Goal: Task Accomplishment & Management: Manage account settings

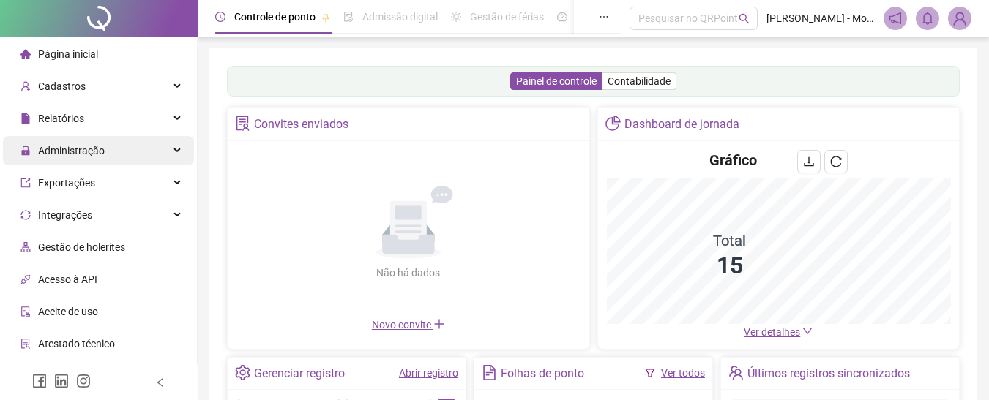
click at [72, 154] on span "Administração" at bounding box center [71, 151] width 67 height 12
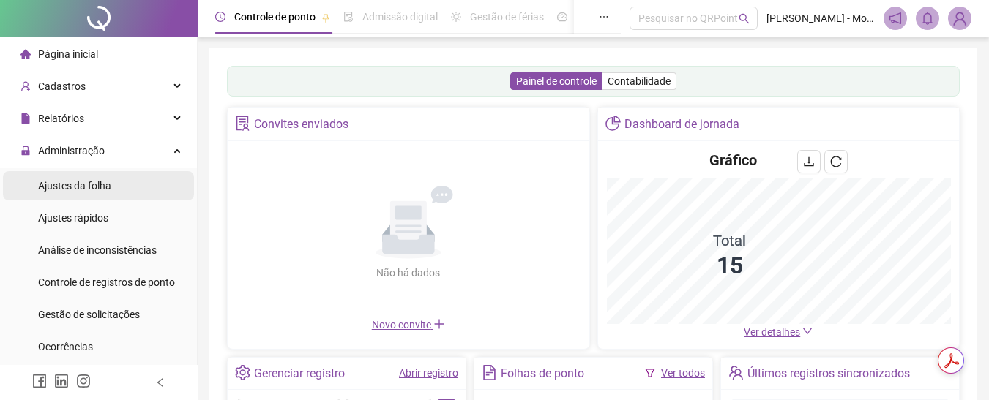
click at [87, 191] on span "Ajustes da folha" at bounding box center [74, 186] width 73 height 12
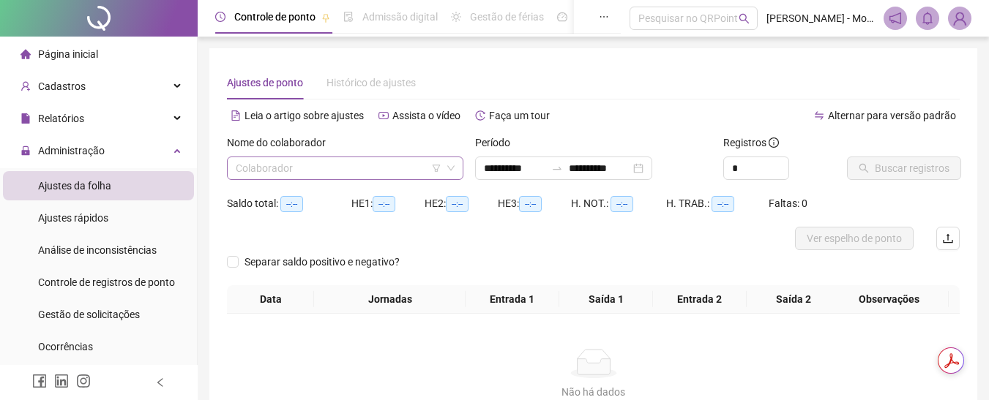
click at [255, 167] on input "search" at bounding box center [339, 168] width 206 height 22
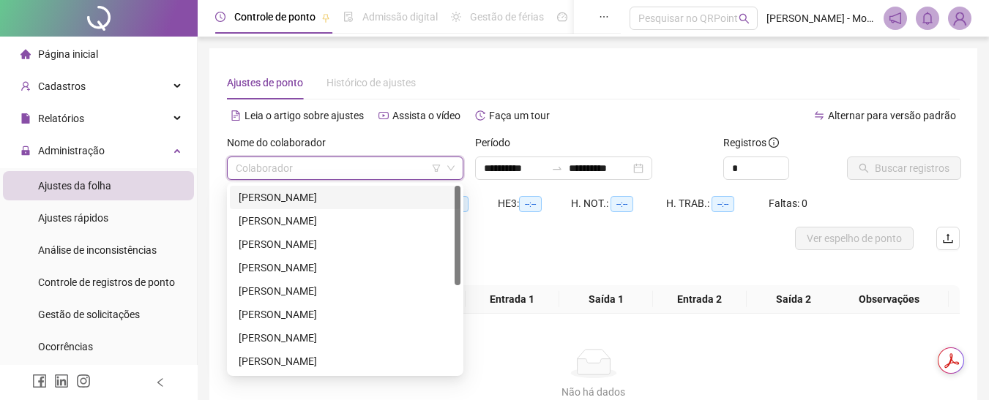
click at [289, 196] on div "[PERSON_NAME]" at bounding box center [345, 198] width 213 height 16
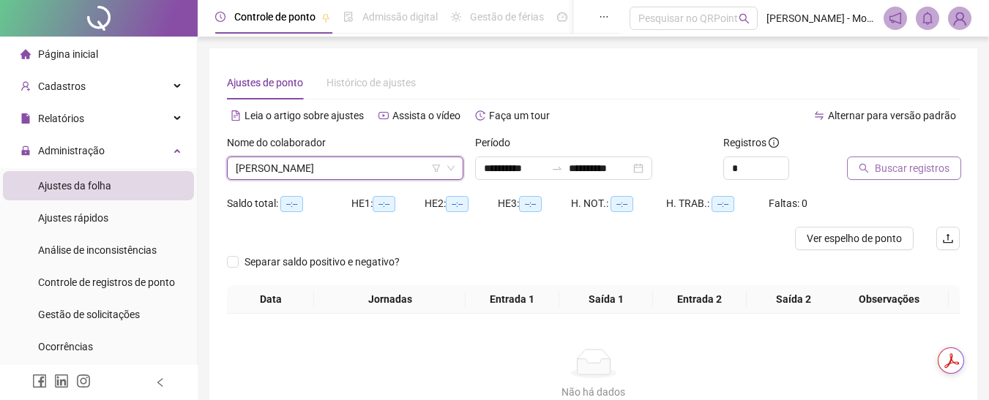
click at [921, 168] on span "Buscar registros" at bounding box center [912, 168] width 75 height 16
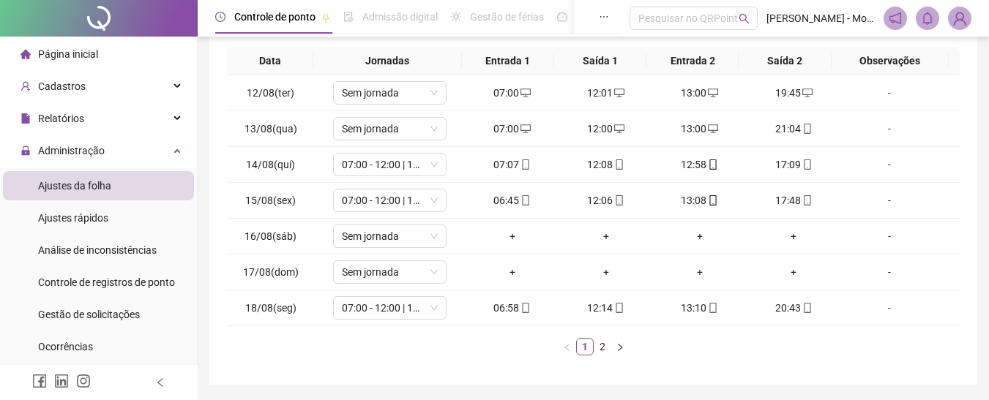
scroll to position [293, 0]
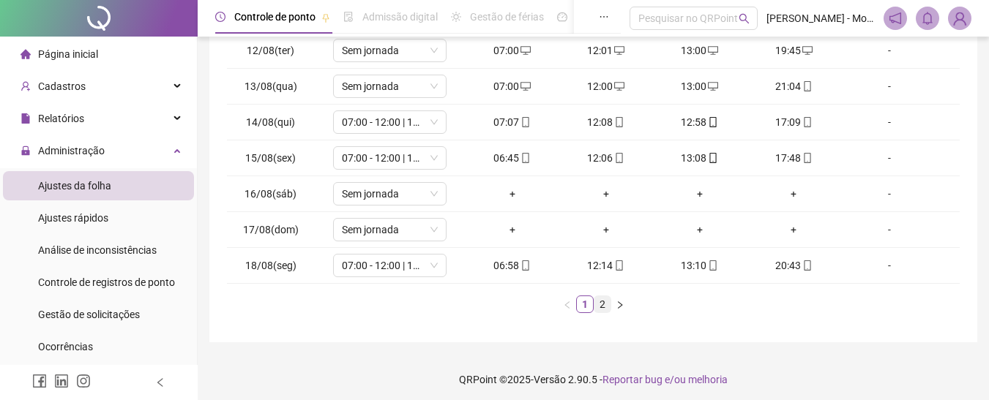
click at [598, 303] on link "2" at bounding box center [602, 304] width 16 height 16
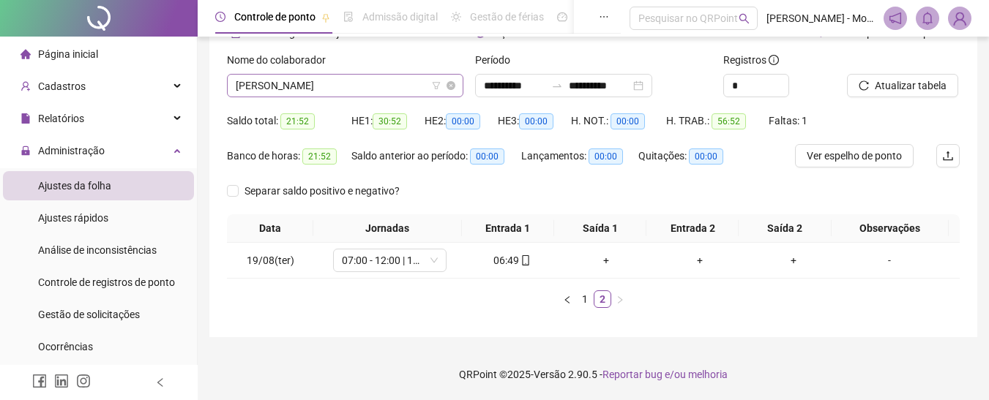
click at [357, 92] on span "[PERSON_NAME]" at bounding box center [345, 86] width 219 height 22
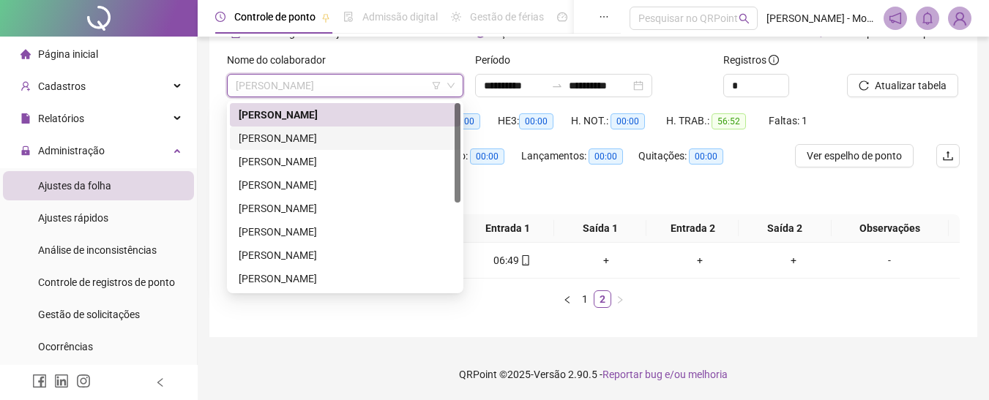
click at [337, 140] on div "[PERSON_NAME]" at bounding box center [345, 138] width 213 height 16
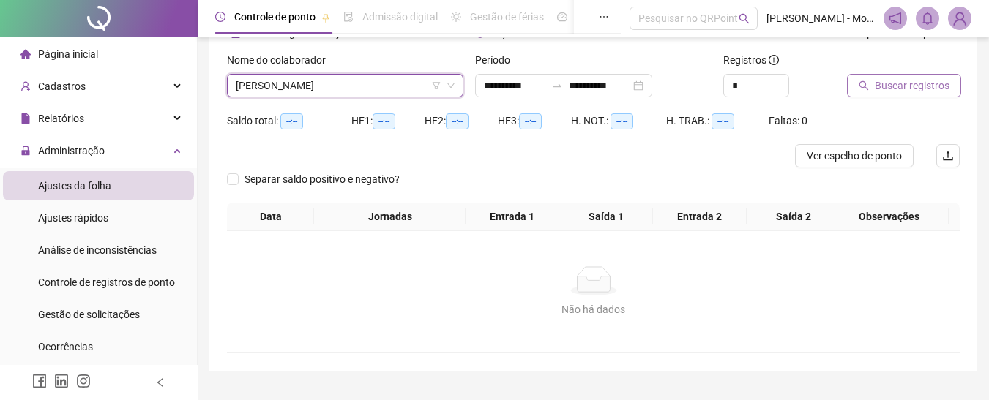
click at [912, 87] on span "Buscar registros" at bounding box center [912, 86] width 75 height 16
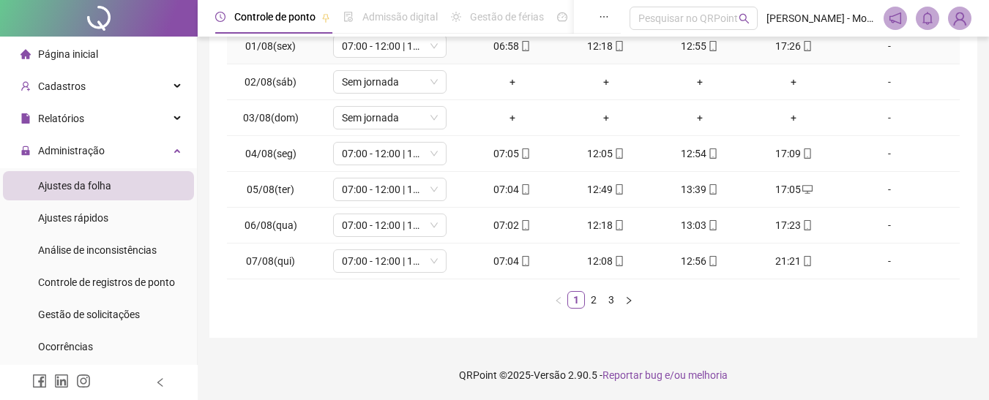
scroll to position [298, 0]
click at [591, 305] on link "2" at bounding box center [593, 299] width 16 height 16
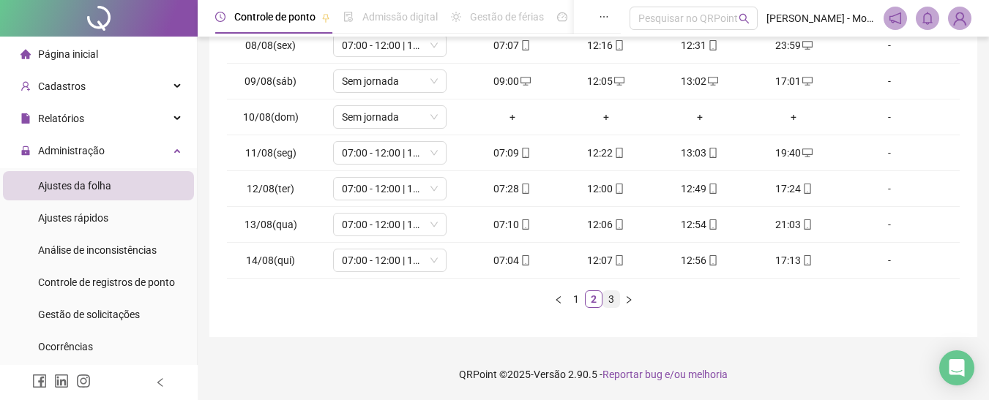
click at [610, 302] on link "3" at bounding box center [611, 299] width 16 height 16
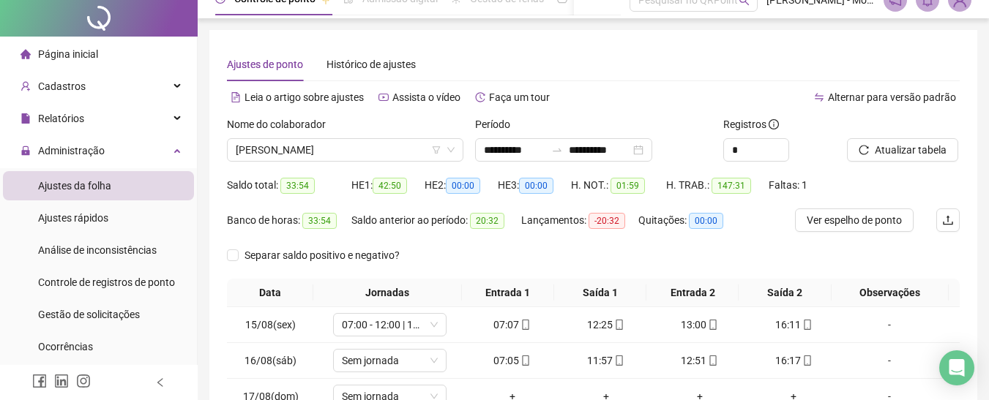
scroll to position [0, 0]
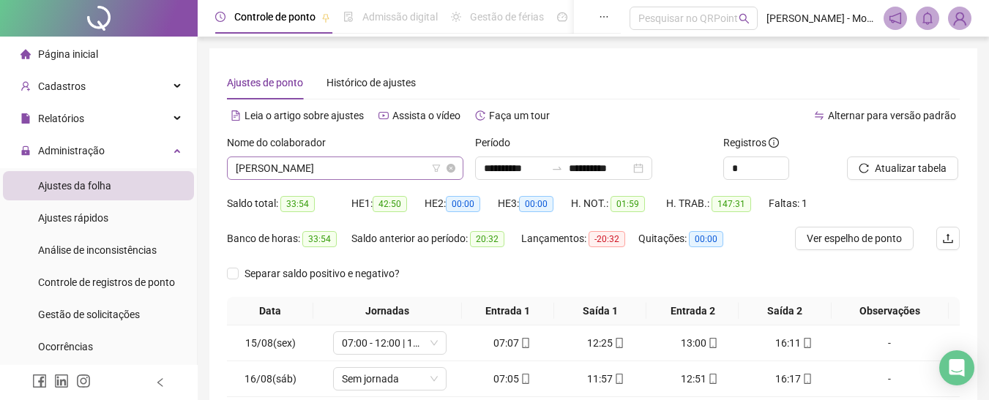
click at [332, 168] on span "[PERSON_NAME]" at bounding box center [345, 168] width 219 height 22
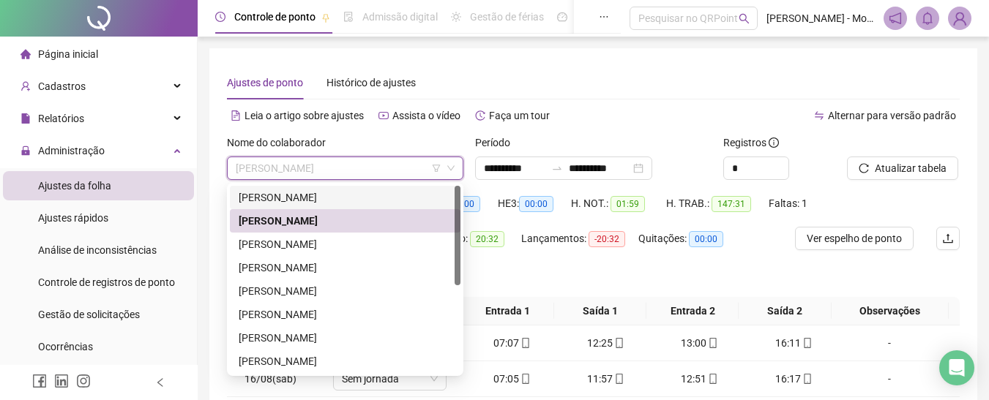
click at [326, 195] on div "[PERSON_NAME]" at bounding box center [345, 198] width 213 height 16
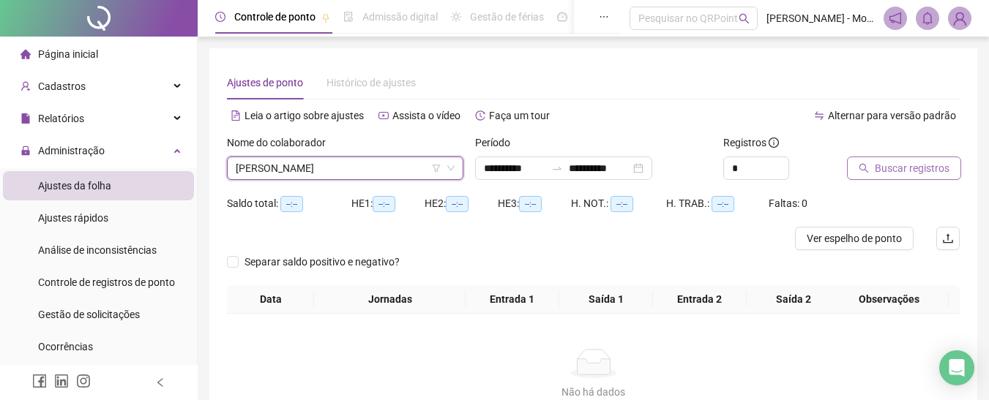
click at [924, 168] on span "Buscar registros" at bounding box center [912, 168] width 75 height 16
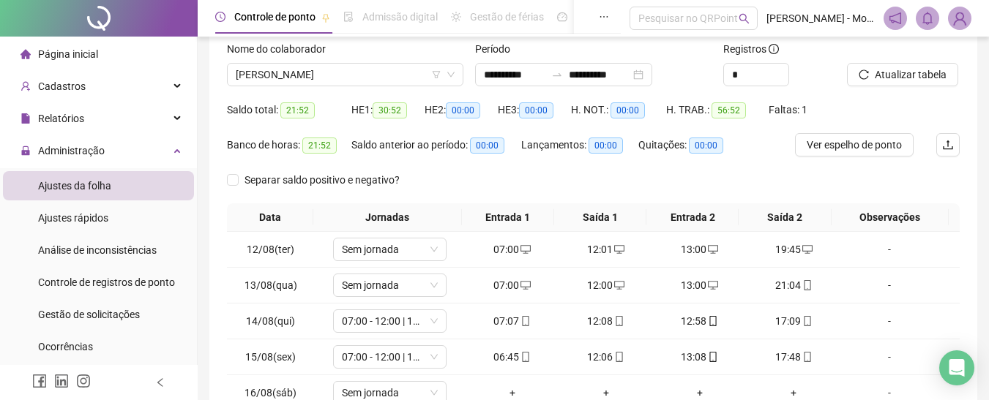
scroll to position [220, 0]
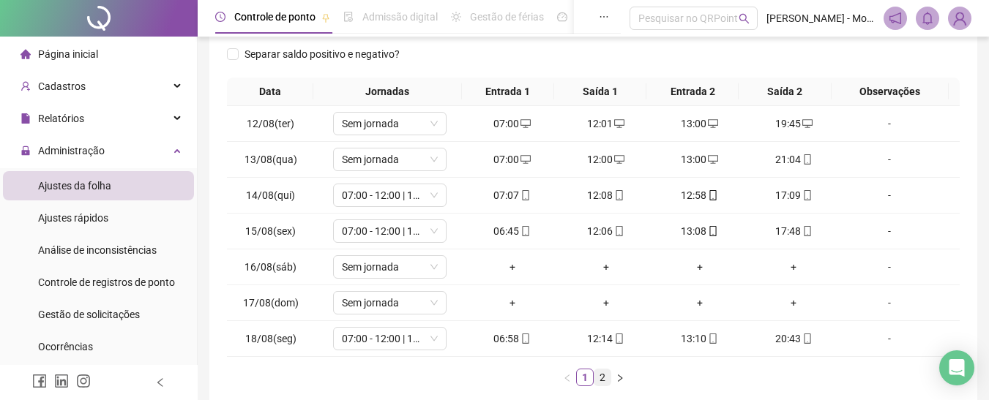
click at [606, 375] on link "2" at bounding box center [602, 378] width 16 height 16
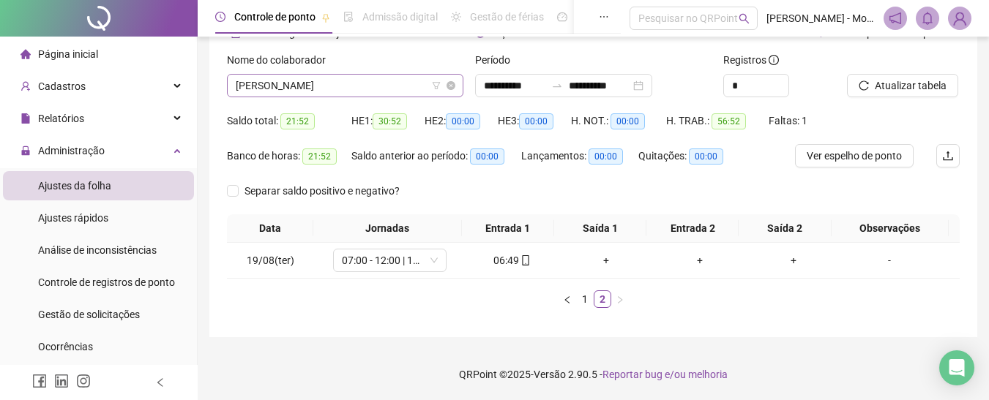
click at [389, 80] on span "[PERSON_NAME]" at bounding box center [345, 86] width 219 height 22
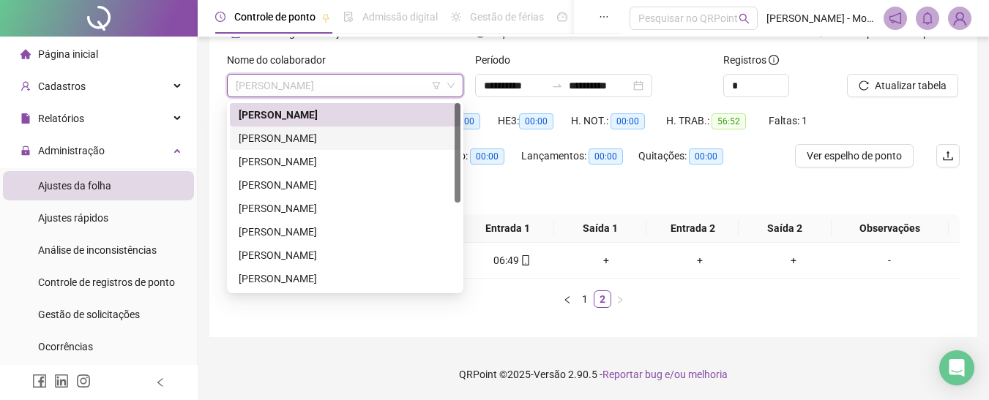
click at [323, 141] on div "[PERSON_NAME]" at bounding box center [345, 138] width 213 height 16
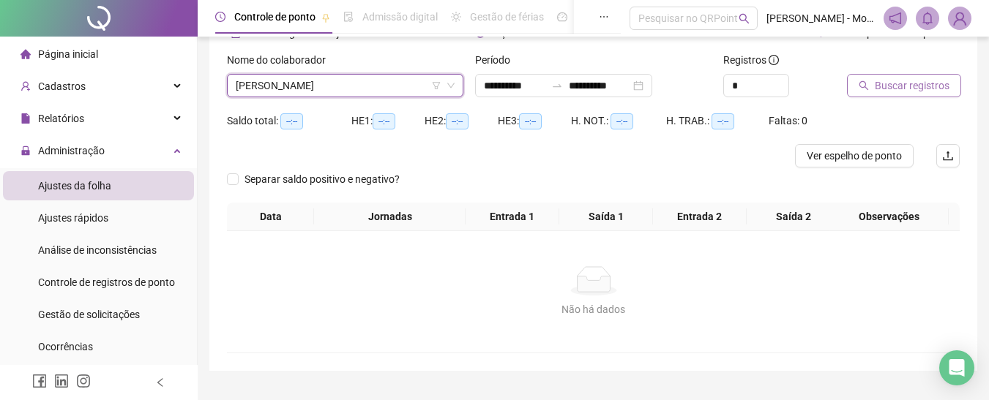
click at [914, 86] on span "Buscar registros" at bounding box center [912, 86] width 75 height 16
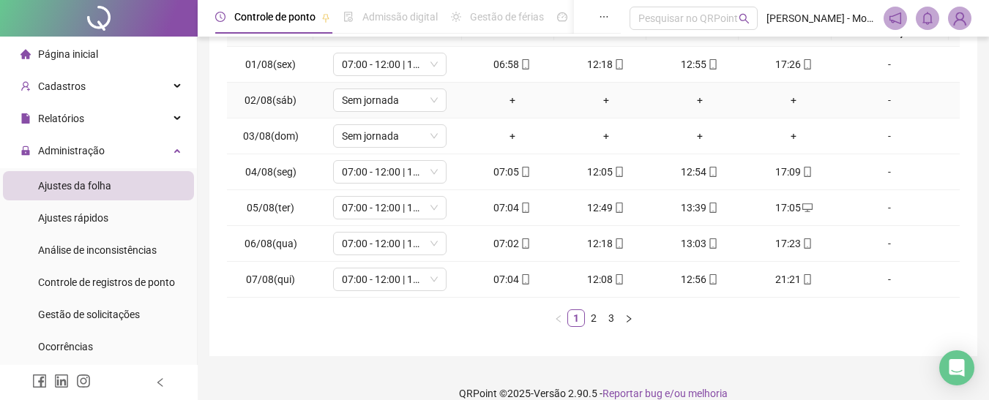
scroll to position [298, 0]
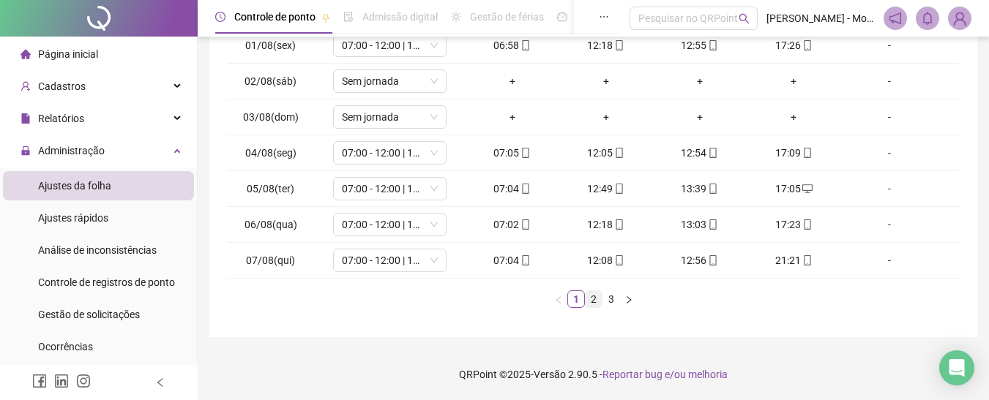
click at [596, 304] on link "2" at bounding box center [593, 299] width 16 height 16
click at [612, 303] on link "3" at bounding box center [611, 299] width 16 height 16
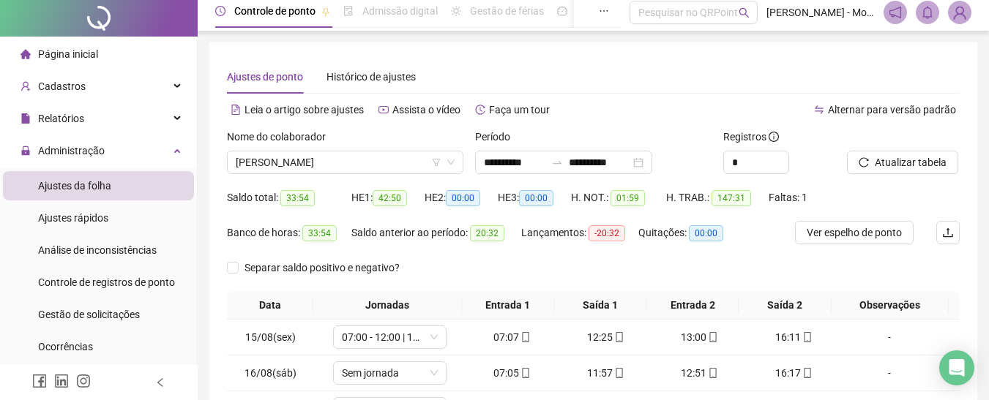
scroll to position [0, 0]
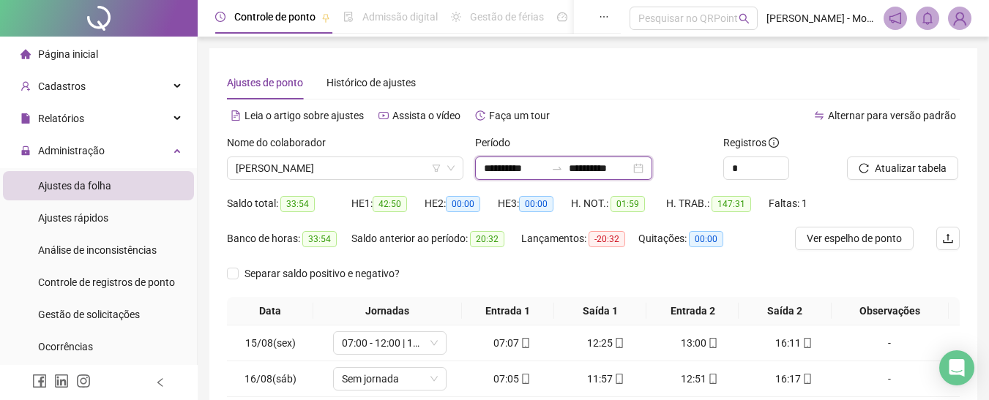
click at [493, 169] on input "**********" at bounding box center [514, 168] width 61 height 16
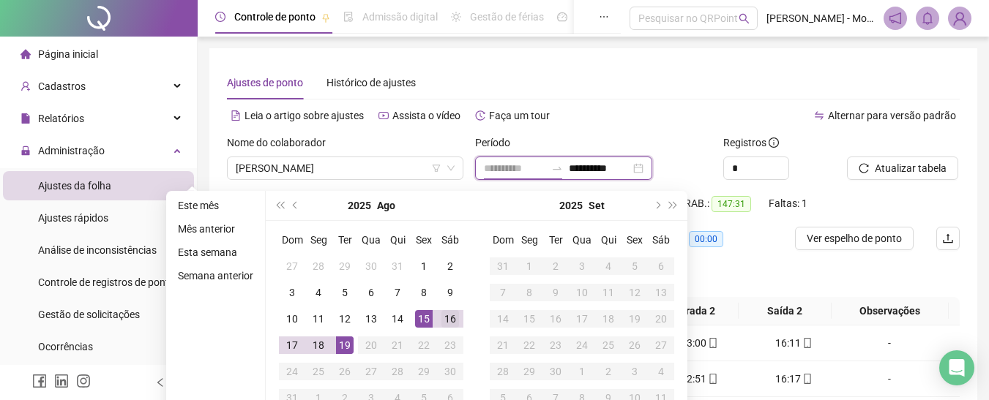
type input "**********"
click at [448, 313] on div "16" at bounding box center [450, 319] width 18 height 18
click at [449, 315] on div "16" at bounding box center [450, 319] width 18 height 18
type input "**********"
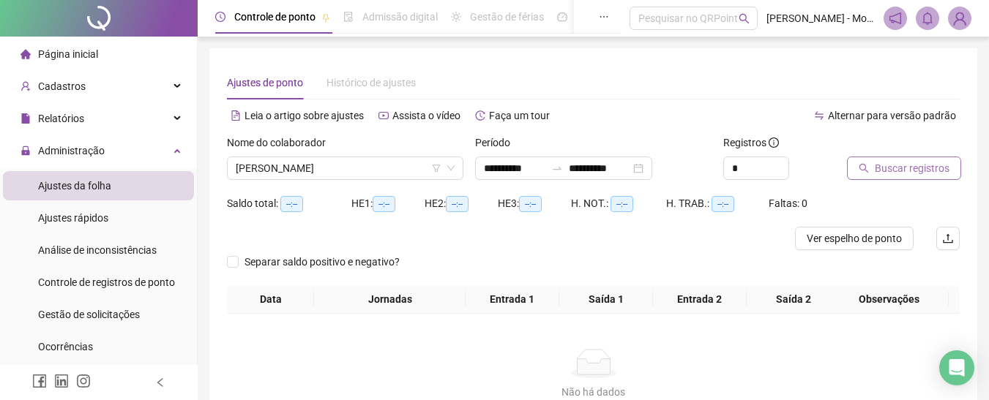
click at [908, 168] on span "Buscar registros" at bounding box center [912, 168] width 75 height 16
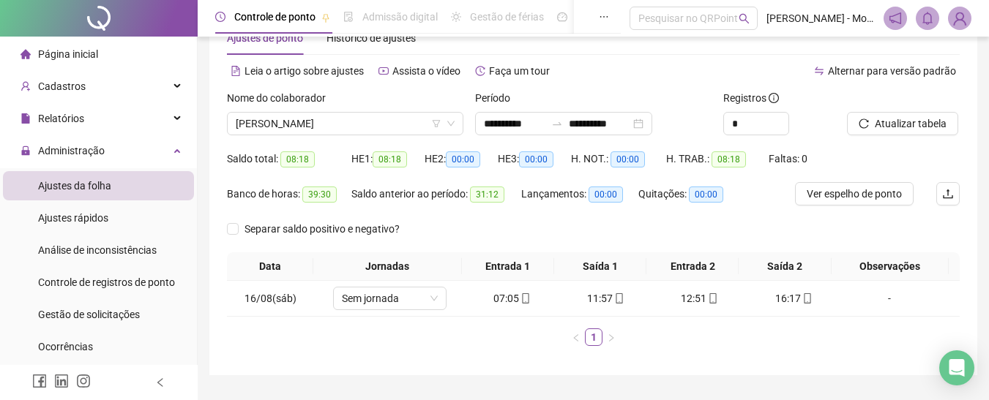
scroll to position [83, 0]
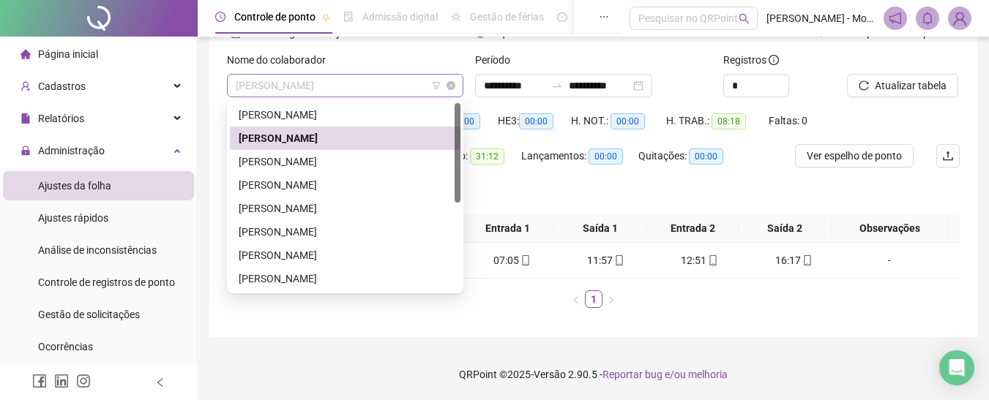
click at [343, 89] on span "[PERSON_NAME]" at bounding box center [345, 86] width 219 height 22
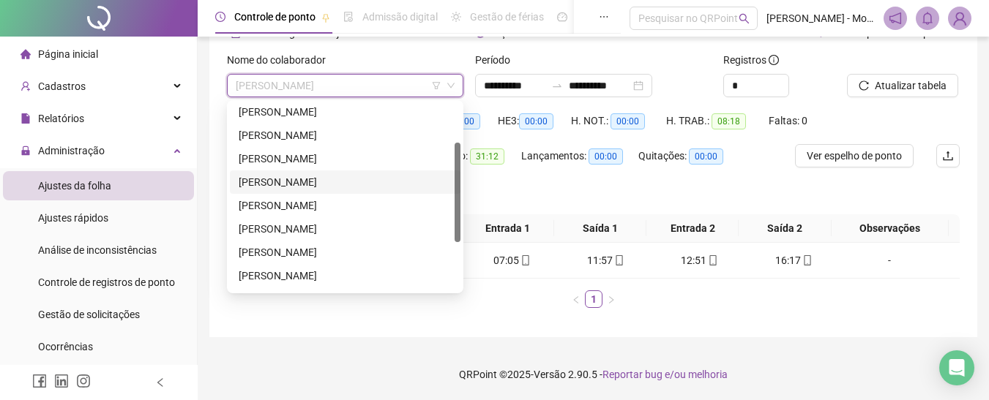
scroll to position [146, 0]
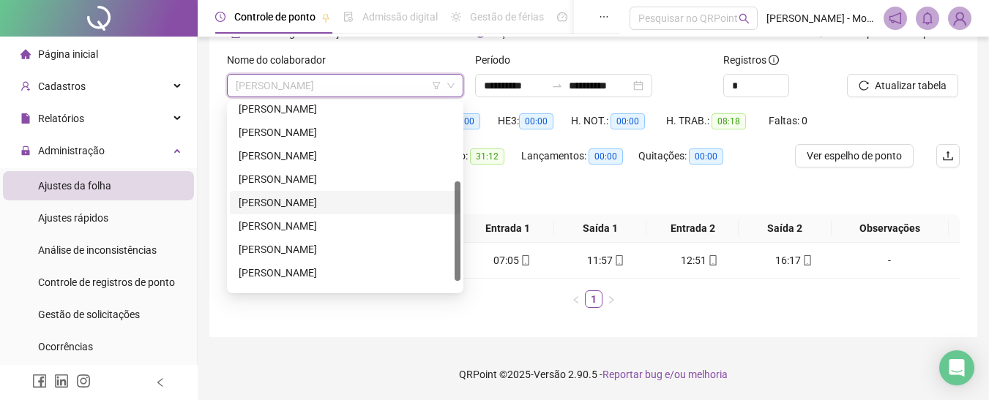
click at [280, 201] on div "[PERSON_NAME]" at bounding box center [345, 203] width 213 height 16
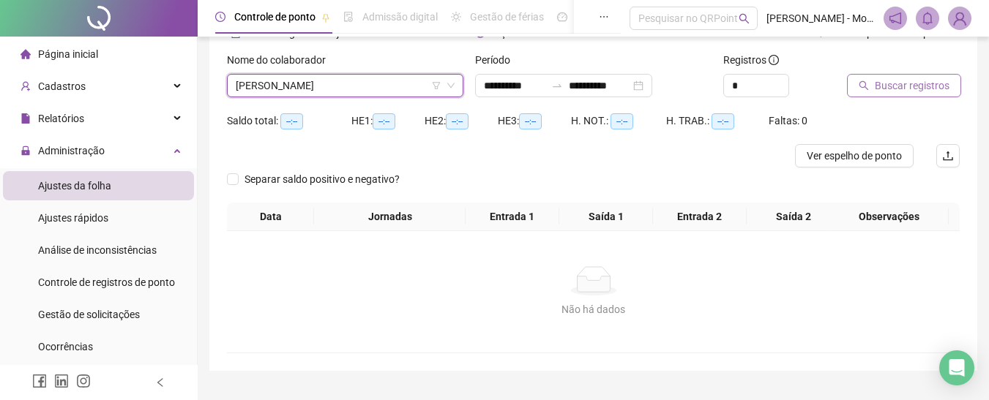
click at [880, 86] on span "Buscar registros" at bounding box center [912, 86] width 75 height 16
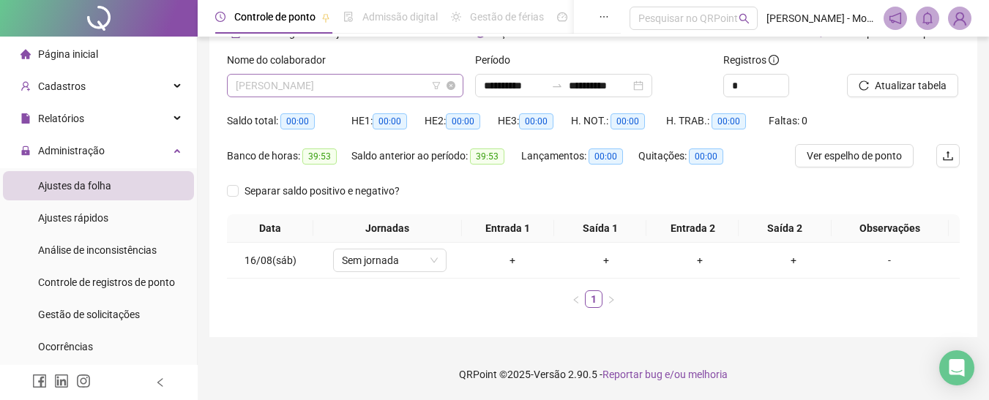
click at [375, 81] on span "[PERSON_NAME]" at bounding box center [345, 86] width 219 height 22
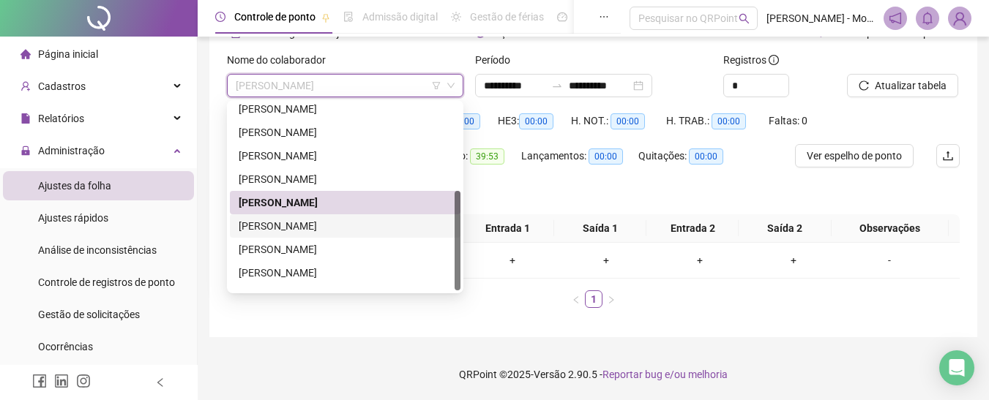
scroll to position [164, 0]
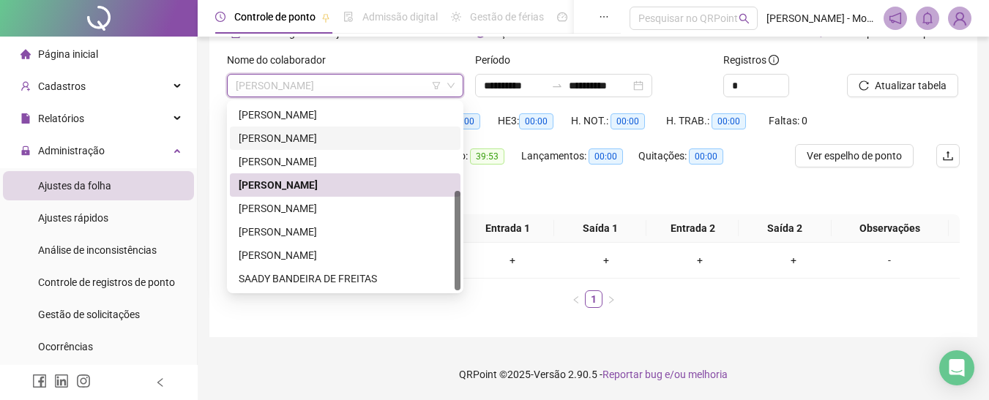
click at [310, 138] on div "[PERSON_NAME]" at bounding box center [345, 138] width 213 height 16
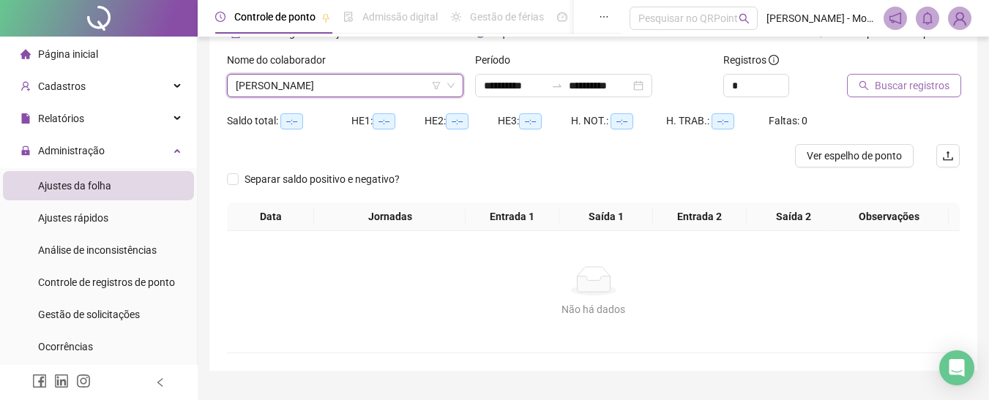
click at [902, 80] on span "Buscar registros" at bounding box center [912, 86] width 75 height 16
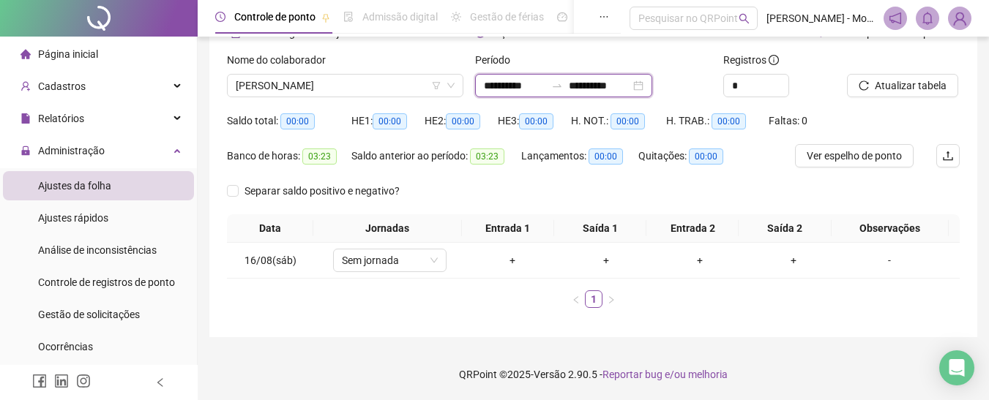
click at [492, 80] on input "**********" at bounding box center [514, 86] width 61 height 16
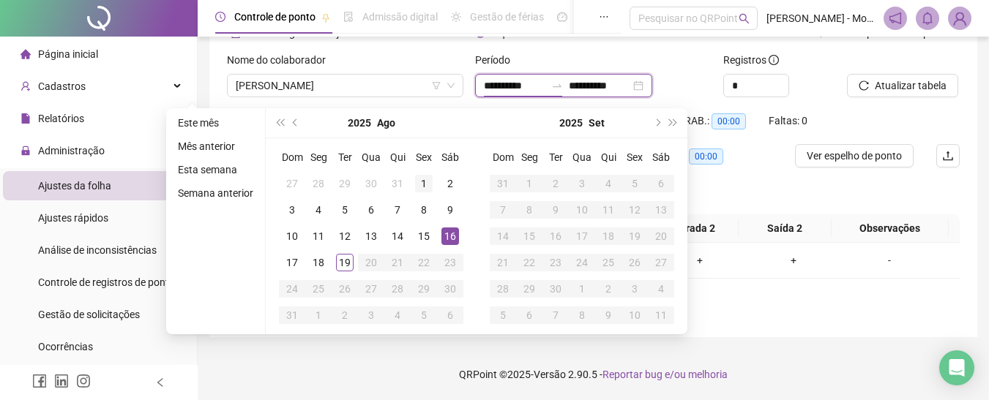
type input "**********"
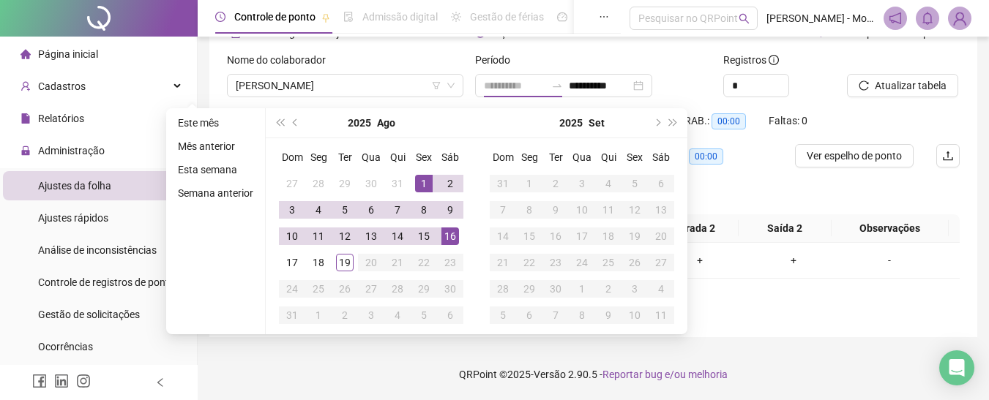
click at [422, 182] on div "1" at bounding box center [424, 184] width 18 height 18
type input "**********"
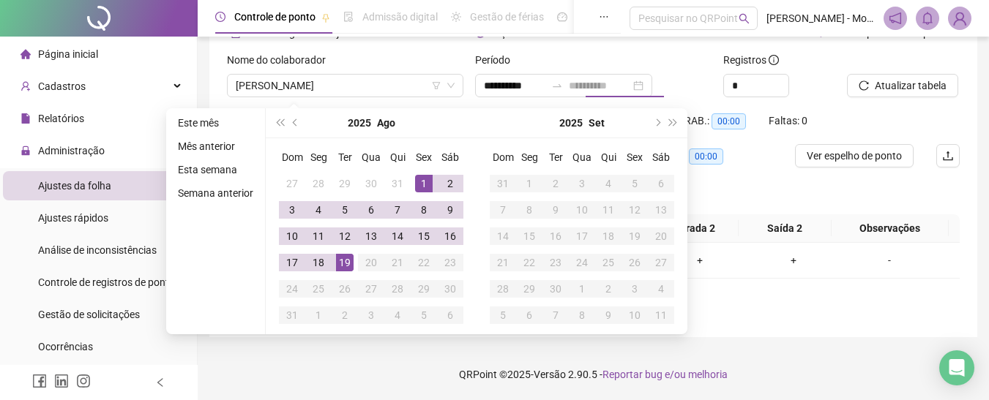
click at [350, 264] on div "19" at bounding box center [345, 263] width 18 height 18
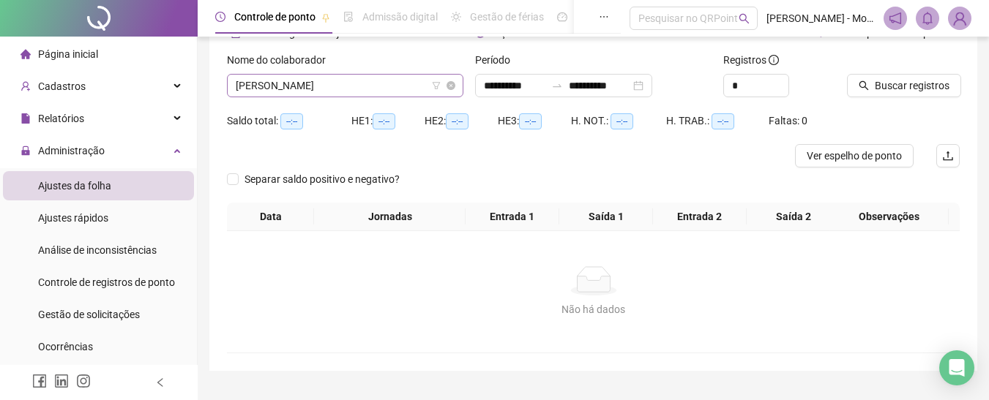
click at [383, 83] on span "[PERSON_NAME]" at bounding box center [345, 86] width 219 height 22
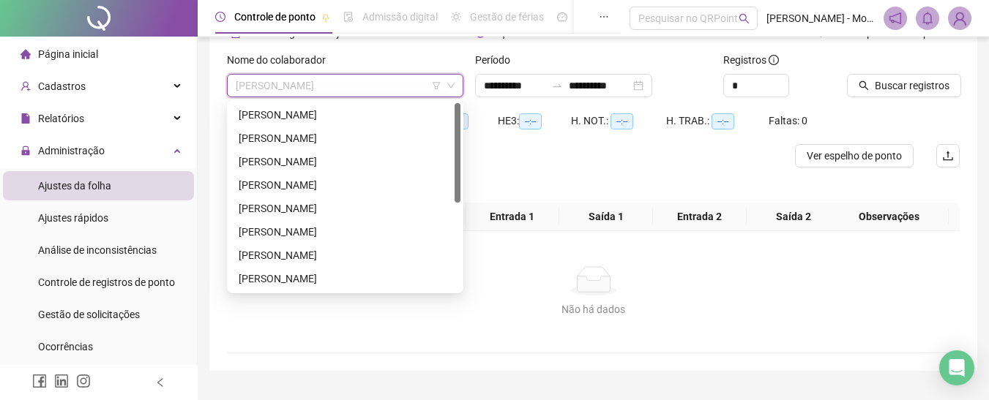
scroll to position [10, 0]
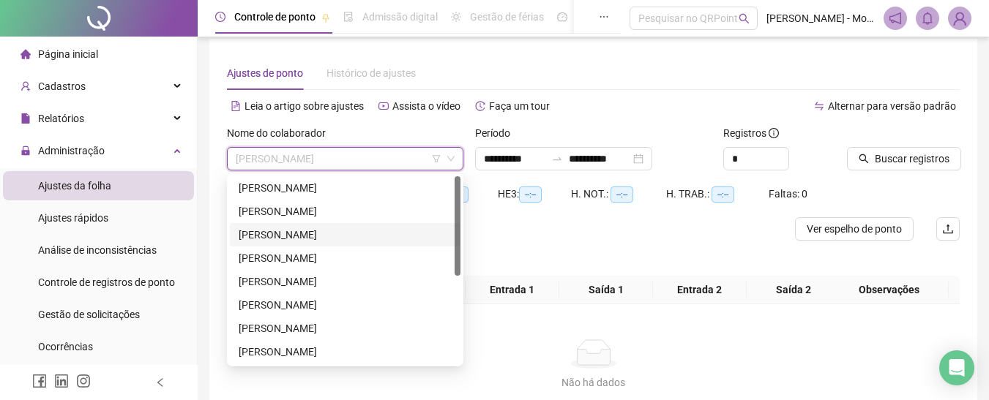
click at [292, 231] on div "[PERSON_NAME]" at bounding box center [345, 235] width 213 height 16
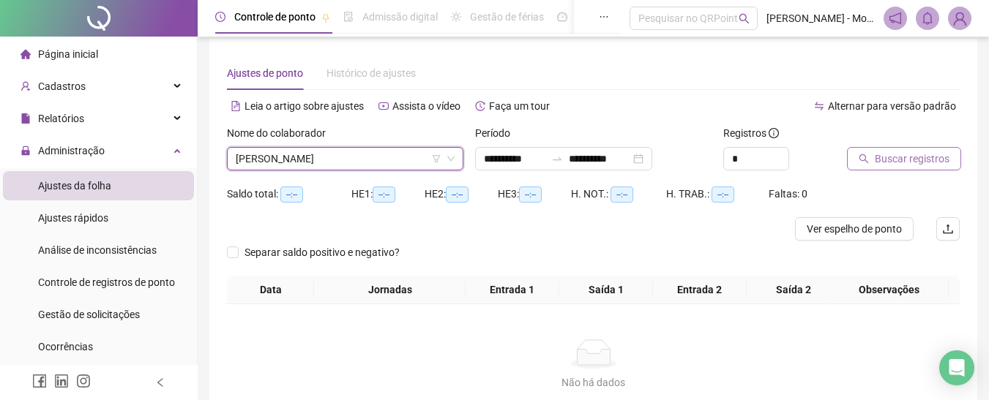
click at [921, 152] on span "Buscar registros" at bounding box center [912, 159] width 75 height 16
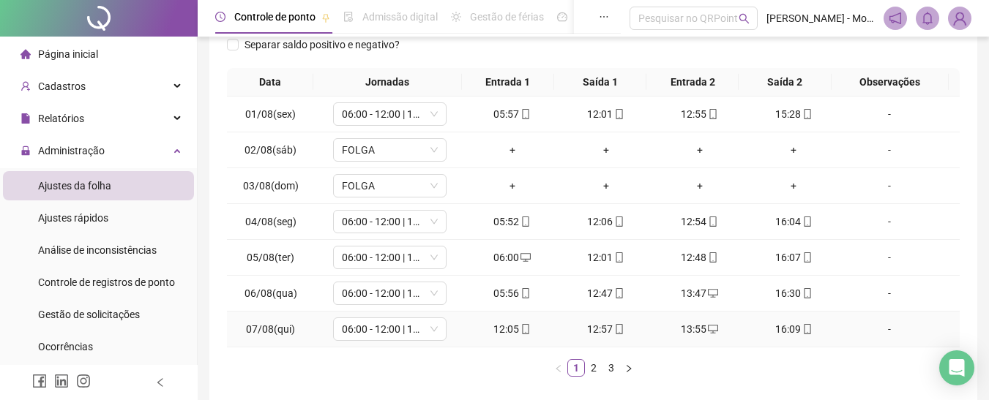
scroll to position [298, 0]
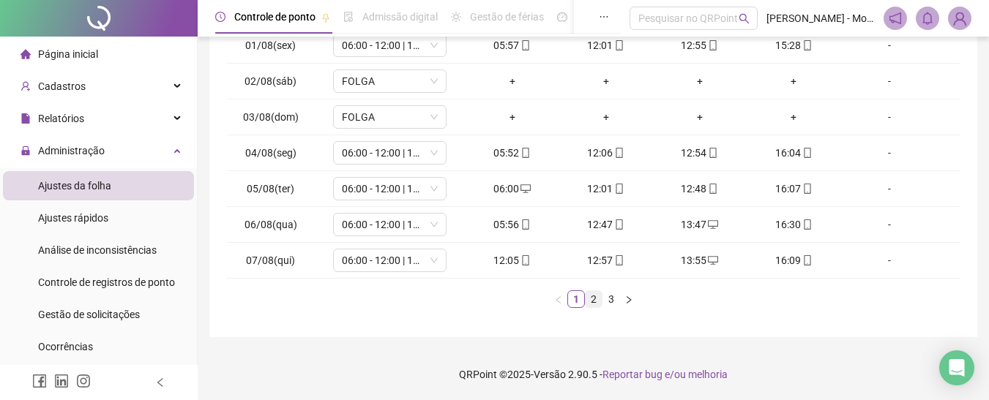
click at [589, 304] on link "2" at bounding box center [593, 299] width 16 height 16
click at [611, 302] on link "3" at bounding box center [611, 299] width 16 height 16
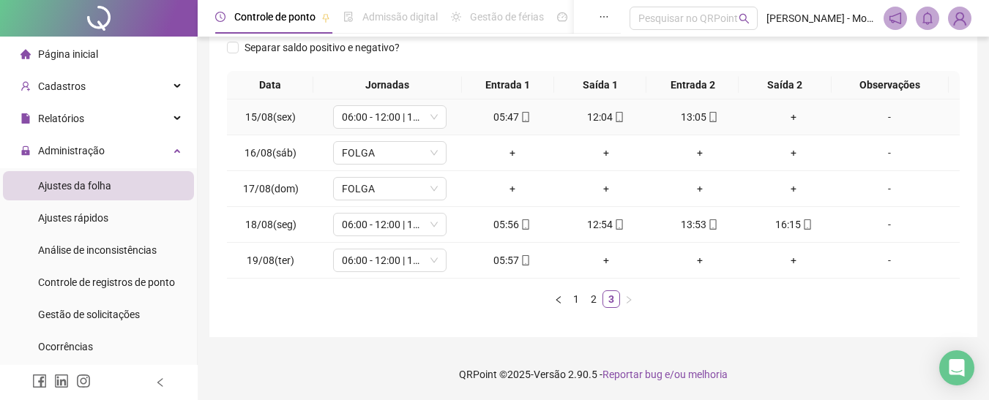
click at [787, 116] on div "+" at bounding box center [793, 117] width 82 height 16
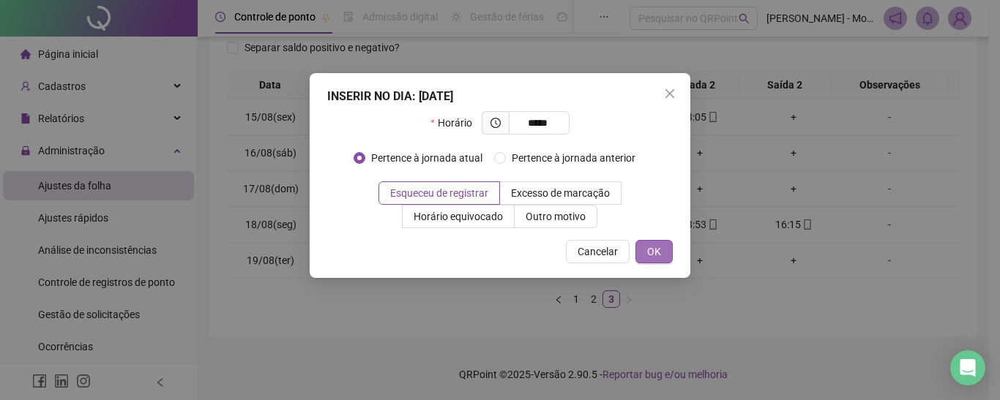
type input "*****"
click at [663, 255] on button "OK" at bounding box center [653, 251] width 37 height 23
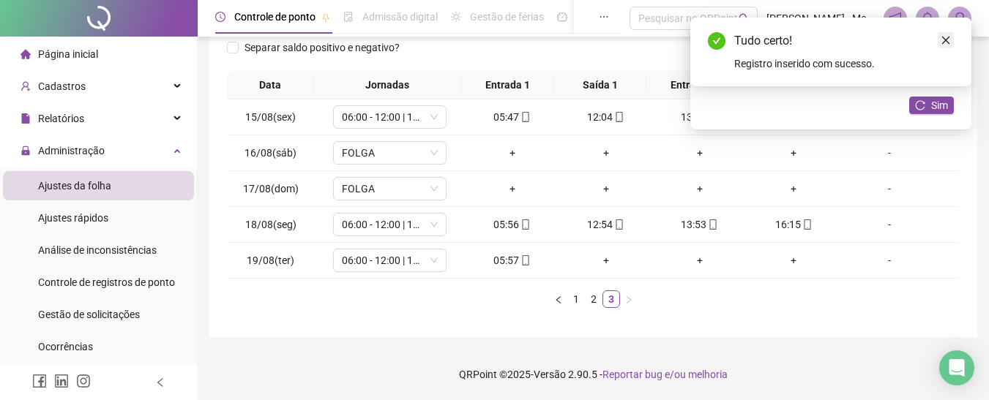
click at [945, 38] on icon "close" at bounding box center [945, 40] width 10 height 10
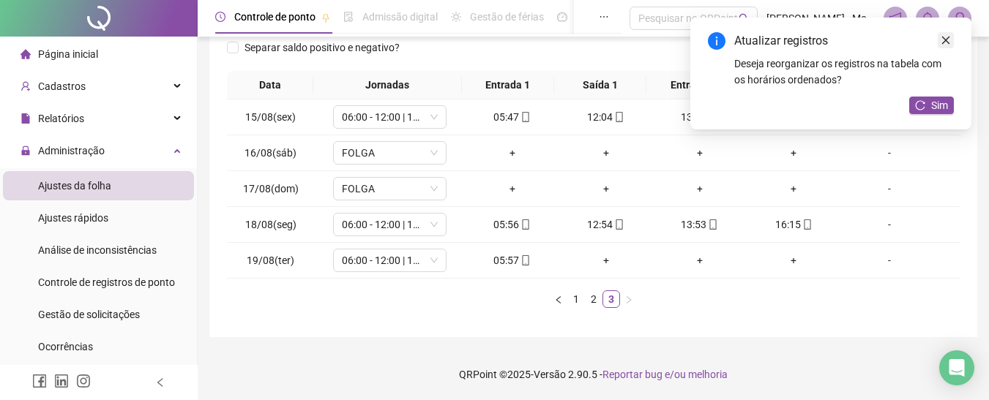
click at [948, 40] on icon "close" at bounding box center [945, 40] width 10 height 10
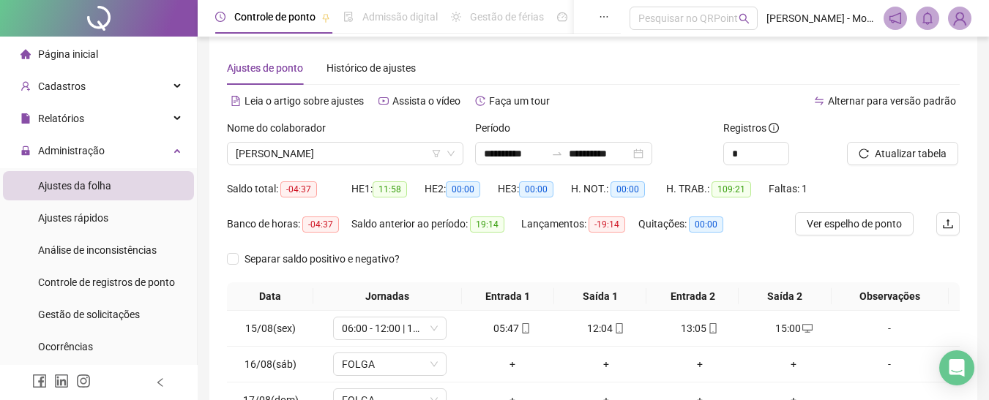
scroll to position [7, 0]
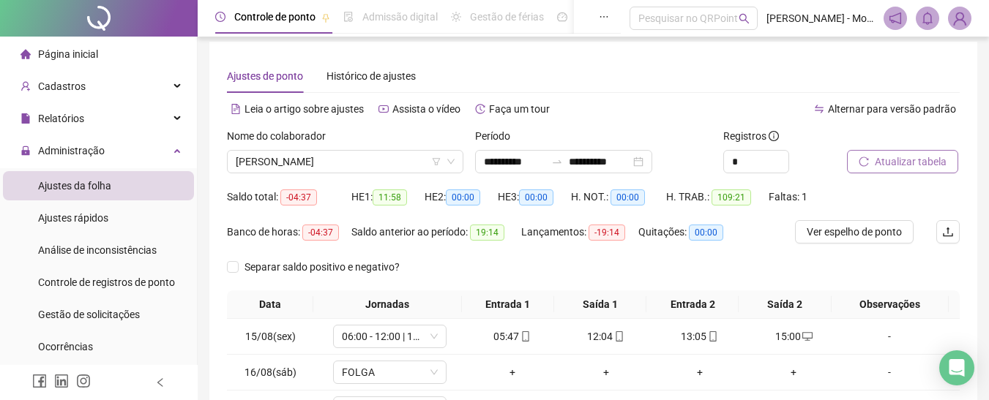
click at [898, 167] on span "Atualizar tabela" at bounding box center [911, 162] width 72 height 16
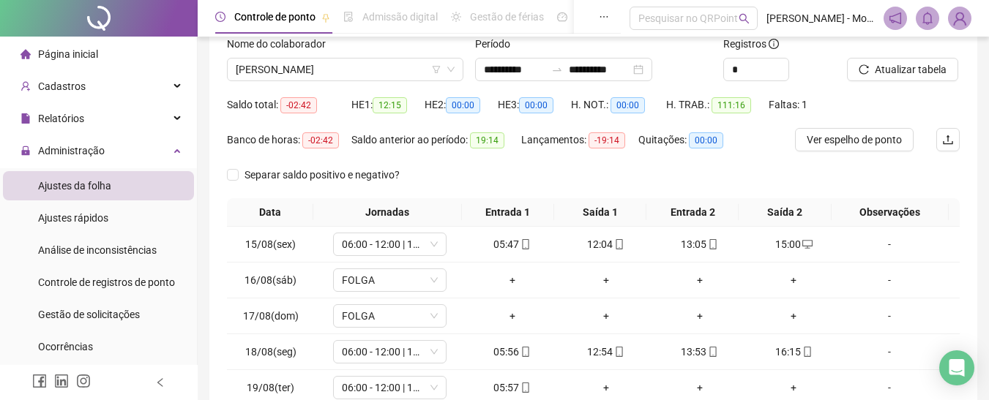
scroll to position [226, 0]
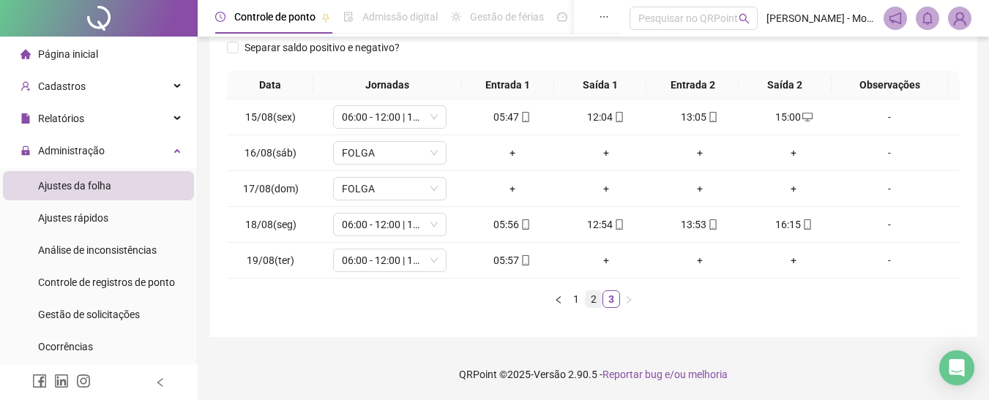
click at [591, 297] on link "2" at bounding box center [593, 299] width 16 height 16
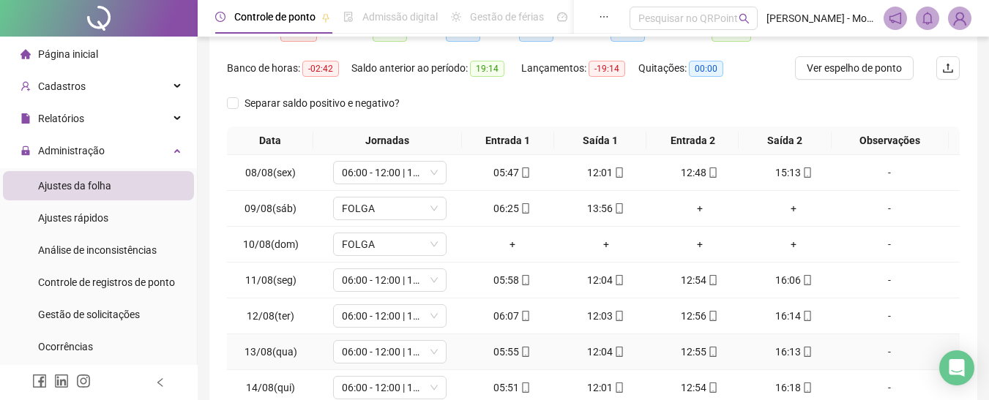
scroll to position [7, 0]
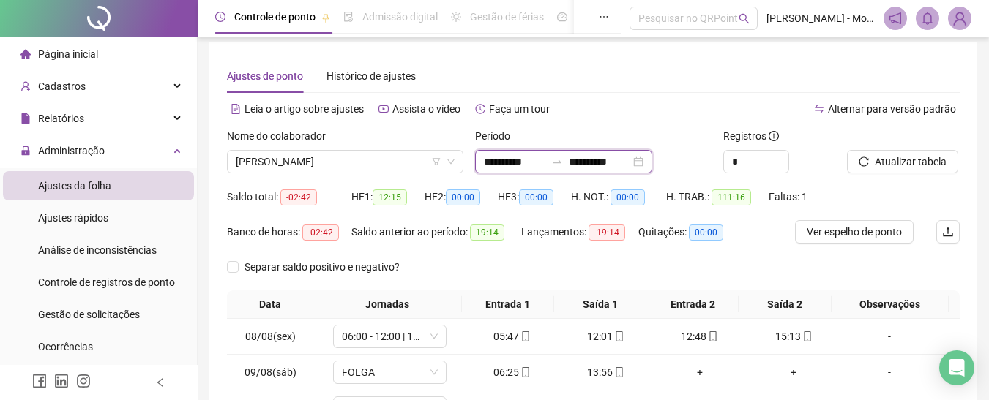
click at [599, 157] on input "**********" at bounding box center [599, 162] width 61 height 16
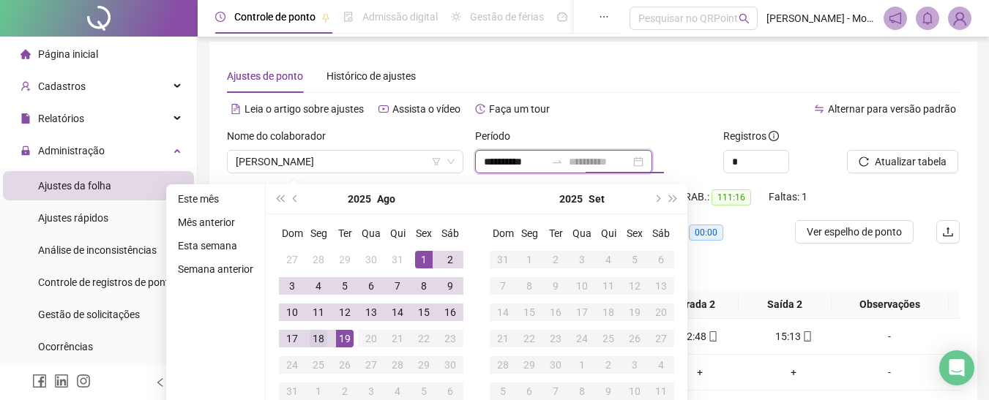
type input "**********"
click at [312, 340] on div "18" at bounding box center [319, 339] width 18 height 18
type input "**********"
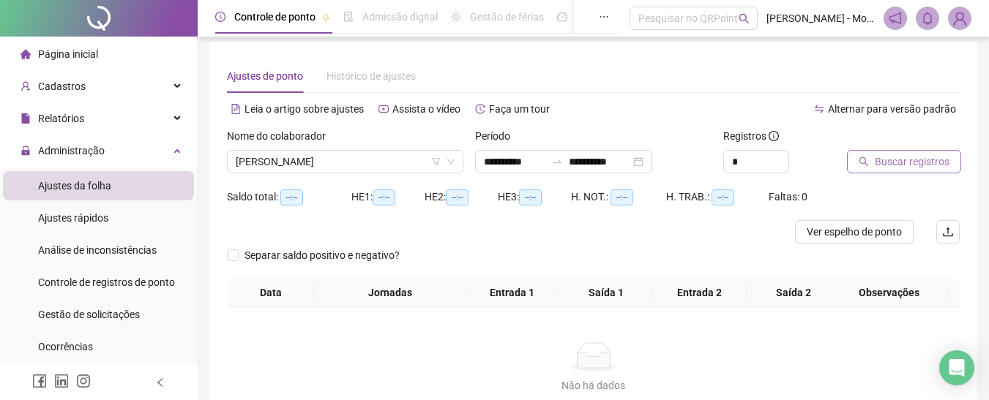
click at [895, 167] on span "Buscar registros" at bounding box center [912, 162] width 75 height 16
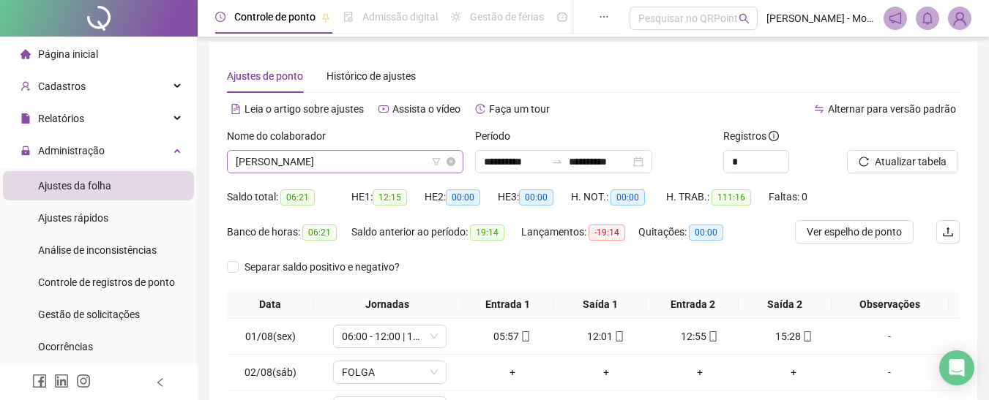
click at [375, 157] on span "[PERSON_NAME]" at bounding box center [345, 162] width 219 height 22
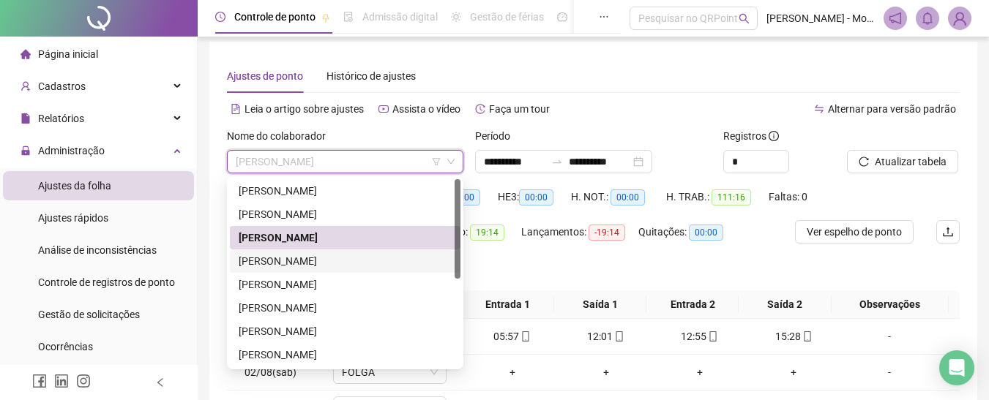
click at [296, 261] on div "[PERSON_NAME]" at bounding box center [345, 261] width 213 height 16
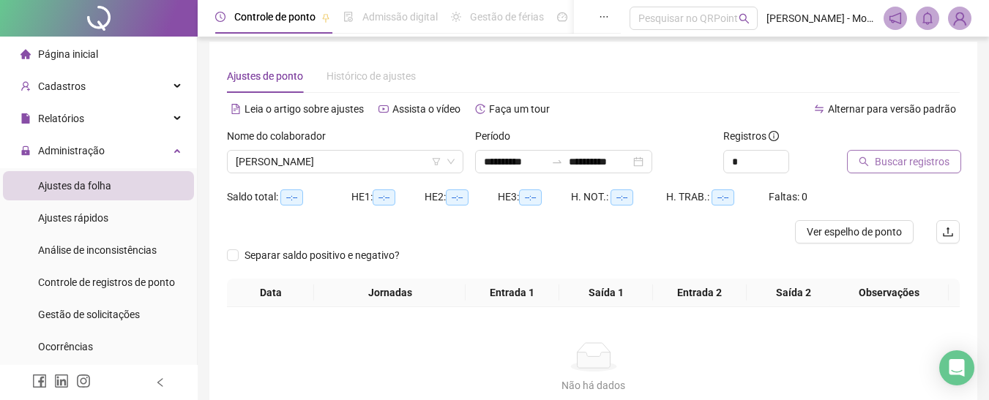
click at [926, 162] on span "Buscar registros" at bounding box center [912, 162] width 75 height 16
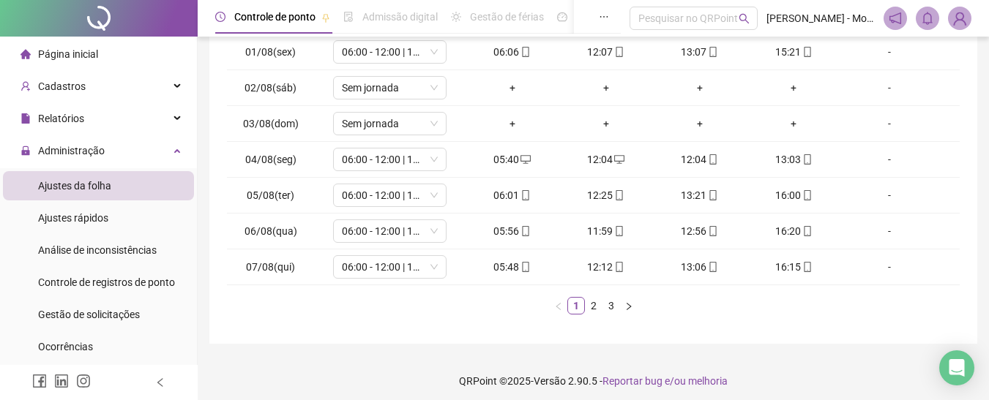
scroll to position [298, 0]
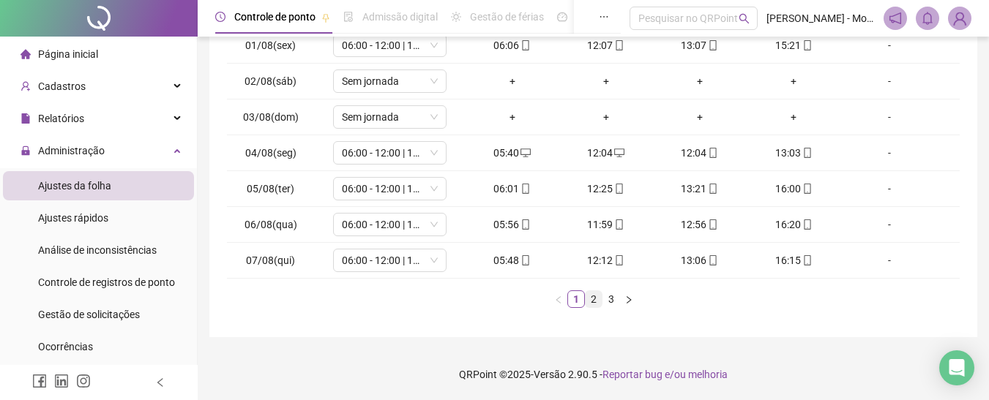
click at [590, 299] on link "2" at bounding box center [593, 299] width 16 height 16
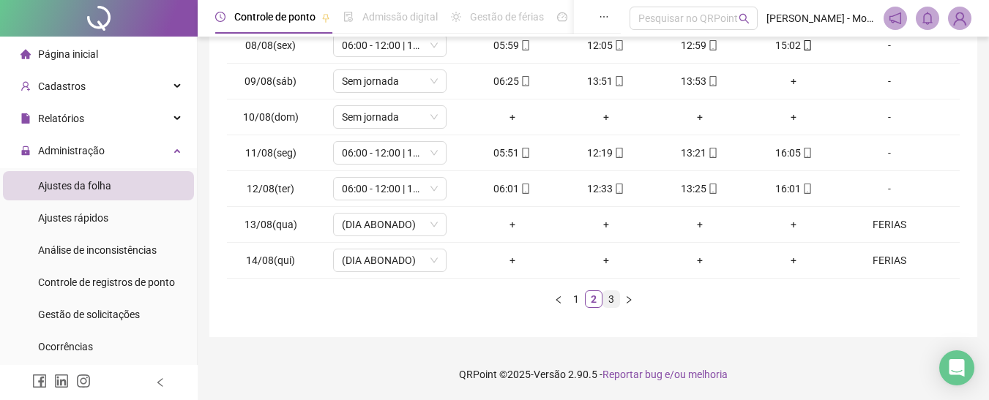
click at [612, 300] on link "3" at bounding box center [611, 299] width 16 height 16
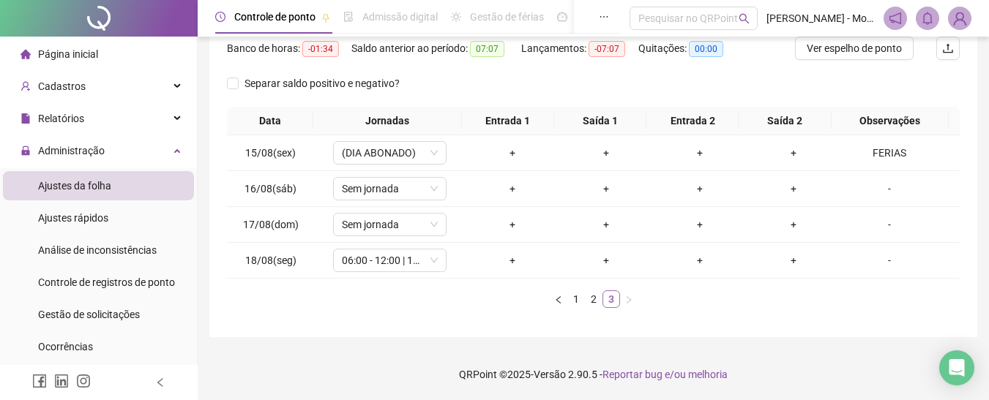
scroll to position [190, 0]
click at [882, 259] on div "-" at bounding box center [889, 260] width 86 height 16
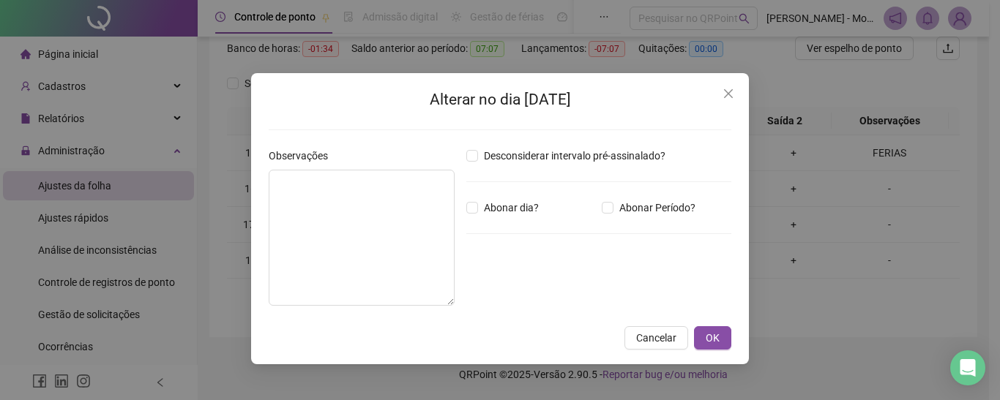
click at [857, 322] on div "Alterar no dia [DATE] Observações Desconsiderar intervalo pré-assinalado? Abona…" at bounding box center [500, 200] width 1000 height 400
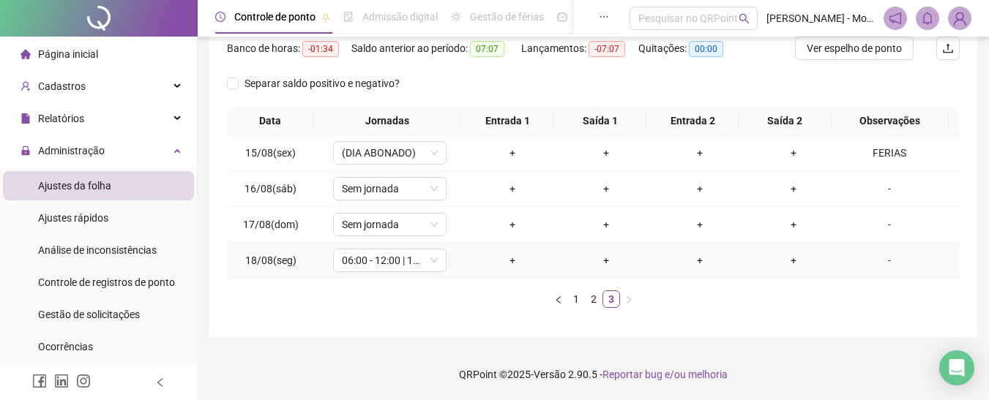
click at [877, 261] on div "-" at bounding box center [889, 260] width 86 height 16
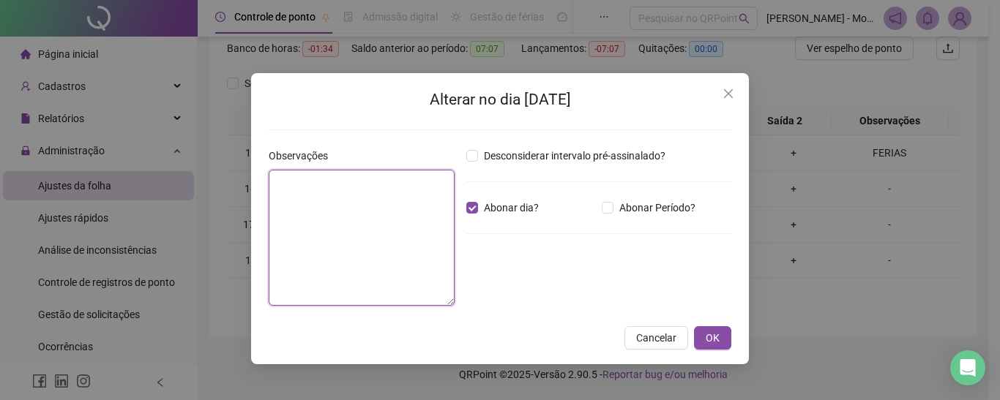
click at [326, 196] on textarea at bounding box center [362, 238] width 186 height 136
type textarea "******"
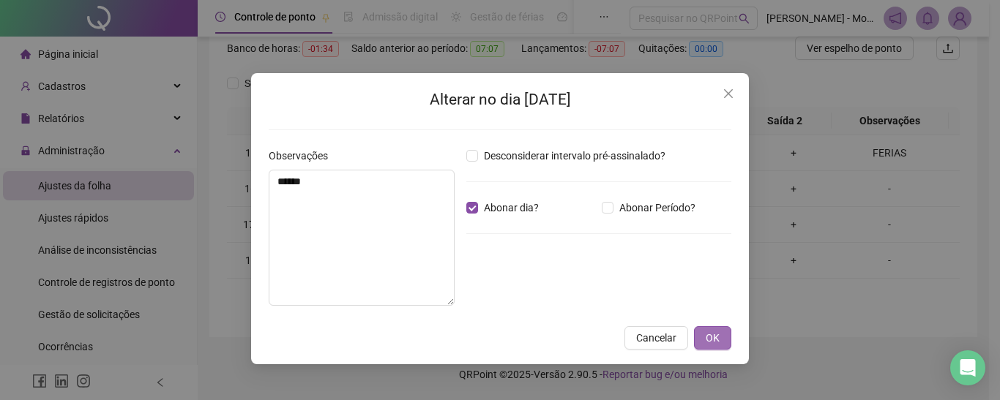
click at [703, 334] on button "OK" at bounding box center [712, 337] width 37 height 23
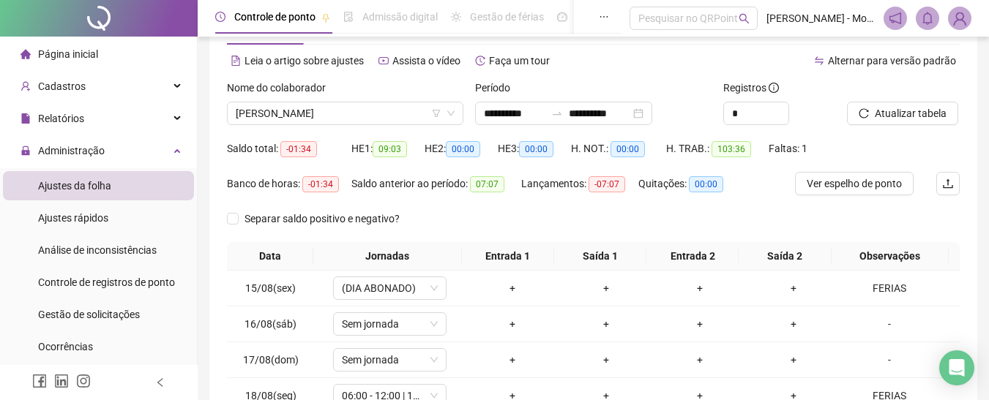
scroll to position [44, 0]
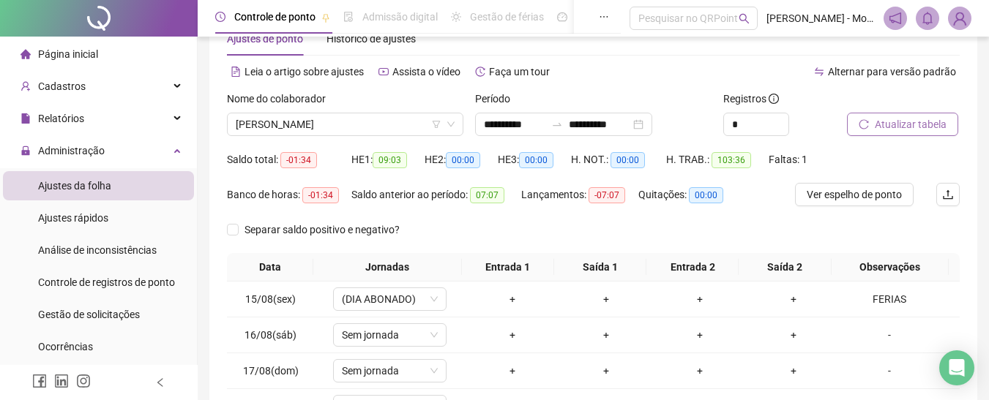
click at [910, 121] on span "Atualizar tabela" at bounding box center [911, 124] width 72 height 16
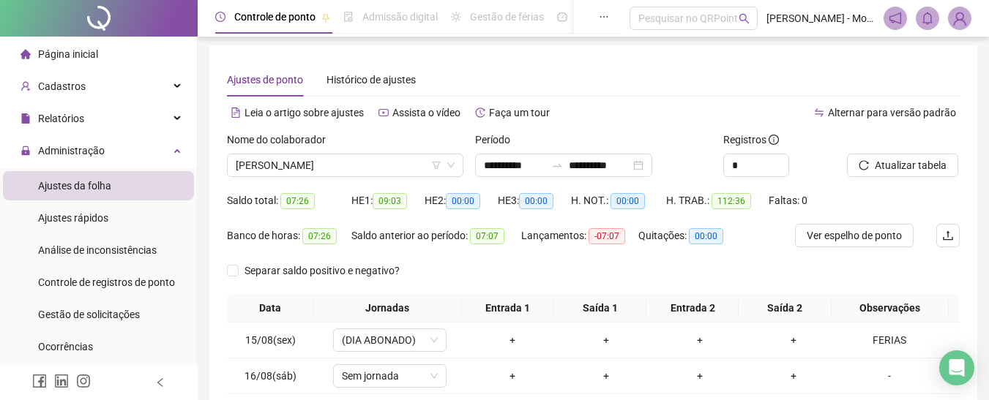
scroll to position [0, 0]
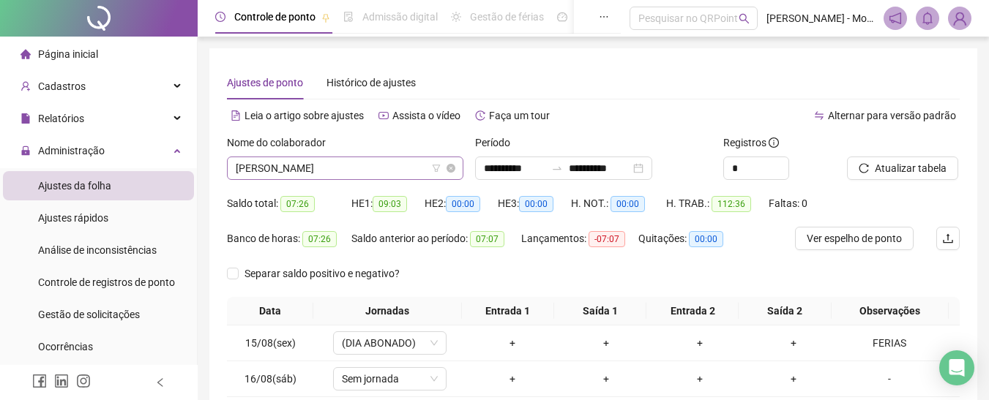
click at [392, 165] on span "[PERSON_NAME]" at bounding box center [345, 168] width 219 height 22
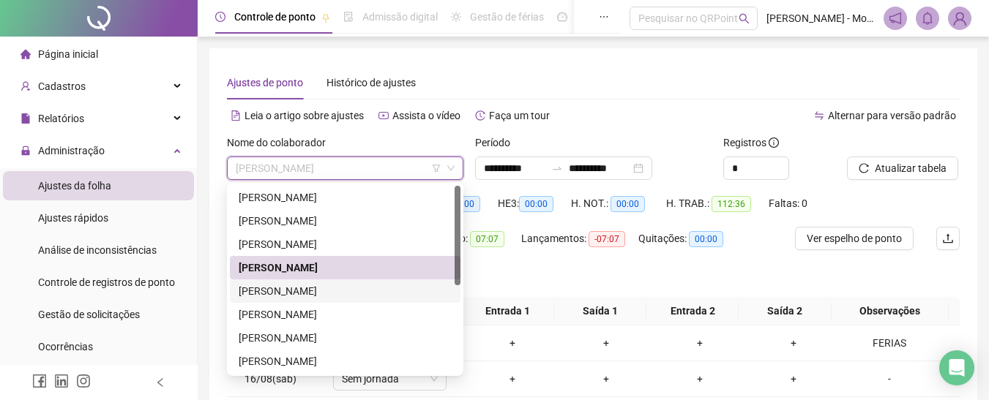
click at [304, 291] on div "[PERSON_NAME]" at bounding box center [345, 291] width 213 height 16
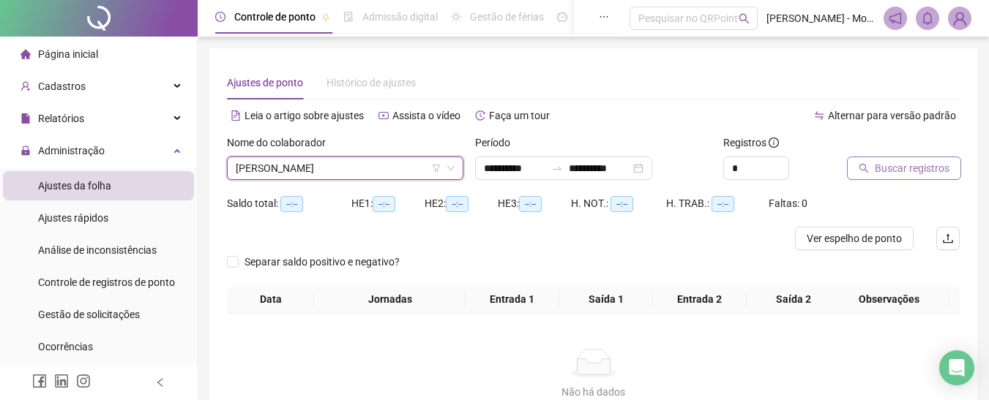
click at [920, 166] on span "Buscar registros" at bounding box center [912, 168] width 75 height 16
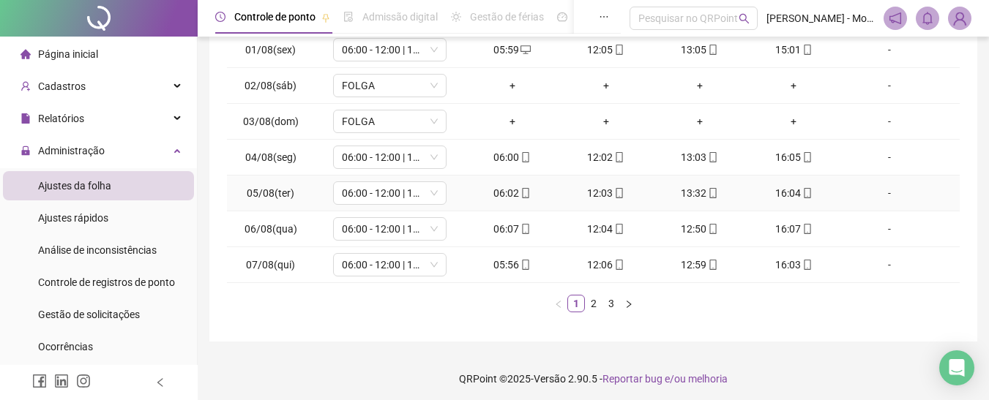
scroll to position [298, 0]
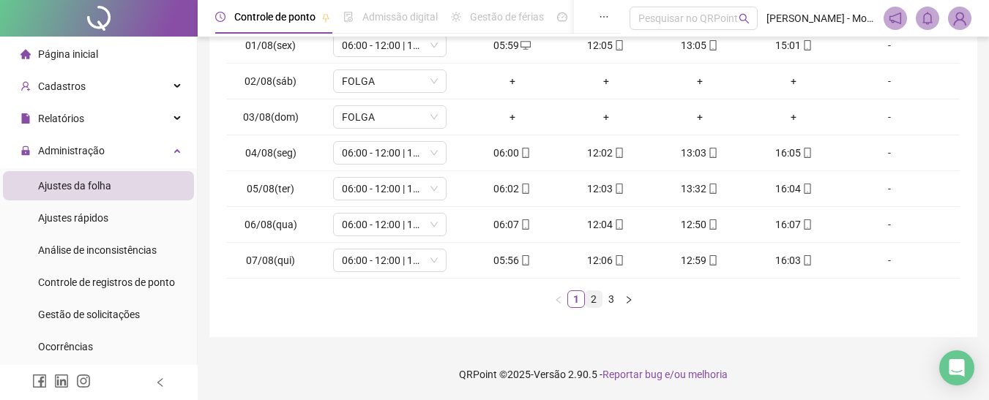
click at [599, 295] on link "2" at bounding box center [593, 299] width 16 height 16
click at [602, 296] on li "3" at bounding box center [611, 300] width 18 height 18
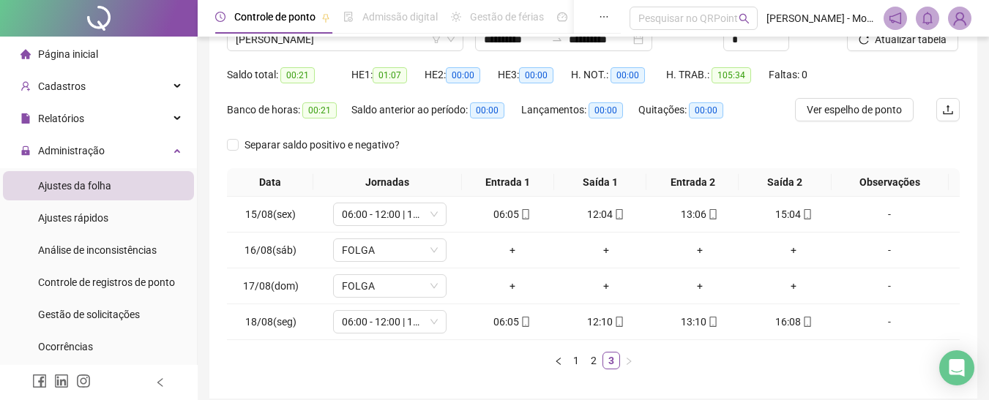
scroll to position [0, 0]
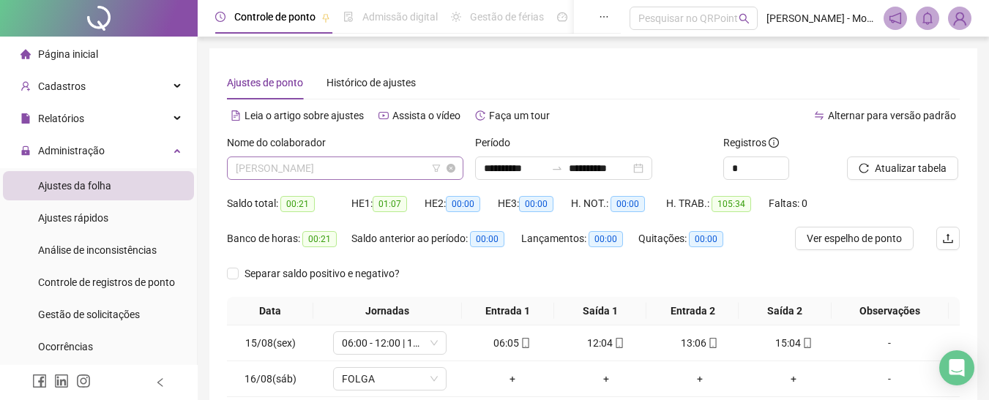
click at [343, 165] on span "[PERSON_NAME]" at bounding box center [345, 168] width 219 height 22
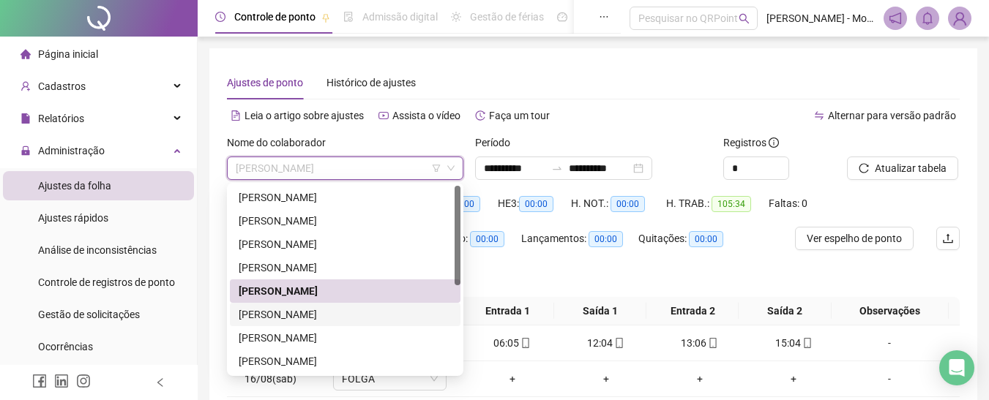
click at [321, 310] on div "[PERSON_NAME]" at bounding box center [345, 315] width 213 height 16
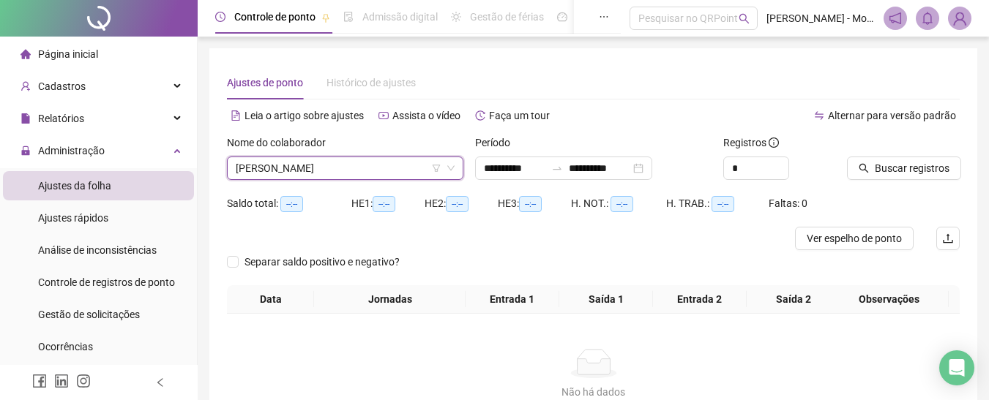
click at [959, 168] on div "Buscar registros" at bounding box center [903, 163] width 124 height 57
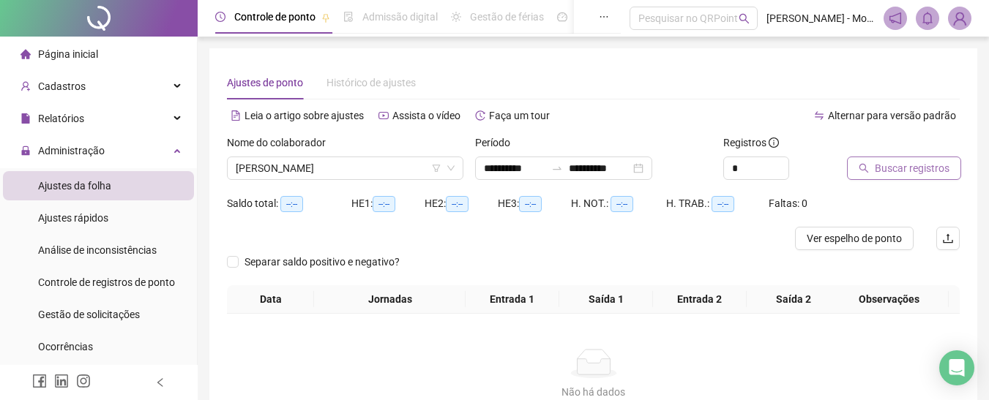
click at [903, 170] on span "Buscar registros" at bounding box center [912, 168] width 75 height 16
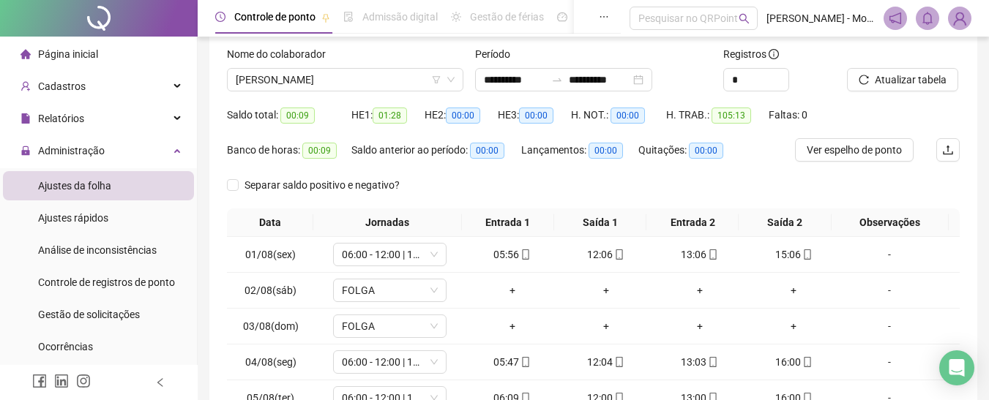
scroll to position [293, 0]
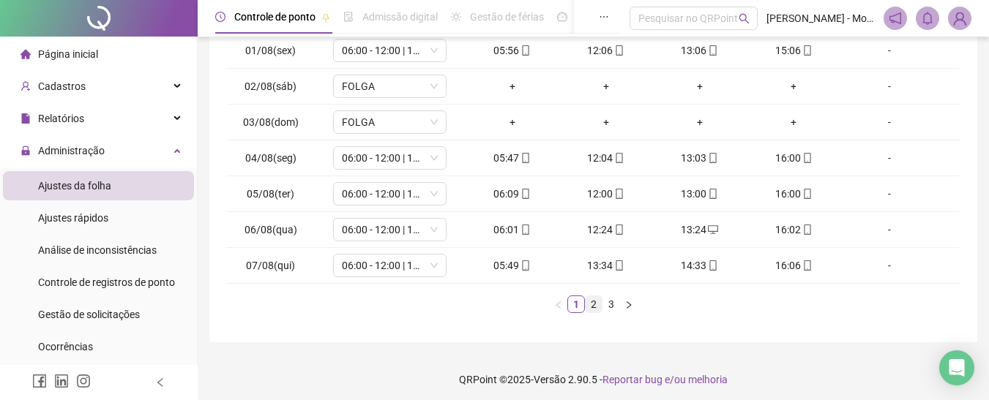
click at [594, 302] on link "2" at bounding box center [593, 304] width 16 height 16
click at [607, 304] on link "3" at bounding box center [611, 304] width 16 height 16
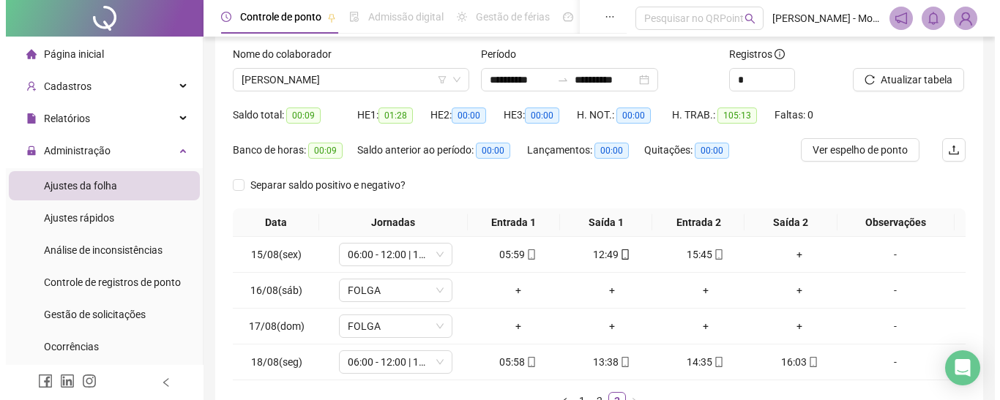
scroll to position [44, 0]
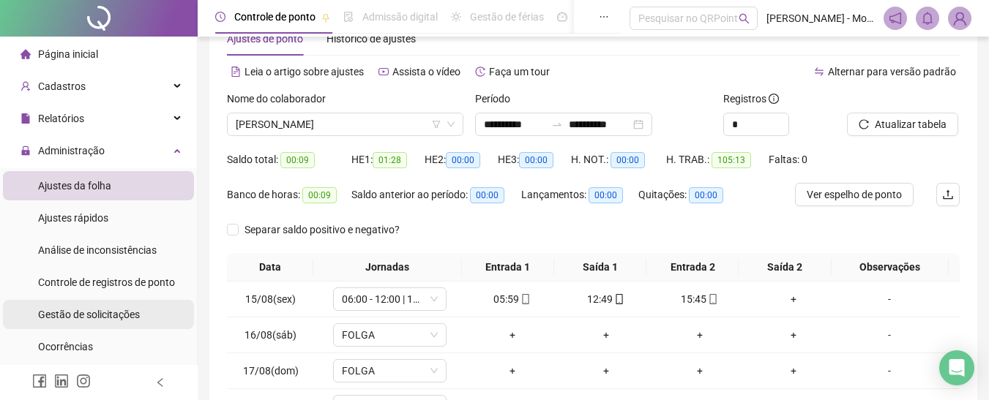
click at [89, 315] on span "Gestão de solicitações" at bounding box center [89, 315] width 102 height 12
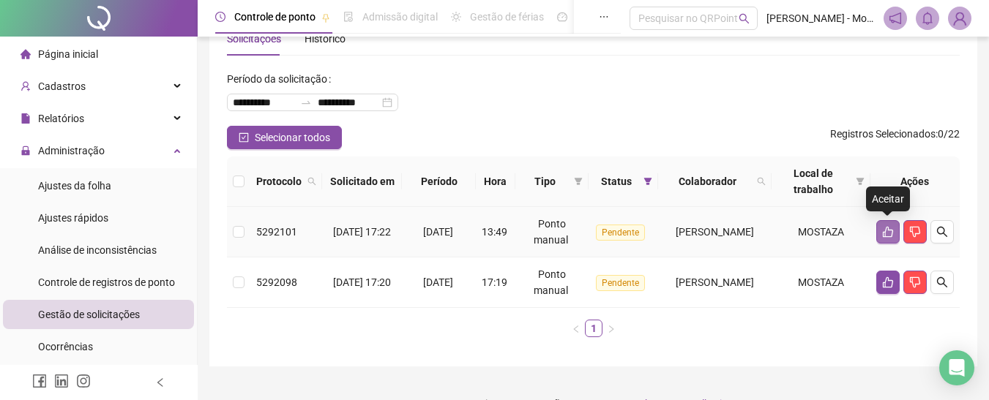
click at [883, 233] on icon "like" at bounding box center [888, 232] width 10 height 11
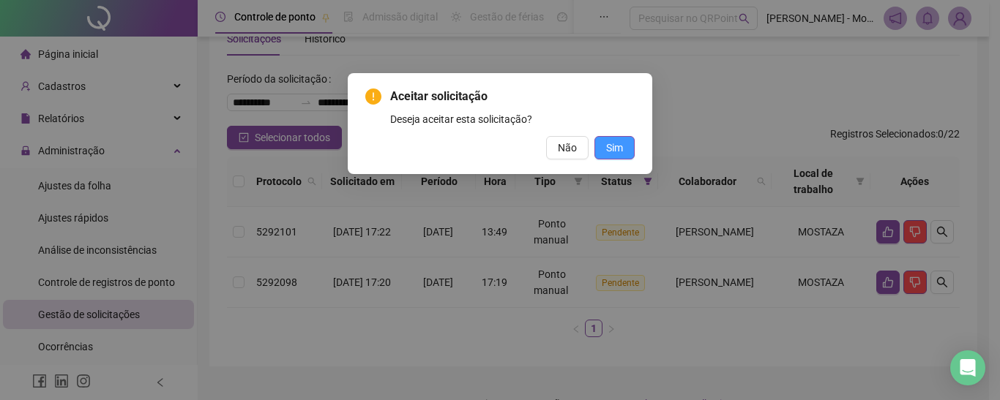
click at [621, 149] on span "Sim" at bounding box center [614, 148] width 17 height 16
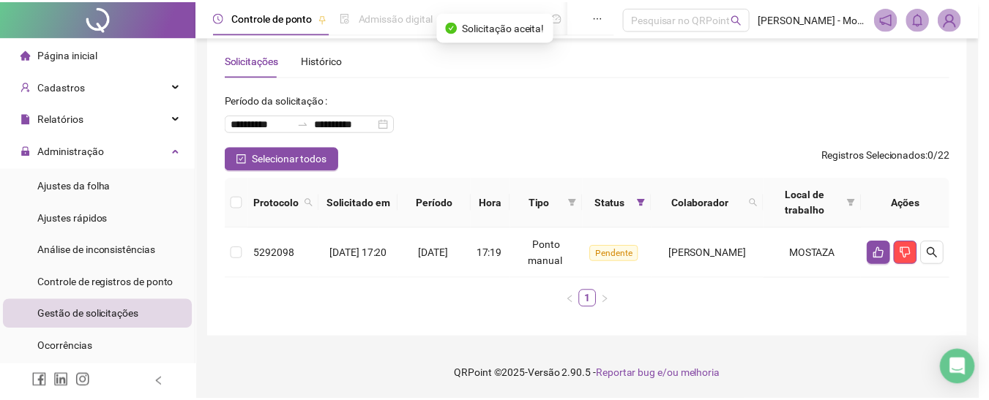
scroll to position [23, 0]
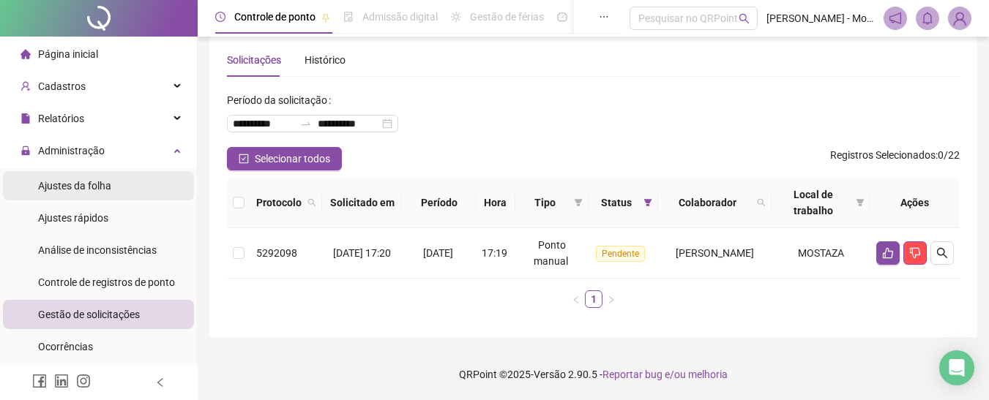
click at [89, 186] on span "Ajustes da folha" at bounding box center [74, 186] width 73 height 12
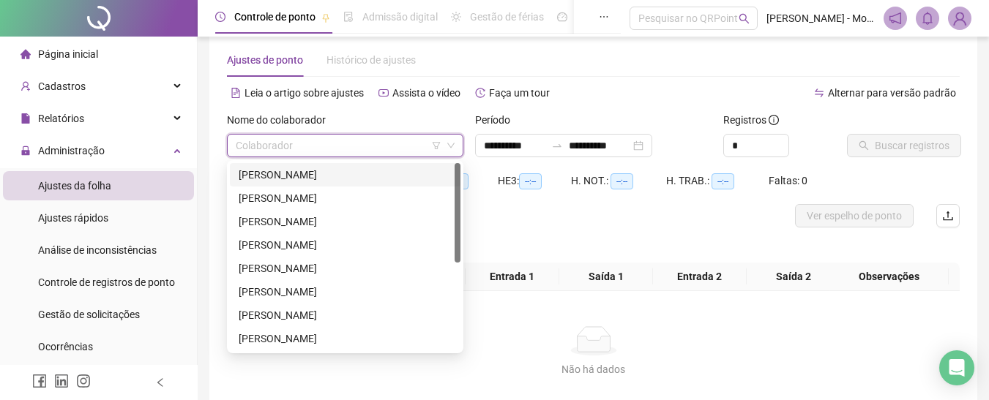
click at [294, 148] on input "search" at bounding box center [339, 146] width 206 height 22
click at [273, 287] on div "[PERSON_NAME]" at bounding box center [345, 292] width 213 height 16
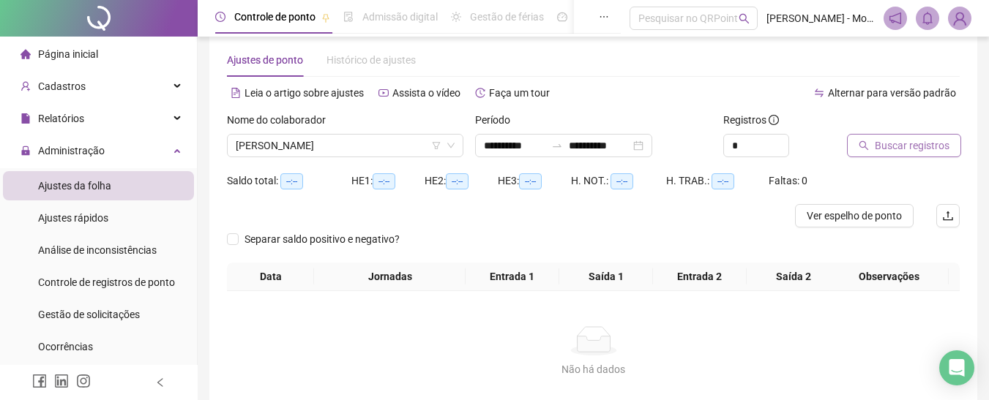
click at [888, 148] on span "Buscar registros" at bounding box center [912, 146] width 75 height 16
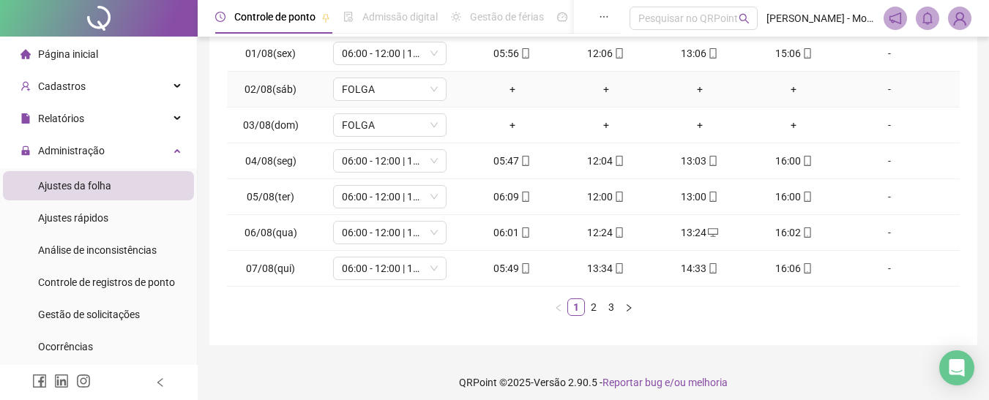
scroll to position [298, 0]
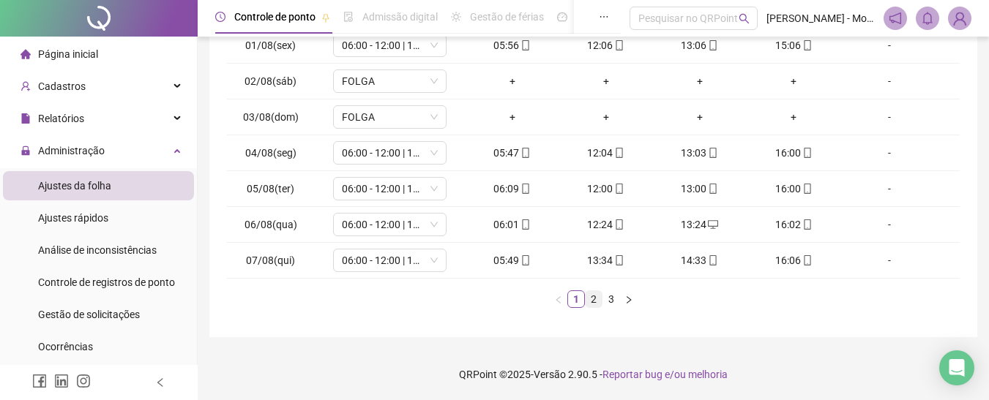
click at [591, 301] on link "2" at bounding box center [593, 299] width 16 height 16
click at [612, 299] on link "3" at bounding box center [611, 299] width 16 height 16
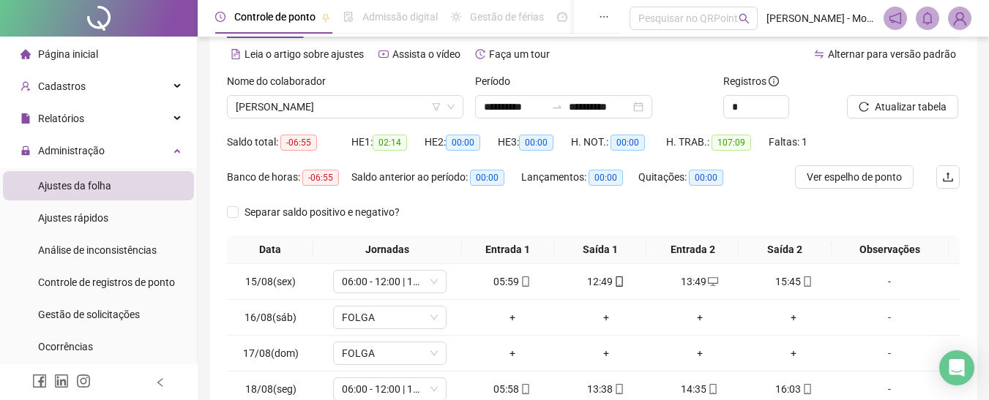
scroll to position [7, 0]
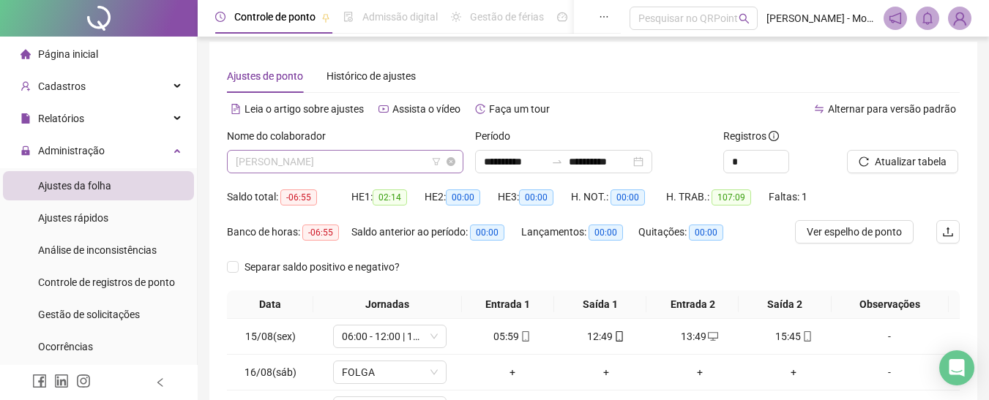
click at [326, 164] on span "[PERSON_NAME]" at bounding box center [345, 162] width 219 height 22
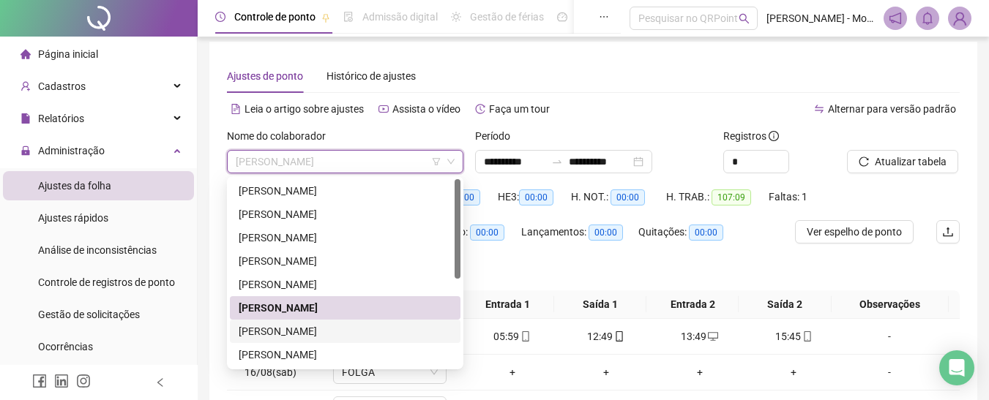
click at [289, 329] on div "[PERSON_NAME]" at bounding box center [345, 331] width 213 height 16
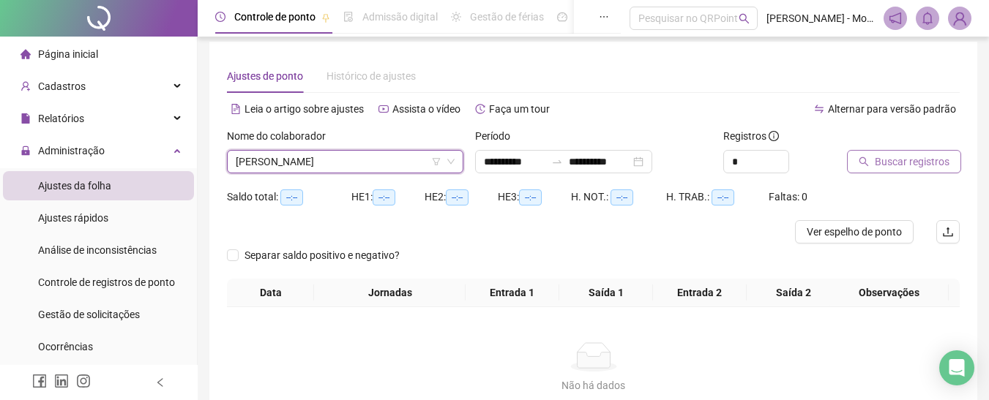
click at [919, 165] on span "Buscar registros" at bounding box center [912, 162] width 75 height 16
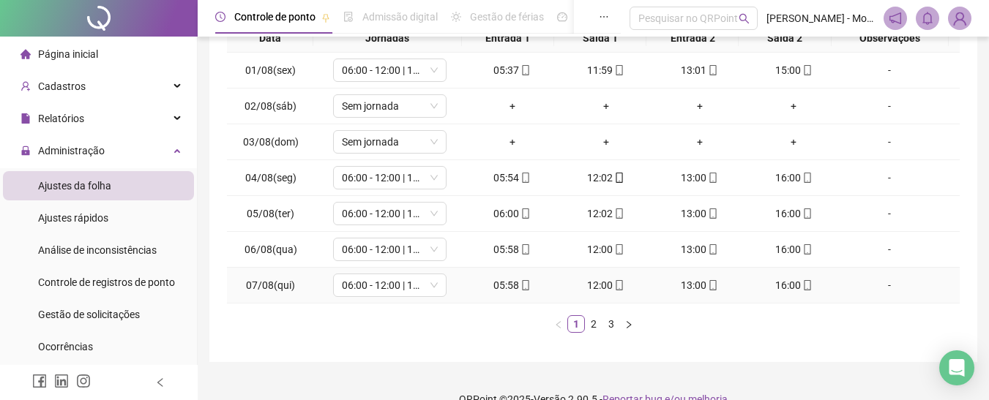
scroll to position [298, 0]
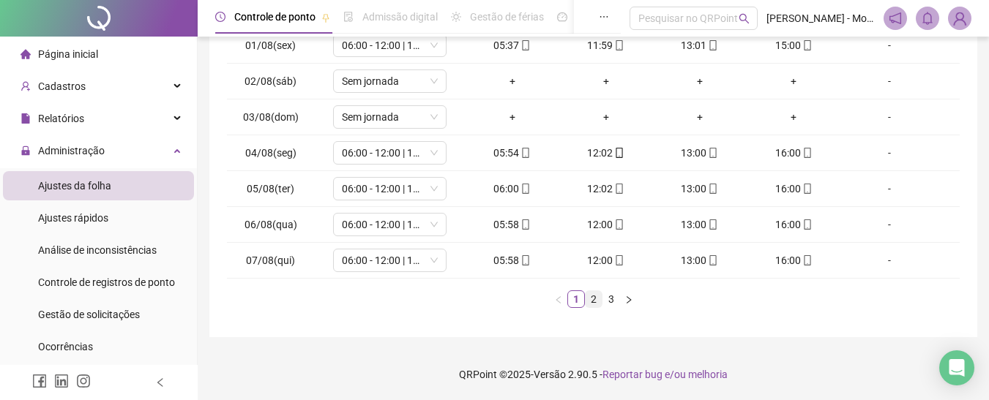
click at [595, 307] on li "2" at bounding box center [594, 300] width 18 height 18
click at [614, 304] on link "3" at bounding box center [611, 299] width 16 height 16
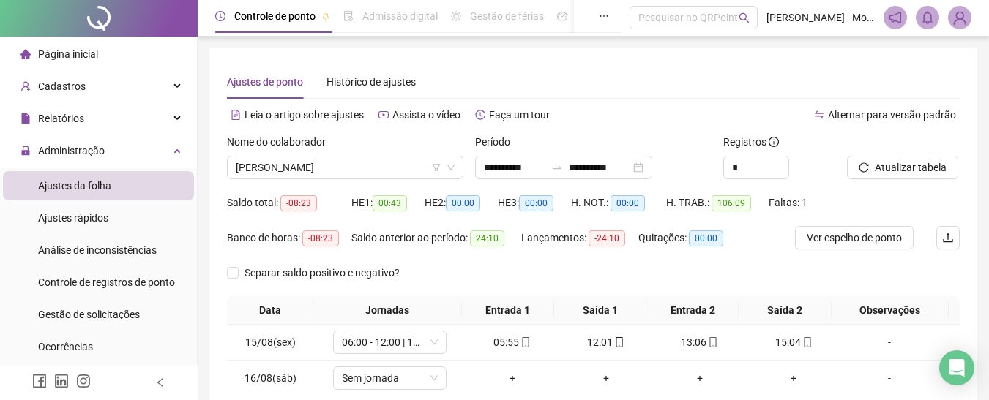
scroll to position [0, 0]
click at [367, 168] on span "[PERSON_NAME]" at bounding box center [345, 168] width 219 height 22
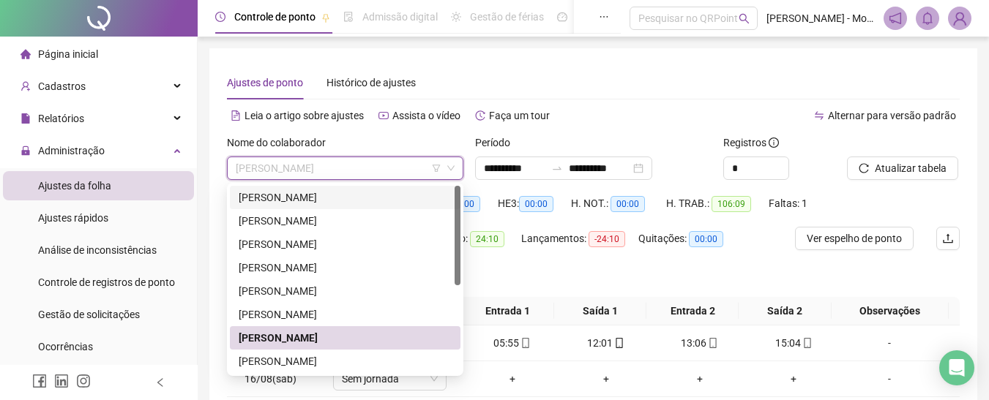
click at [730, 280] on div "Separar saldo positivo e negativo?" at bounding box center [593, 279] width 733 height 35
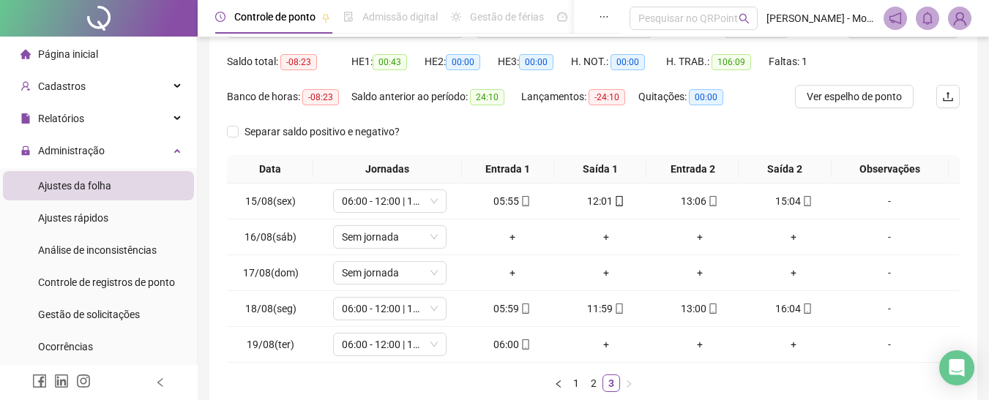
scroll to position [220, 0]
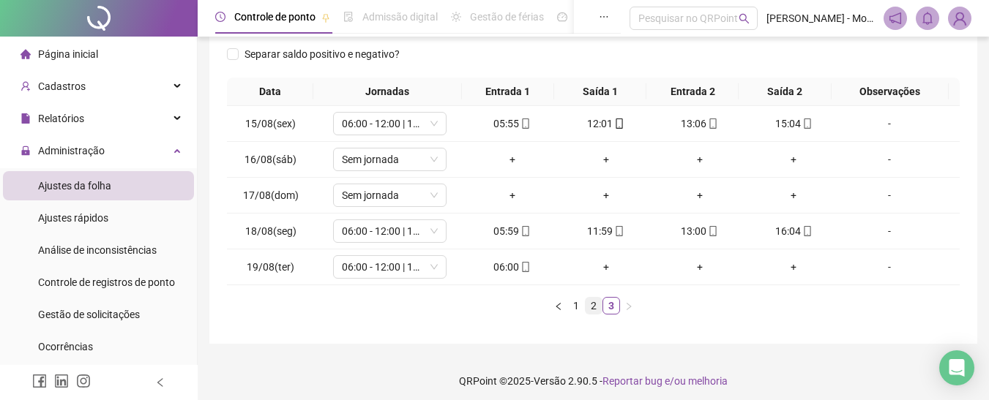
click at [596, 305] on link "2" at bounding box center [593, 306] width 16 height 16
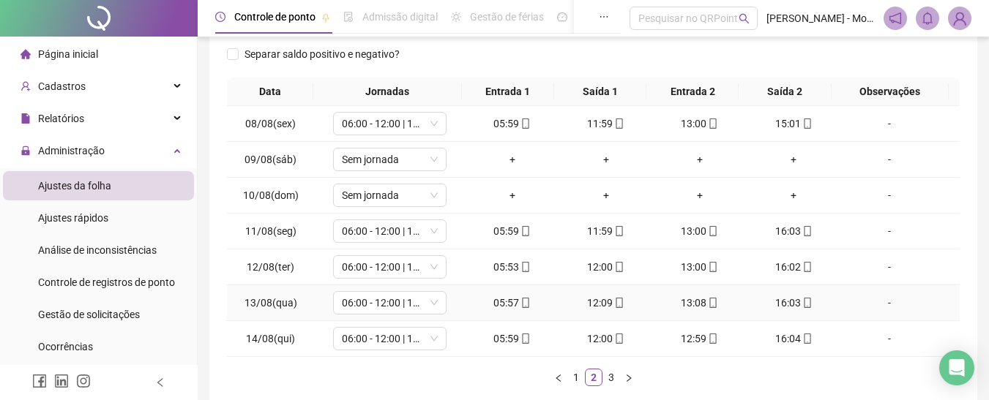
scroll to position [0, 0]
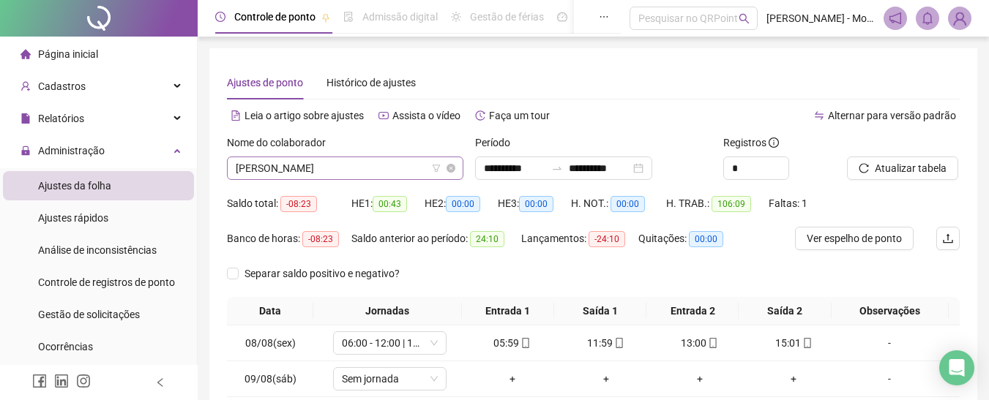
click at [369, 169] on span "[PERSON_NAME]" at bounding box center [345, 168] width 219 height 22
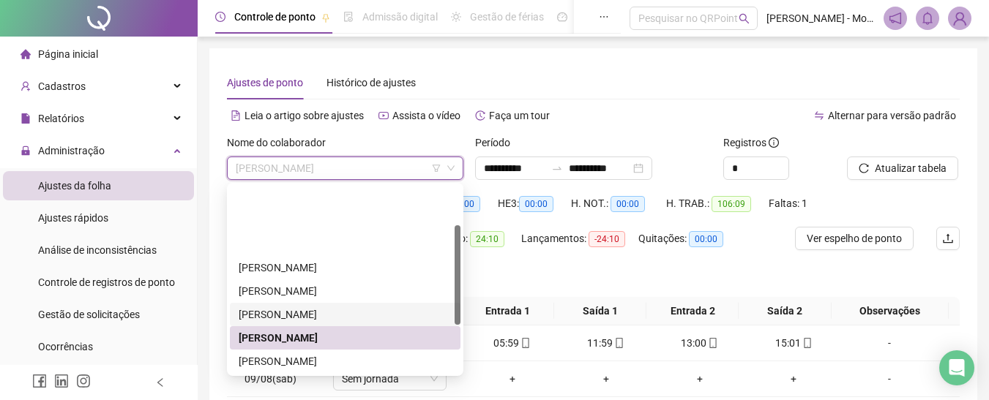
scroll to position [73, 0]
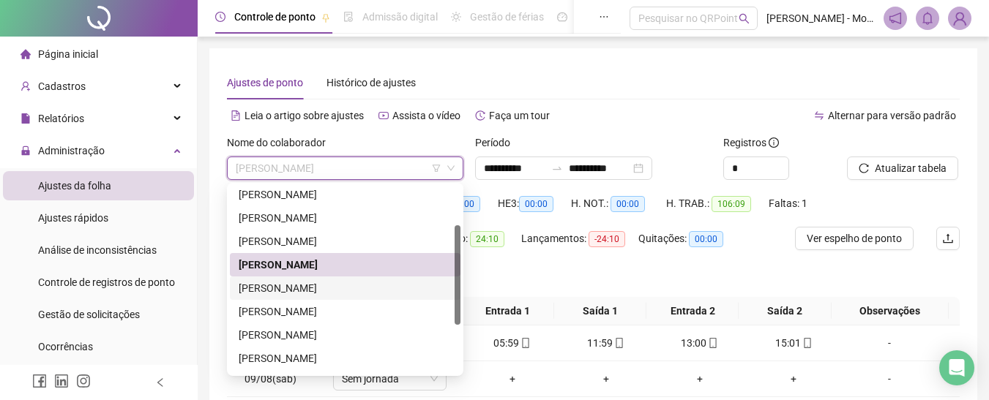
click at [289, 286] on div "[PERSON_NAME]" at bounding box center [345, 288] width 213 height 16
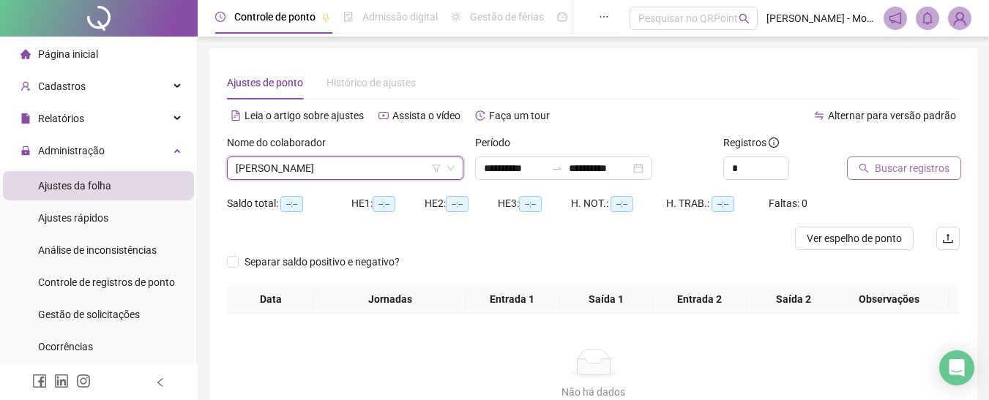
click at [900, 161] on span "Buscar registros" at bounding box center [912, 168] width 75 height 16
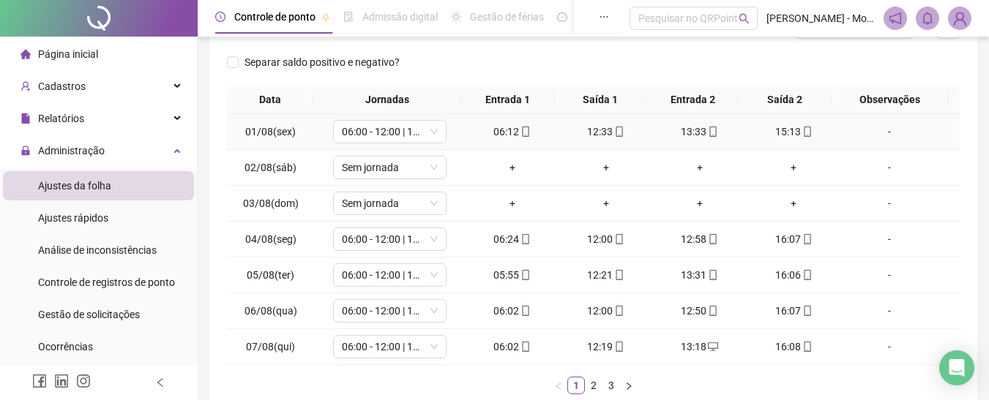
scroll to position [293, 0]
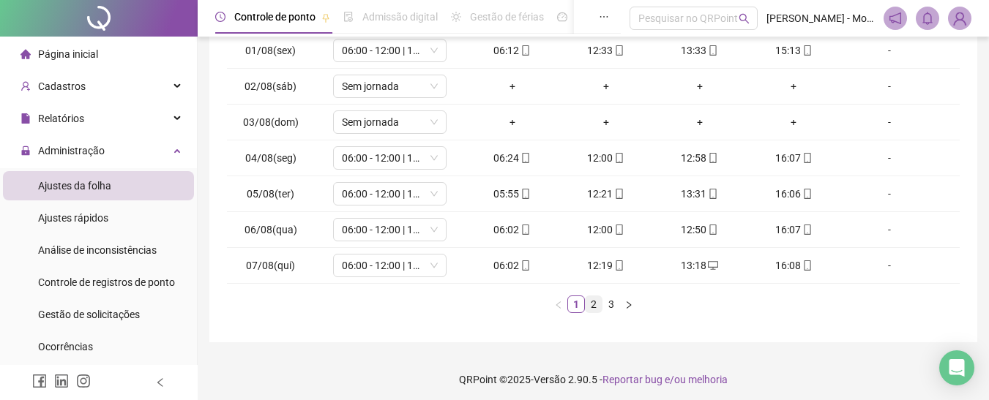
click at [594, 308] on link "2" at bounding box center [593, 304] width 16 height 16
click at [615, 310] on link "3" at bounding box center [611, 304] width 16 height 16
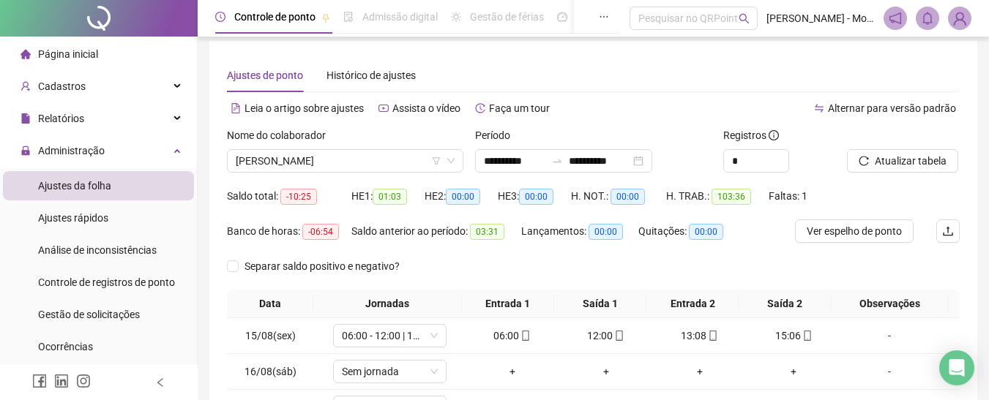
scroll to position [7, 0]
click at [368, 158] on span "[PERSON_NAME]" at bounding box center [345, 162] width 219 height 22
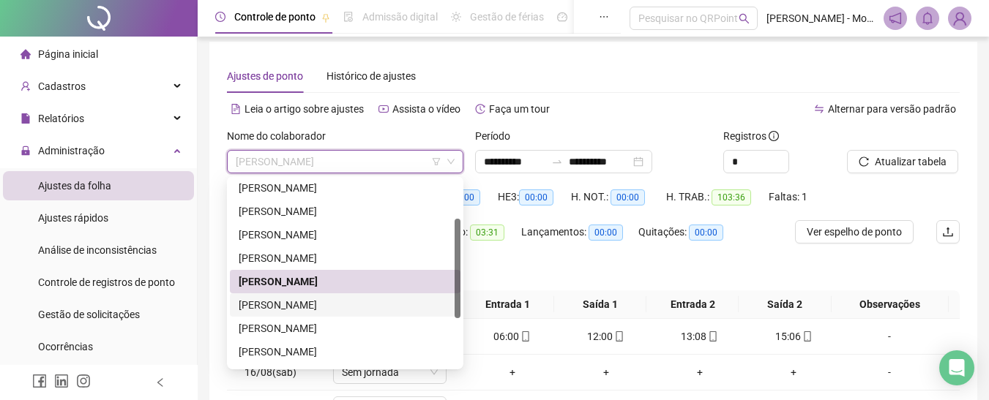
click at [321, 295] on div "[PERSON_NAME]" at bounding box center [345, 304] width 231 height 23
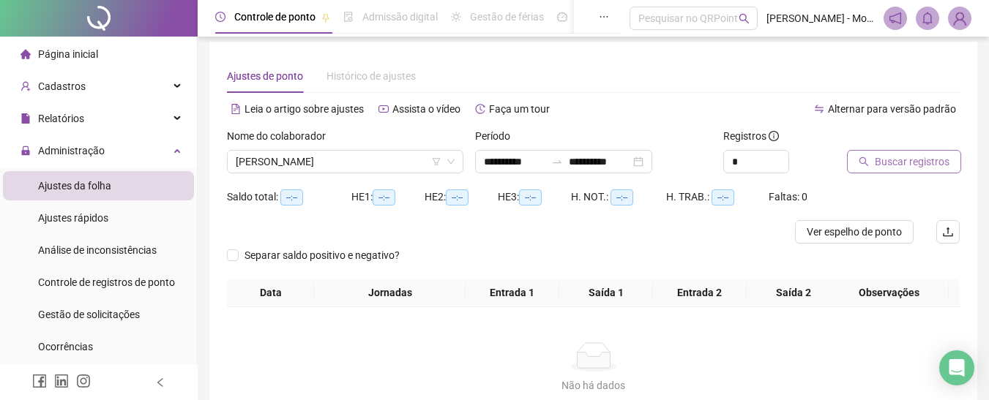
click at [888, 161] on span "Buscar registros" at bounding box center [912, 162] width 75 height 16
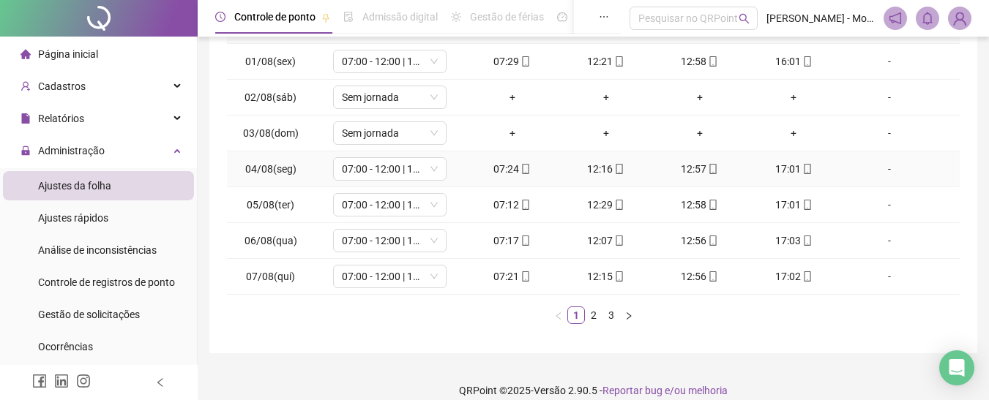
scroll to position [298, 0]
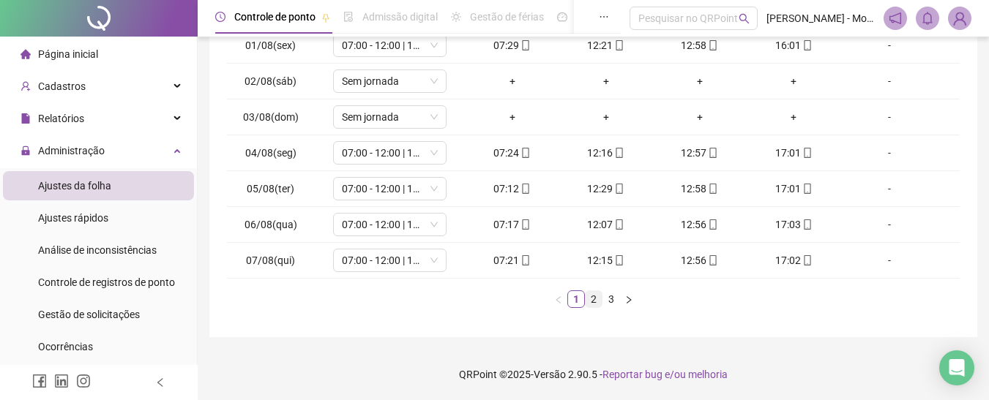
click at [595, 300] on link "2" at bounding box center [593, 299] width 16 height 16
click at [610, 302] on link "3" at bounding box center [611, 299] width 16 height 16
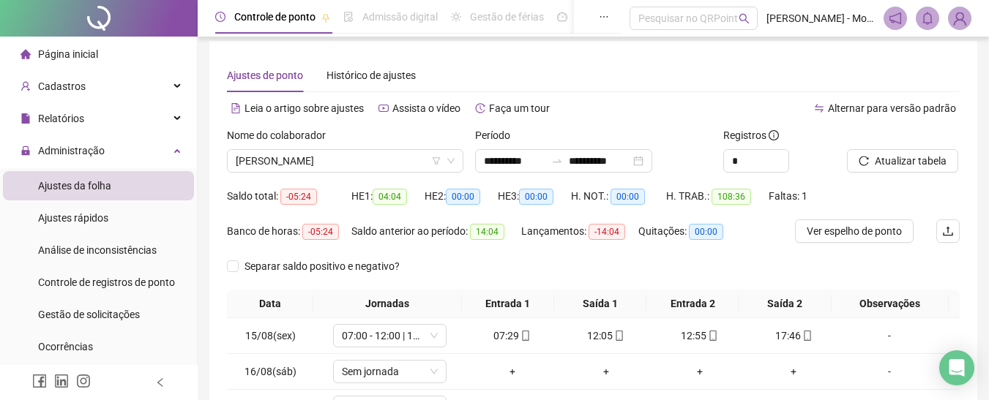
scroll to position [7, 0]
click at [315, 165] on span "[PERSON_NAME]" at bounding box center [345, 162] width 219 height 22
click at [602, 97] on div "**********" at bounding box center [593, 299] width 733 height 480
click at [600, 163] on input "**********" at bounding box center [599, 162] width 61 height 16
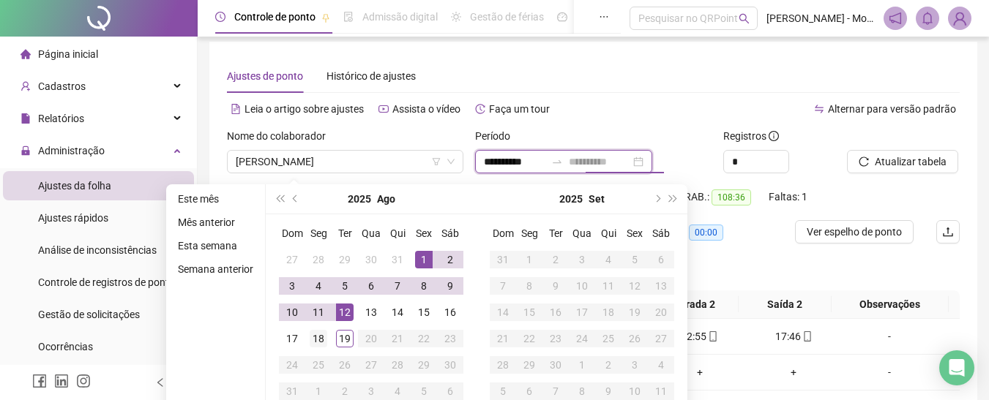
type input "**********"
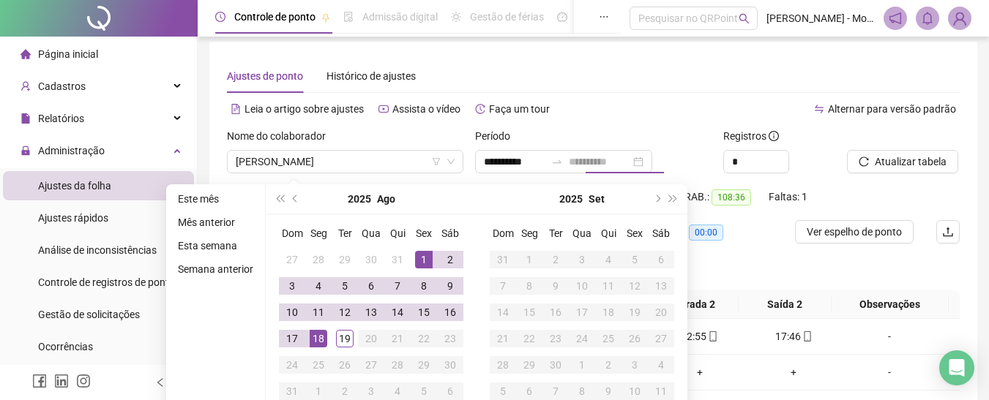
click at [315, 332] on div "18" at bounding box center [319, 339] width 18 height 18
type input "**********"
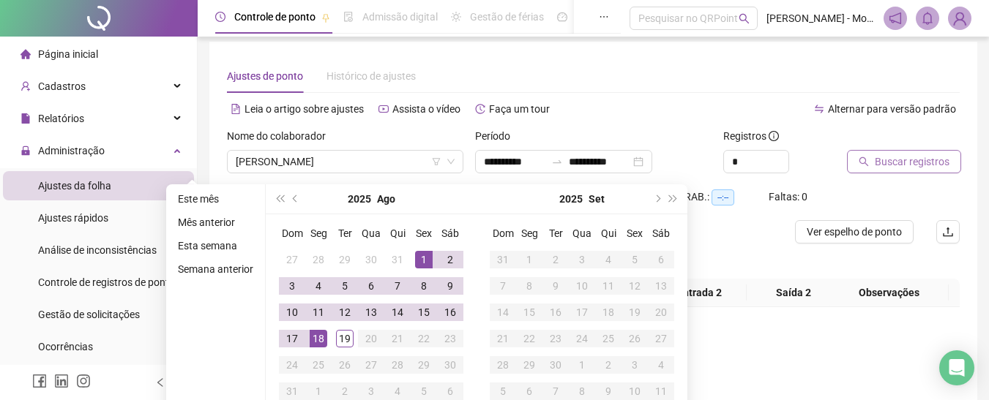
click at [909, 159] on span "Buscar registros" at bounding box center [912, 162] width 75 height 16
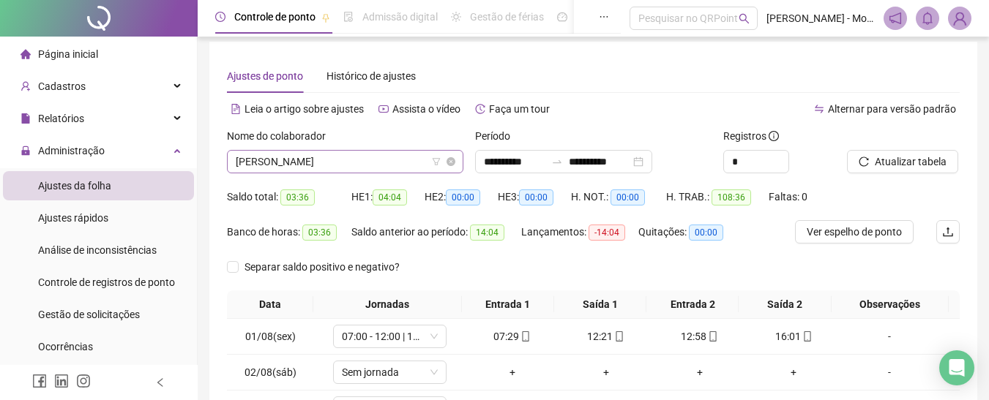
click at [340, 162] on span "[PERSON_NAME]" at bounding box center [345, 162] width 219 height 22
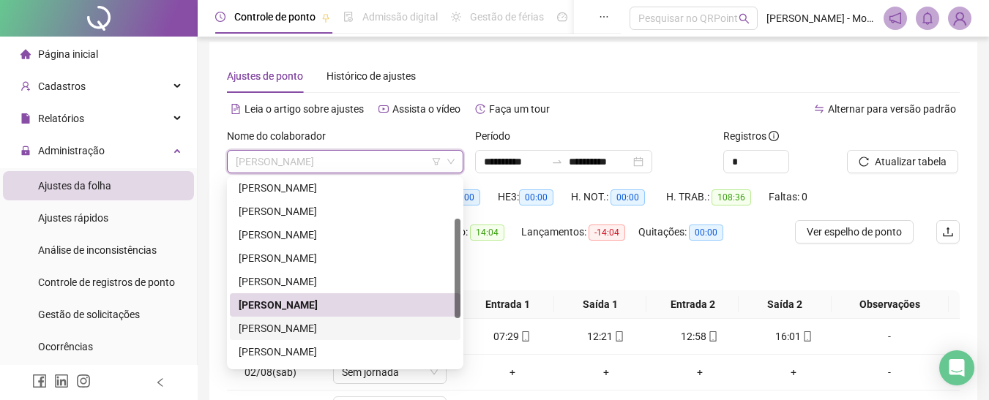
click at [305, 331] on div "[PERSON_NAME]" at bounding box center [345, 329] width 213 height 16
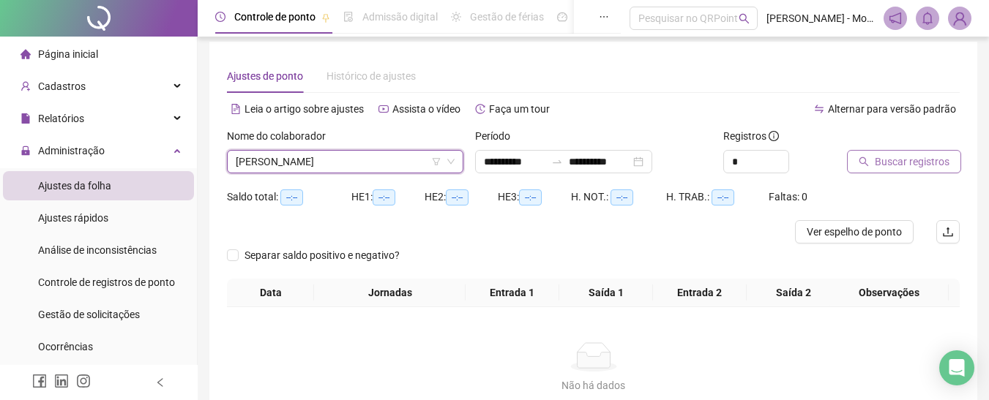
click at [929, 158] on span "Buscar registros" at bounding box center [912, 162] width 75 height 16
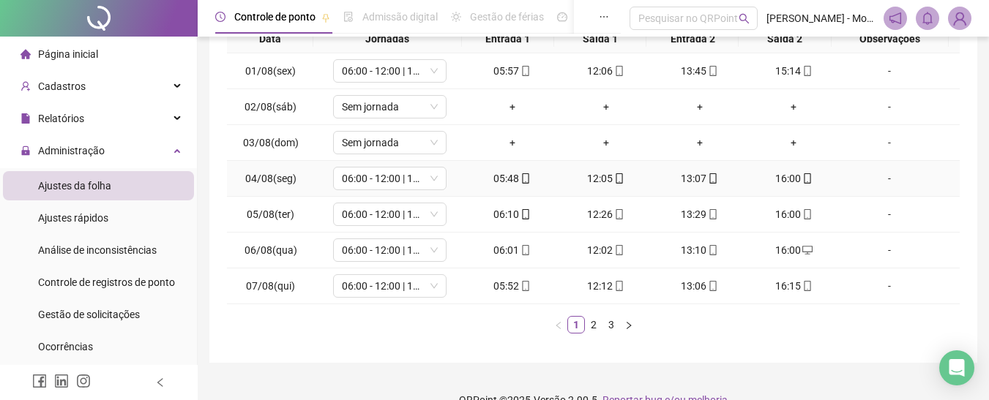
scroll to position [298, 0]
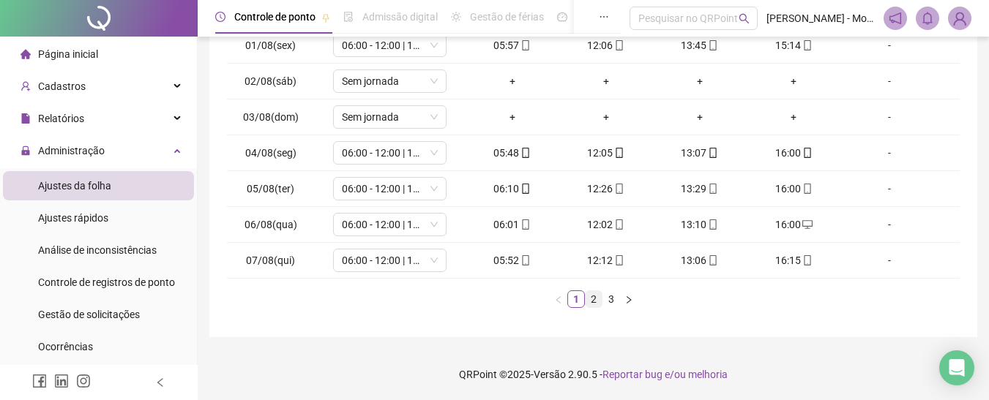
click at [593, 300] on link "2" at bounding box center [593, 299] width 16 height 16
click at [612, 302] on link "3" at bounding box center [611, 299] width 16 height 16
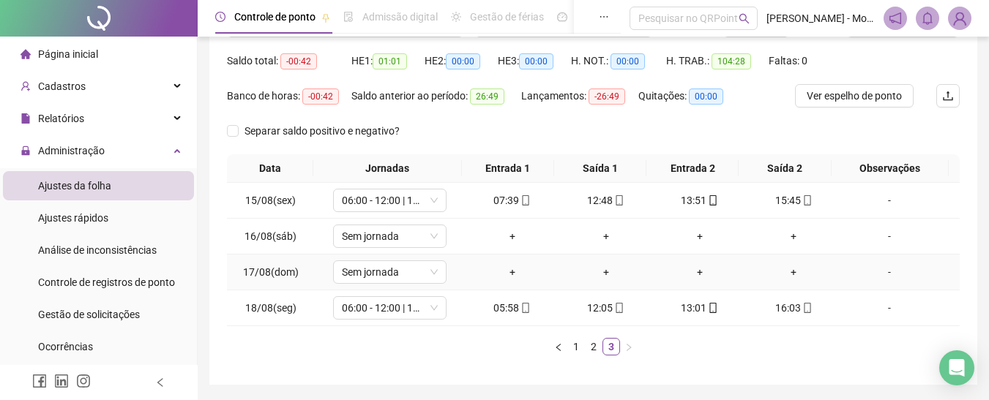
scroll to position [117, 0]
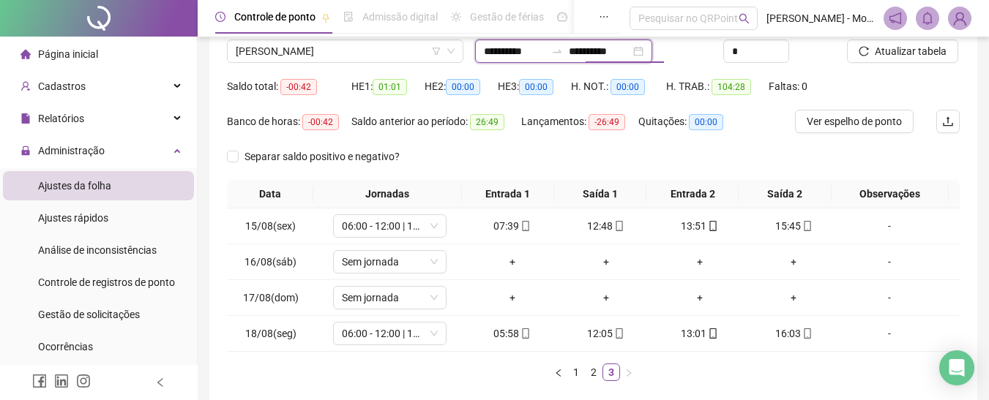
click at [599, 53] on input "**********" at bounding box center [599, 51] width 61 height 16
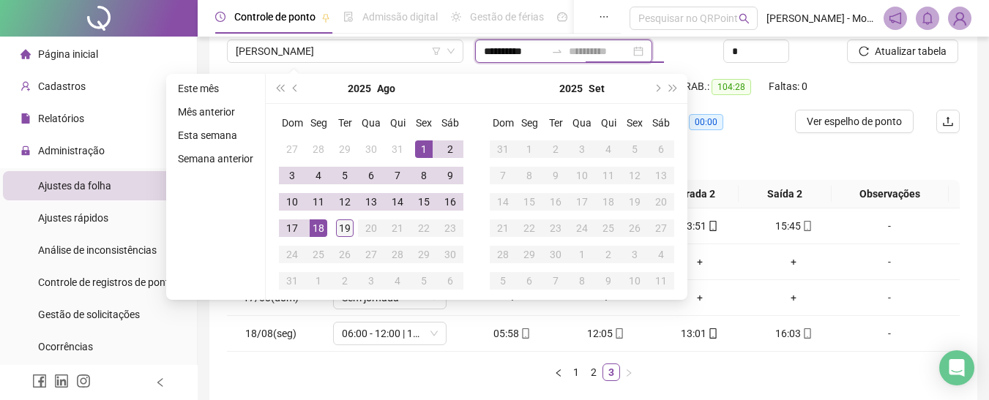
type input "**********"
click at [342, 225] on div "19" at bounding box center [345, 229] width 18 height 18
type input "**********"
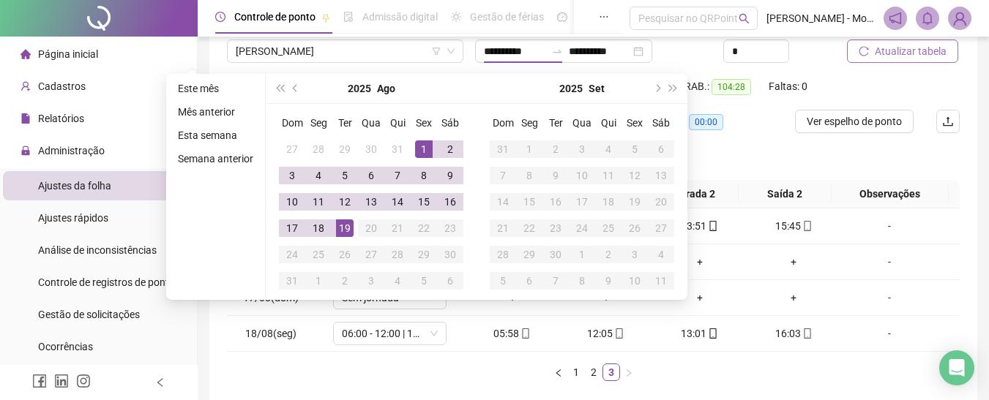
click at [916, 56] on span "Atualizar tabela" at bounding box center [911, 51] width 72 height 16
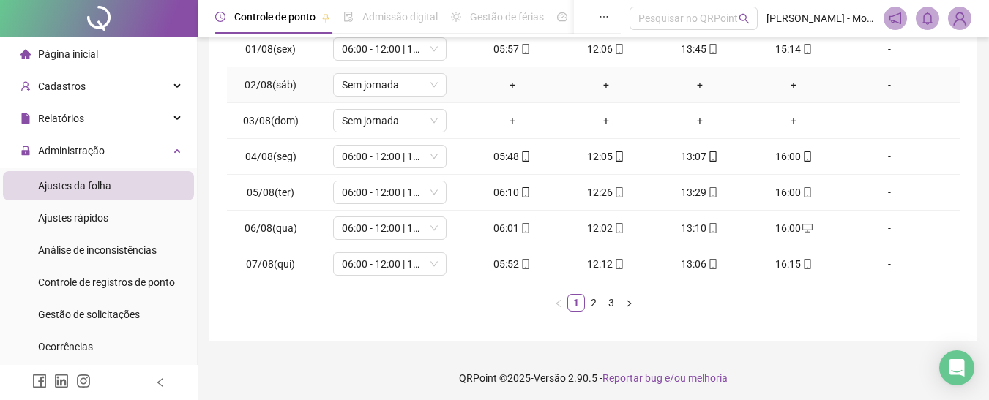
scroll to position [298, 0]
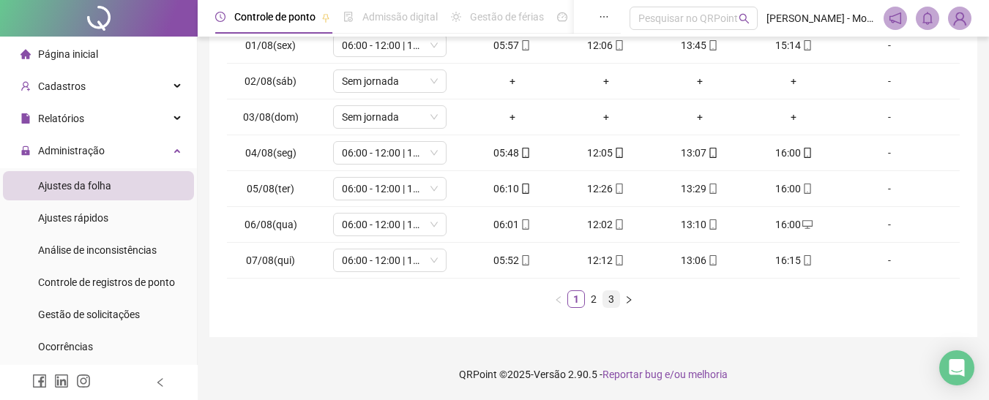
click at [615, 302] on link "3" at bounding box center [611, 299] width 16 height 16
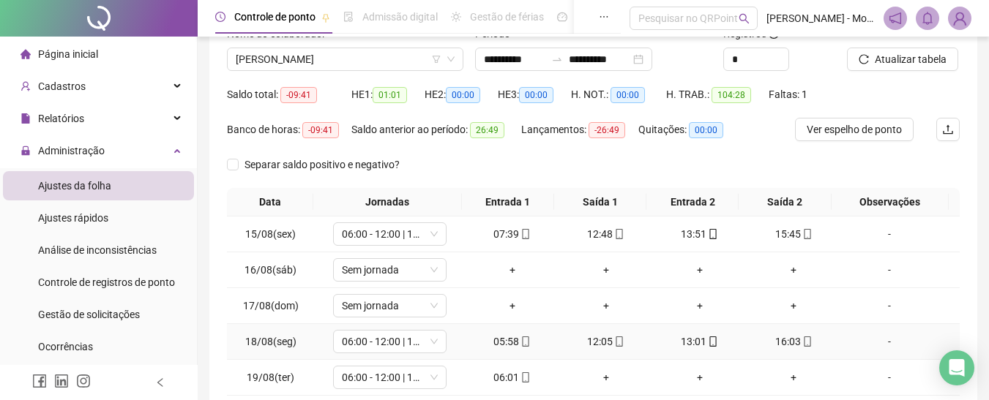
scroll to position [0, 0]
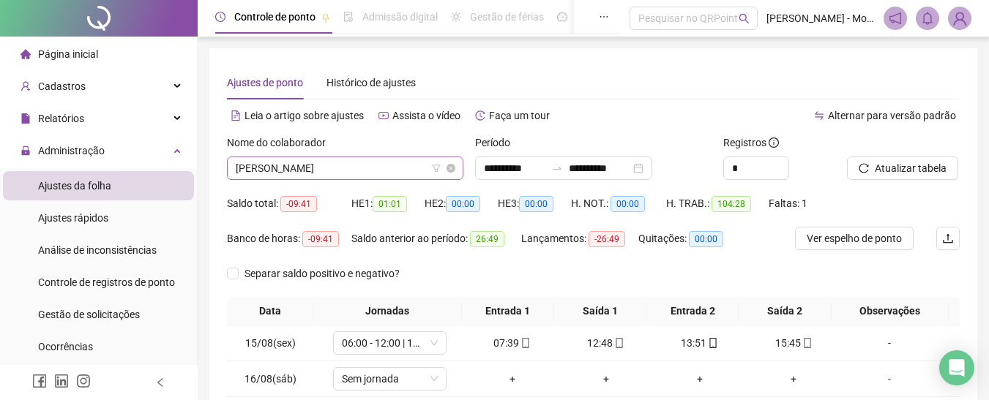
click at [345, 162] on span "[PERSON_NAME]" at bounding box center [345, 168] width 219 height 22
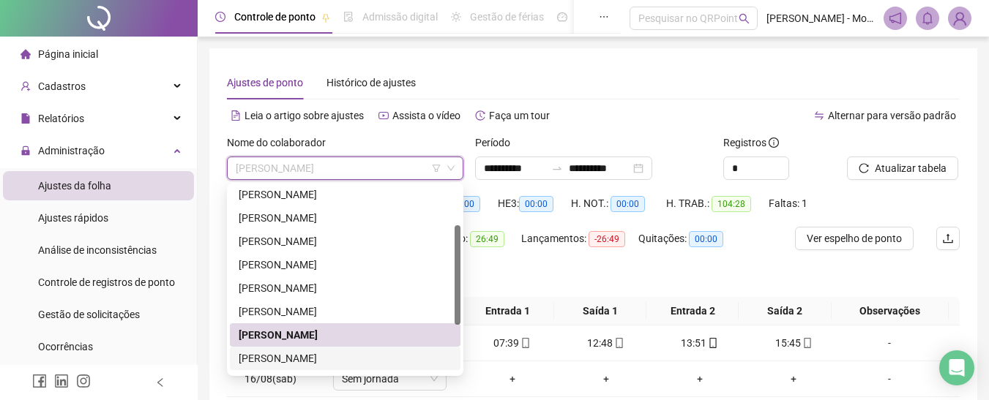
click at [319, 356] on div "[PERSON_NAME]" at bounding box center [345, 359] width 213 height 16
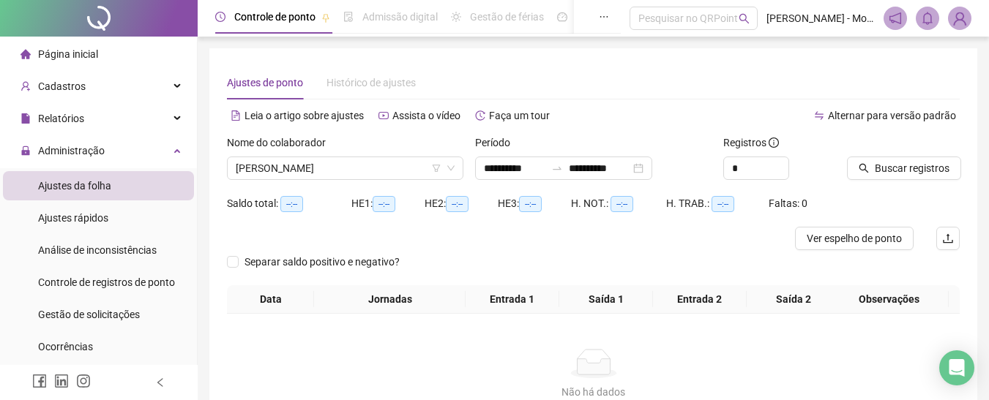
click at [916, 150] on div at bounding box center [885, 146] width 76 height 22
click at [917, 162] on span "Buscar registros" at bounding box center [912, 168] width 75 height 16
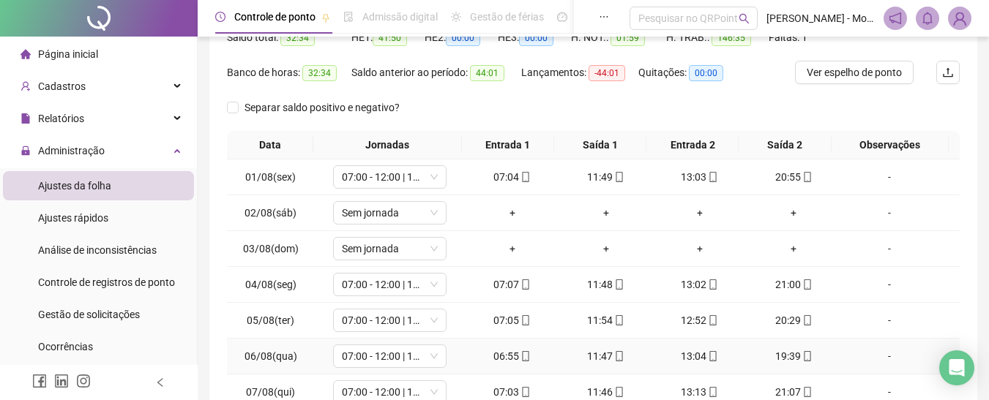
scroll to position [298, 0]
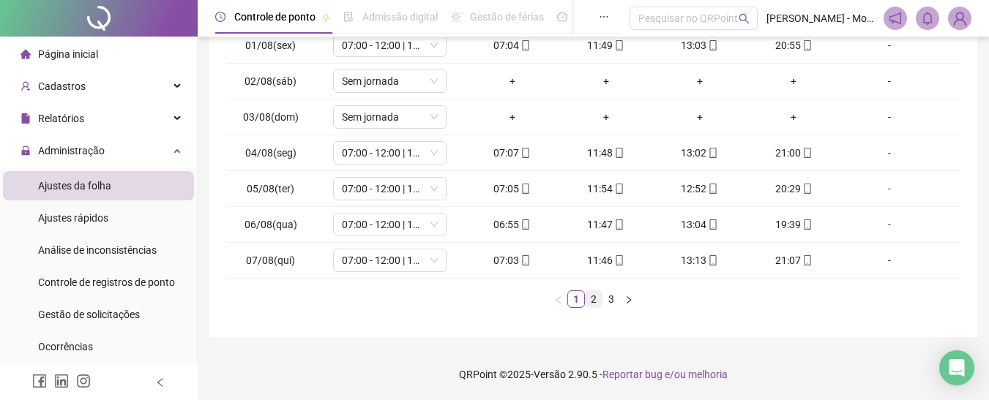
click at [599, 304] on link "2" at bounding box center [593, 299] width 16 height 16
click at [614, 304] on link "3" at bounding box center [611, 299] width 16 height 16
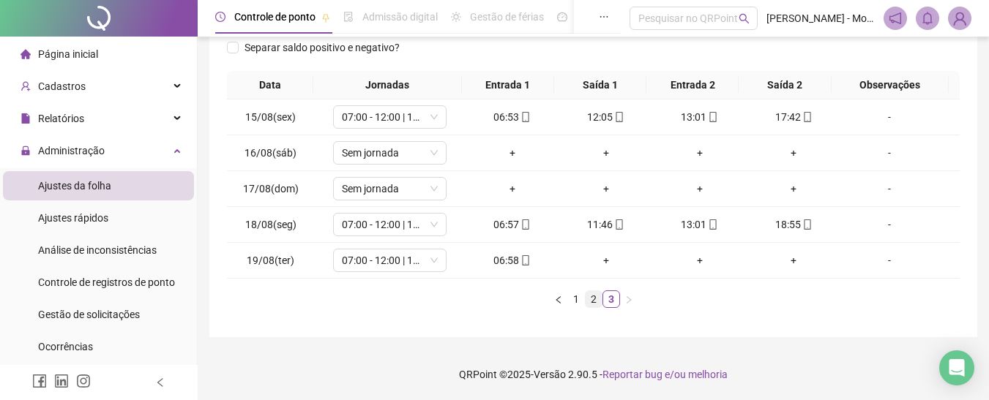
click at [586, 304] on link "2" at bounding box center [593, 299] width 16 height 16
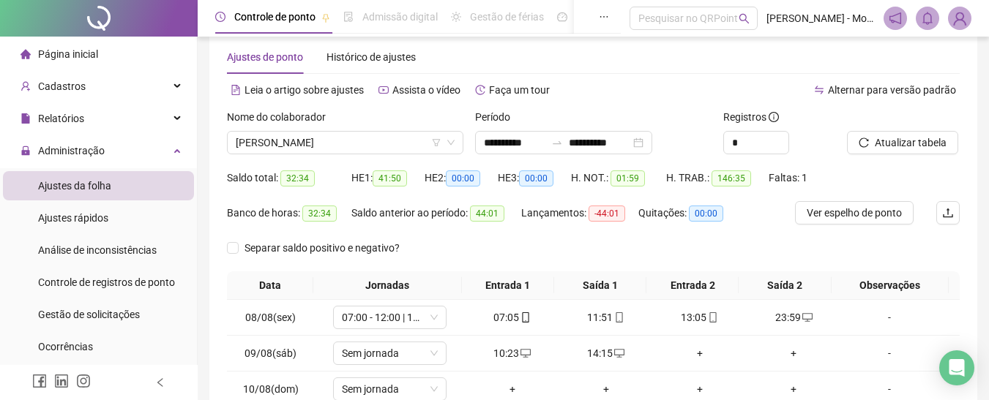
scroll to position [5, 0]
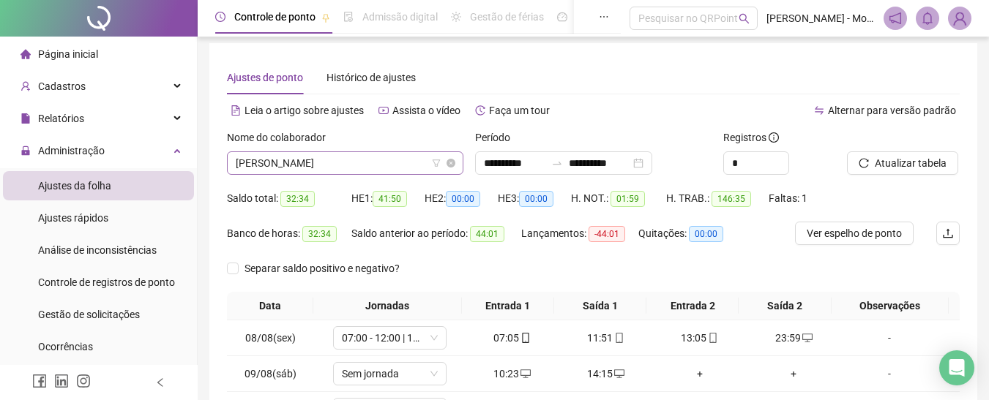
click at [343, 162] on span "[PERSON_NAME]" at bounding box center [345, 163] width 219 height 22
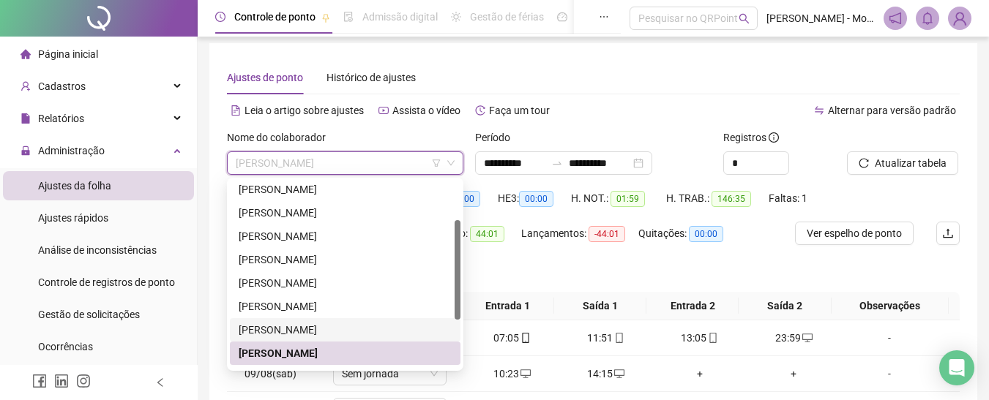
scroll to position [146, 0]
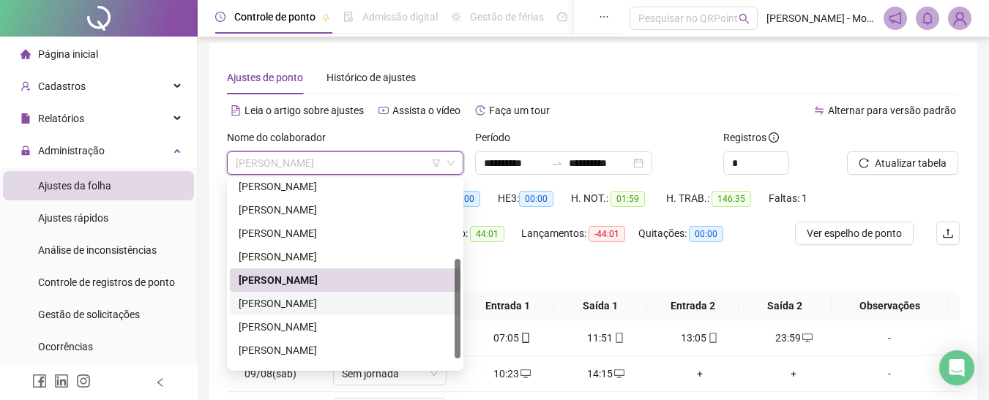
click at [286, 300] on div "[PERSON_NAME]" at bounding box center [345, 304] width 213 height 16
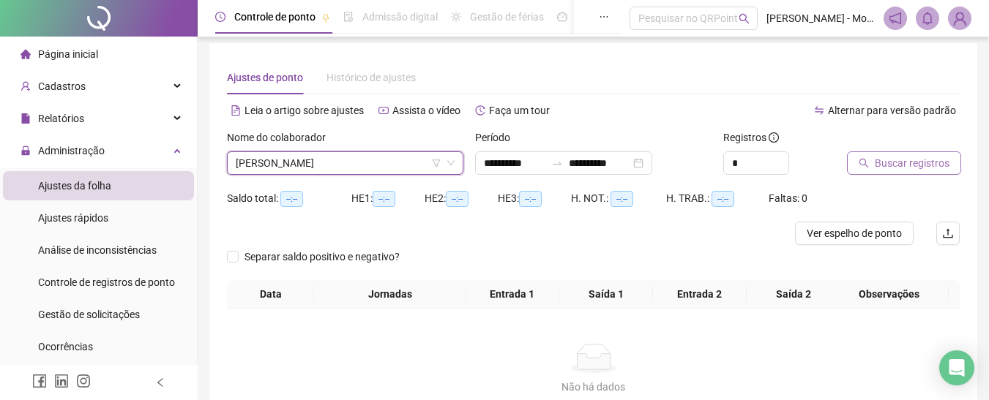
click at [925, 151] on button "Buscar registros" at bounding box center [904, 162] width 114 height 23
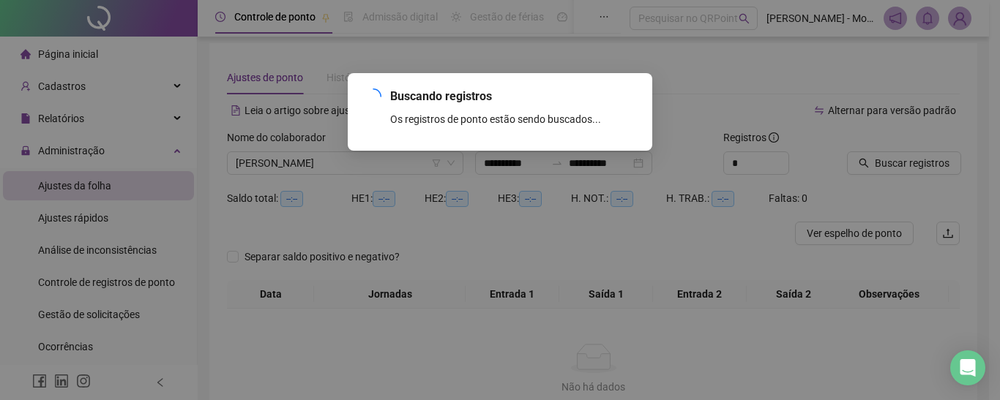
click at [914, 165] on div "Buscando registros Os registros de ponto estão sendo buscados... OK" at bounding box center [500, 200] width 1000 height 400
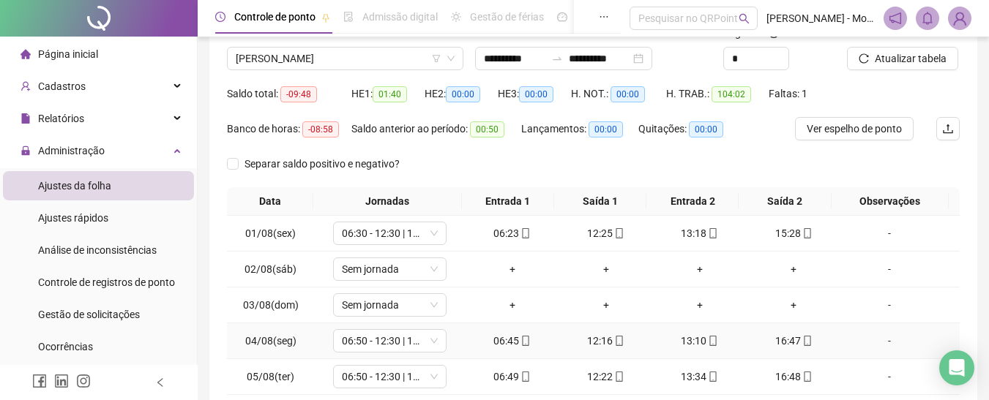
scroll to position [298, 0]
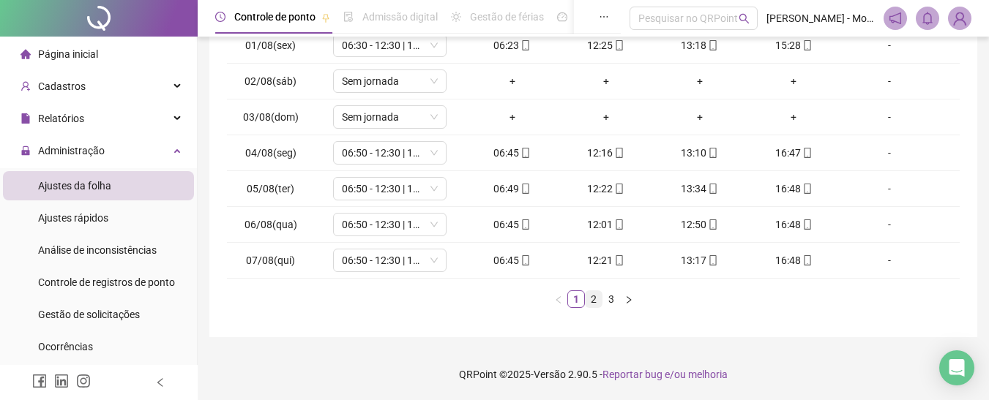
click at [598, 302] on link "2" at bounding box center [593, 299] width 16 height 16
click at [611, 303] on link "3" at bounding box center [611, 299] width 16 height 16
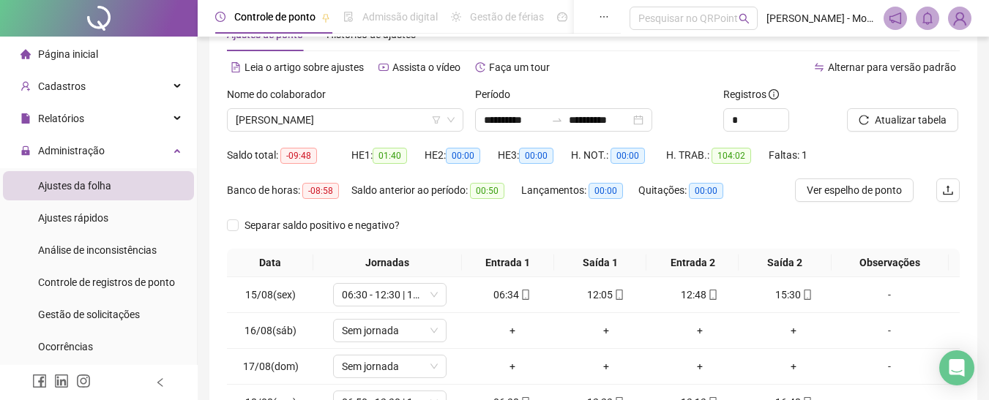
scroll to position [0, 0]
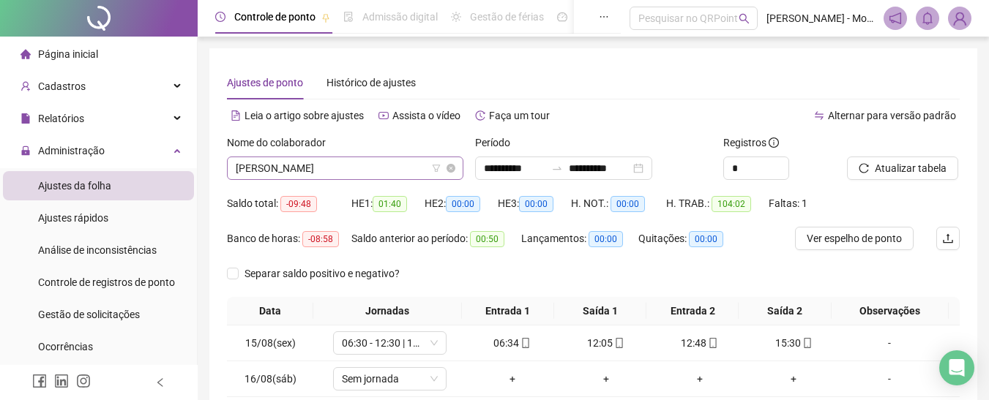
click at [355, 167] on span "[PERSON_NAME]" at bounding box center [345, 168] width 219 height 22
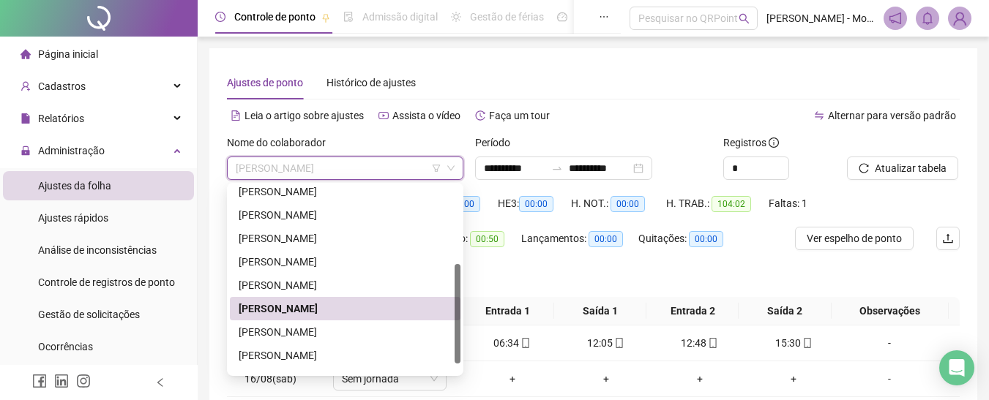
click at [629, 119] on div "Alternar para versão padrão" at bounding box center [777, 115] width 367 height 23
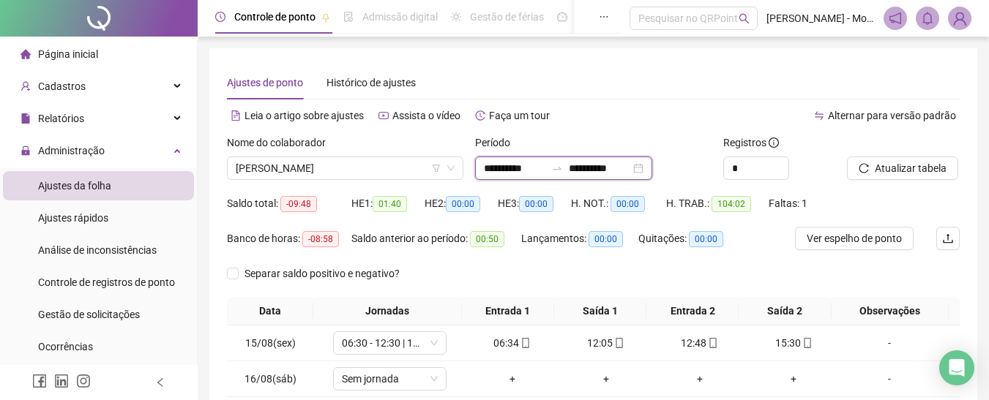
click at [610, 171] on input "**********" at bounding box center [599, 168] width 61 height 16
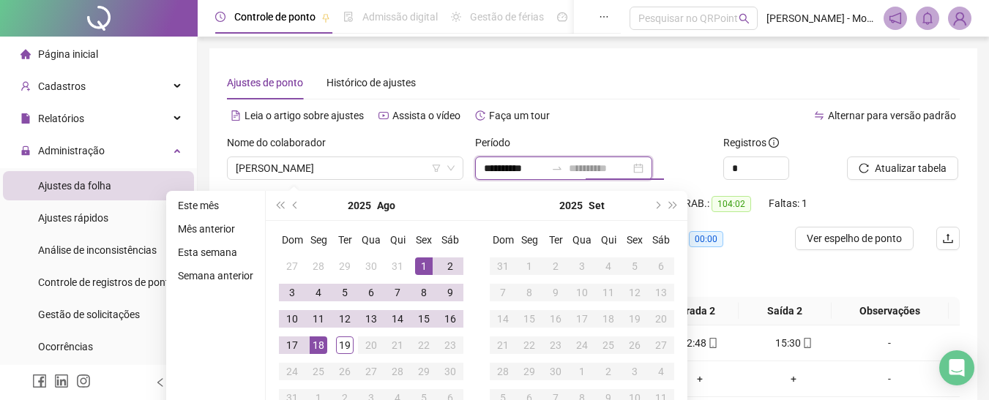
type input "**********"
click at [326, 356] on td "18" at bounding box center [318, 345] width 26 height 26
type input "**********"
click at [880, 172] on span "Atualizar tabela" at bounding box center [911, 168] width 72 height 16
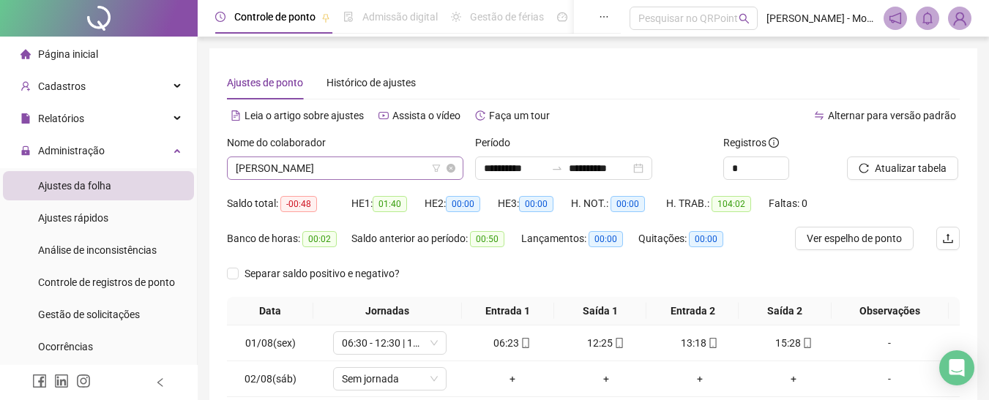
click at [365, 168] on span "[PERSON_NAME]" at bounding box center [345, 168] width 219 height 22
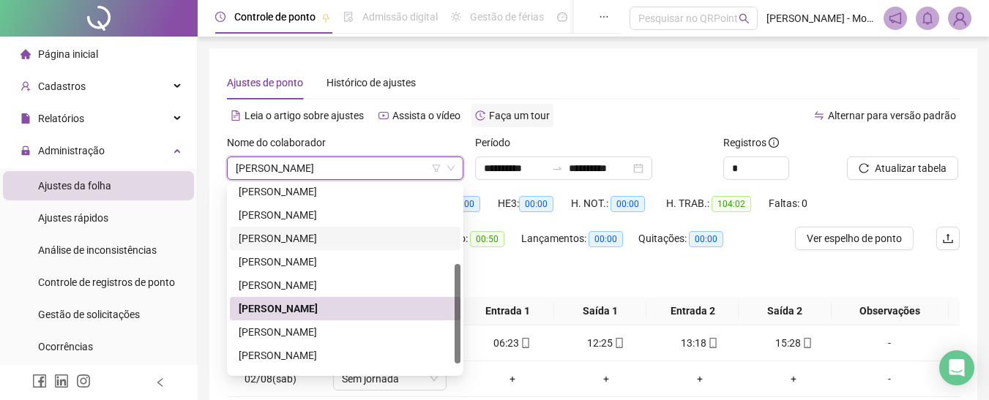
click at [525, 113] on span "Faça um tour" at bounding box center [519, 116] width 61 height 12
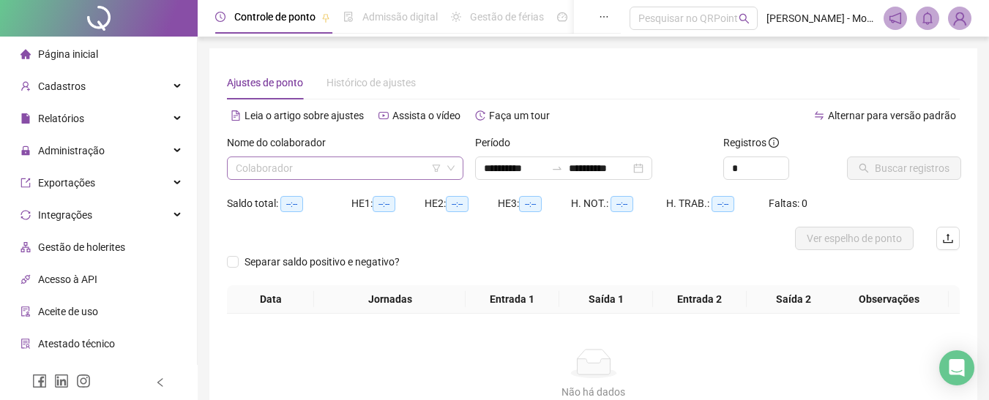
click at [326, 175] on input "search" at bounding box center [339, 168] width 206 height 22
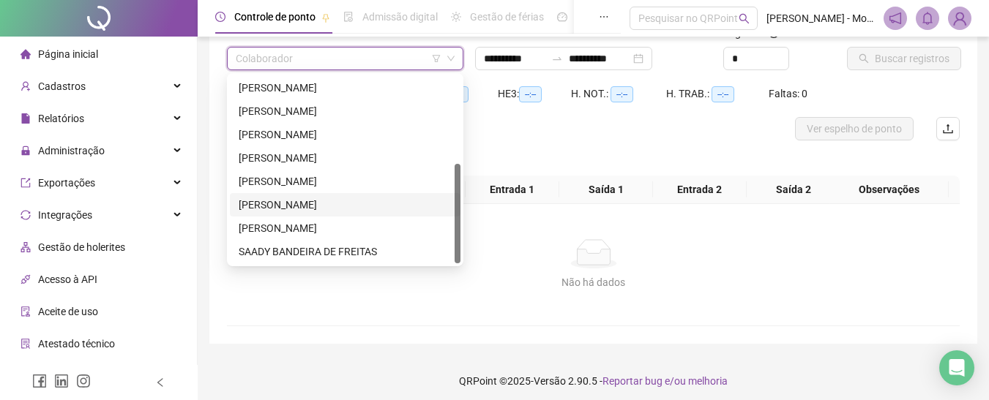
scroll to position [116, 0]
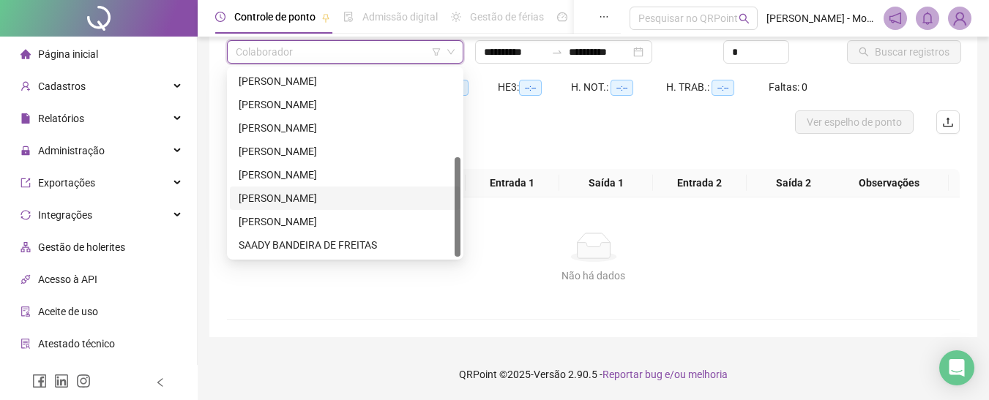
click at [275, 195] on div "[PERSON_NAME]" at bounding box center [345, 198] width 213 height 16
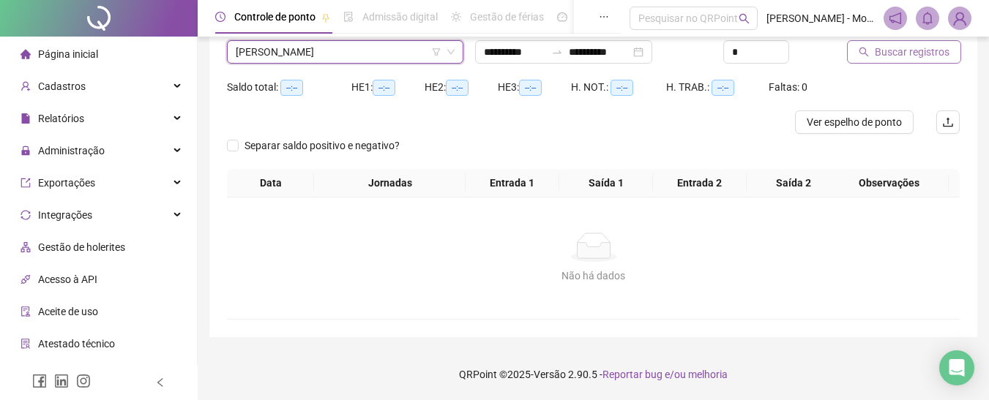
click at [899, 48] on span "Buscar registros" at bounding box center [912, 52] width 75 height 16
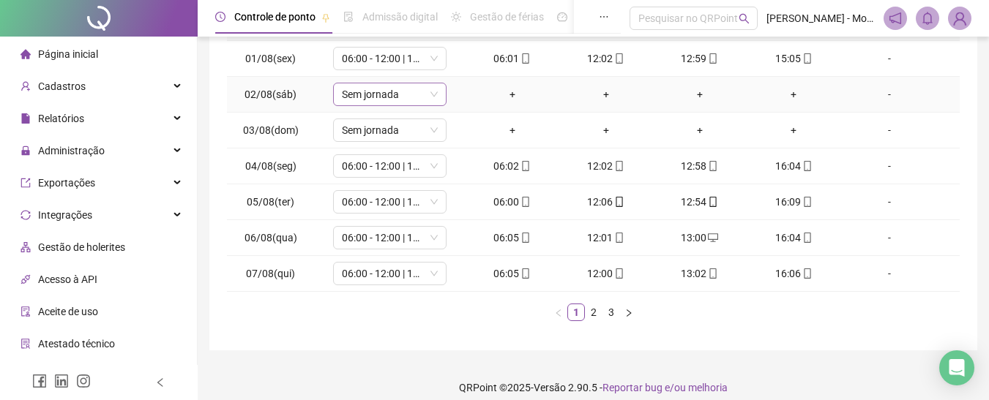
scroll to position [298, 0]
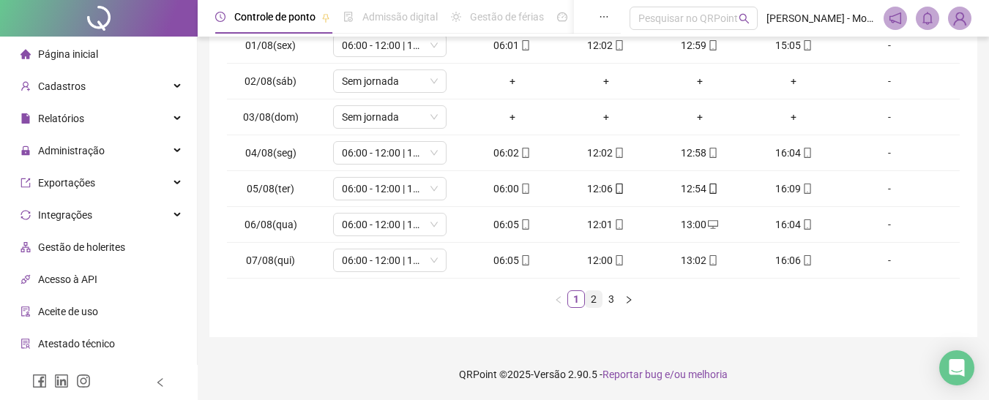
click at [594, 304] on link "2" at bounding box center [593, 299] width 16 height 16
click at [609, 304] on link "3" at bounding box center [611, 299] width 16 height 16
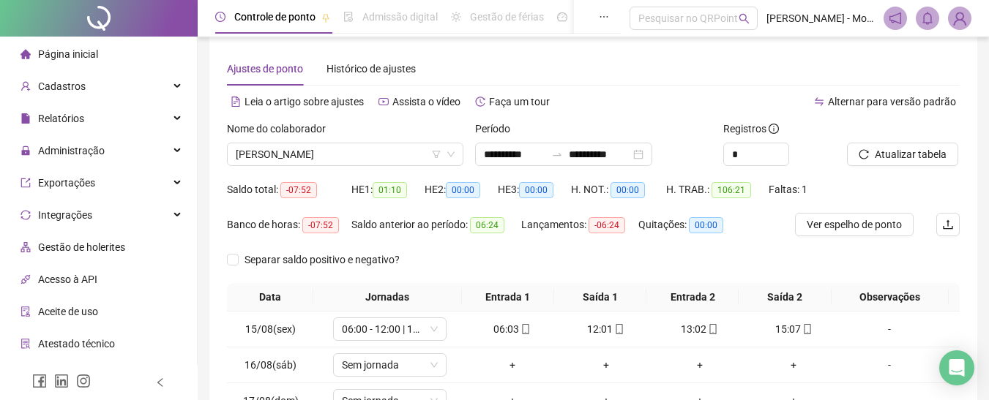
scroll to position [0, 0]
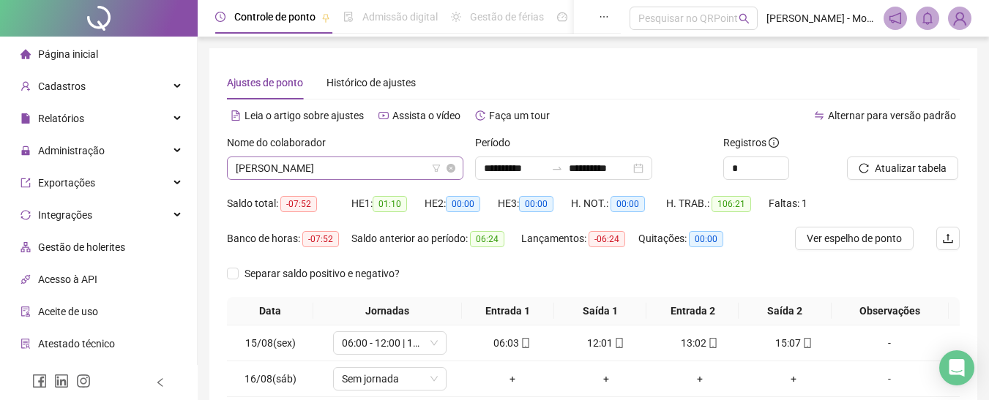
click at [360, 162] on span "[PERSON_NAME]" at bounding box center [345, 168] width 219 height 22
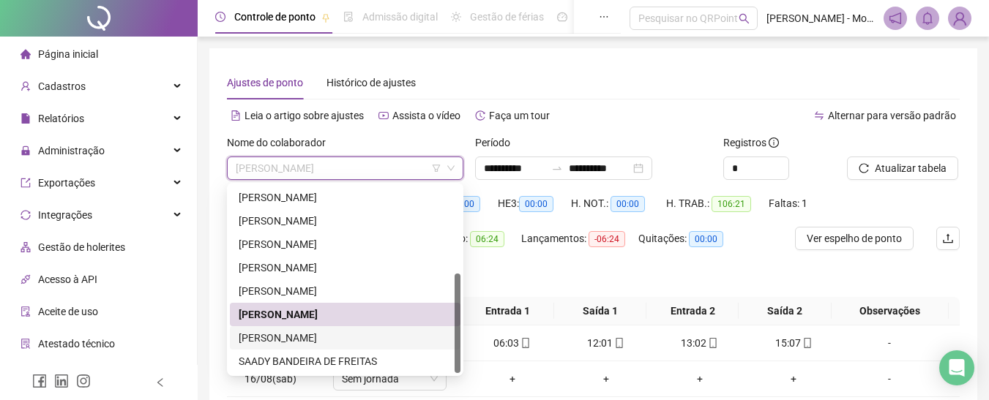
click at [285, 330] on div "[PERSON_NAME]" at bounding box center [345, 338] width 213 height 16
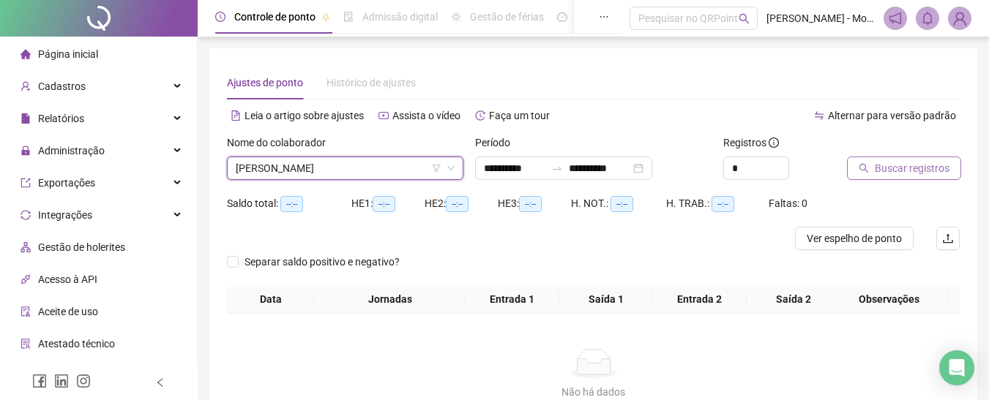
click at [901, 170] on span "Buscar registros" at bounding box center [912, 168] width 75 height 16
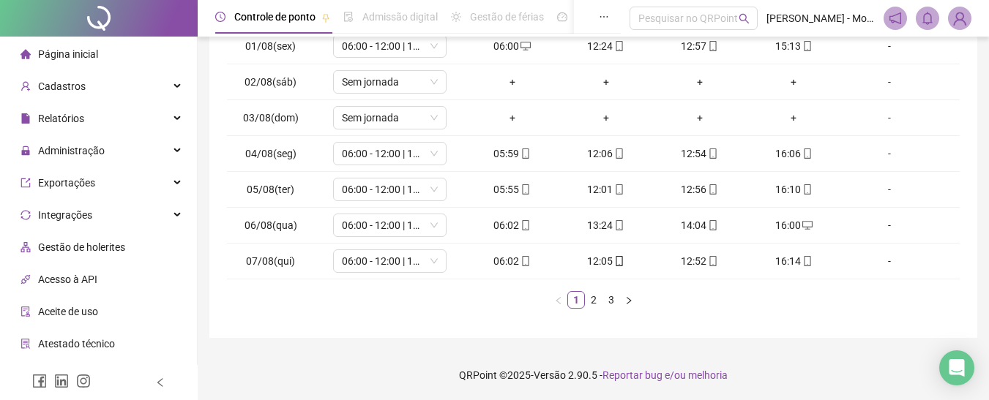
scroll to position [298, 0]
click at [595, 302] on link "2" at bounding box center [593, 299] width 16 height 16
click at [612, 304] on link "3" at bounding box center [611, 299] width 16 height 16
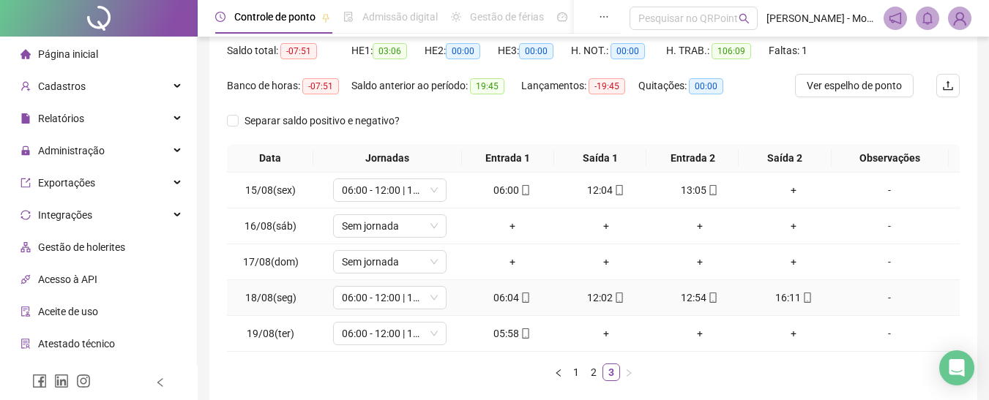
scroll to position [80, 0]
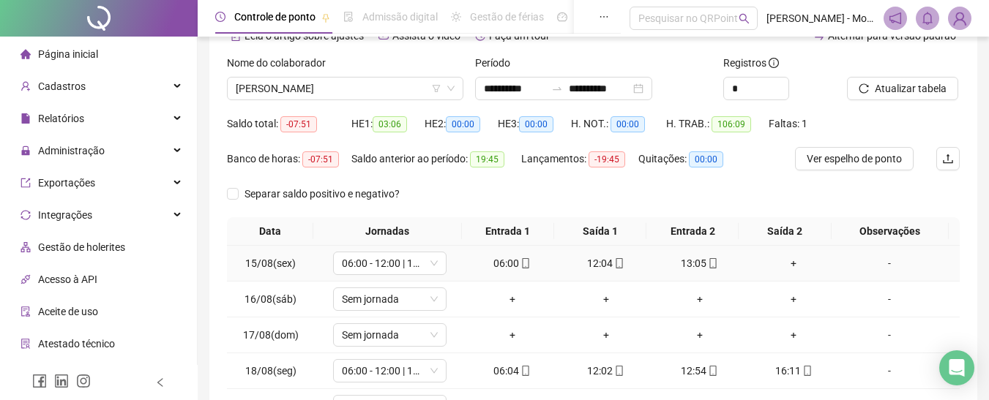
click at [782, 257] on div "+" at bounding box center [793, 263] width 82 height 16
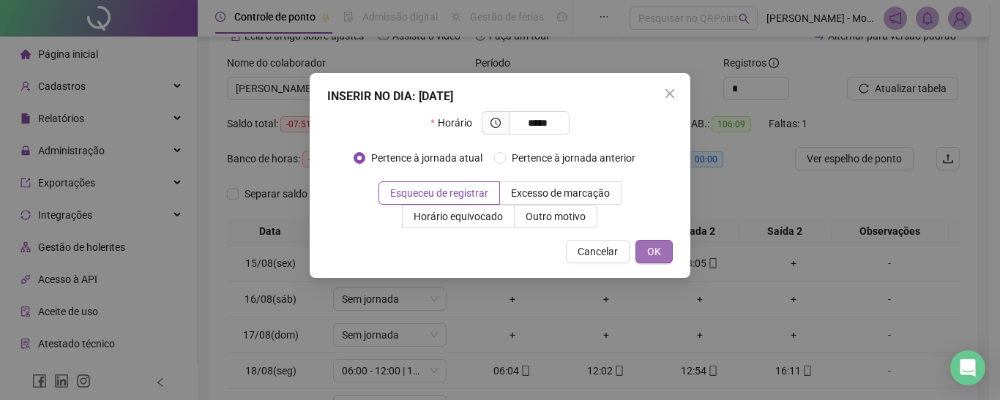
type input "*****"
click at [641, 256] on button "OK" at bounding box center [653, 251] width 37 height 23
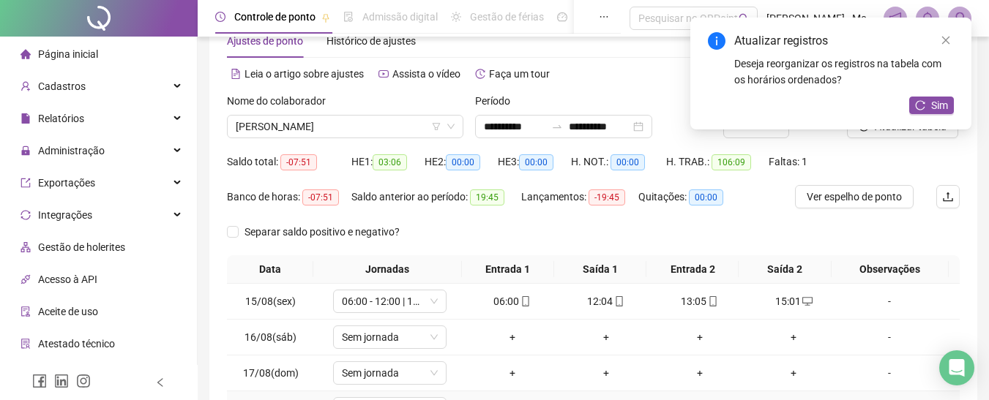
scroll to position [7, 0]
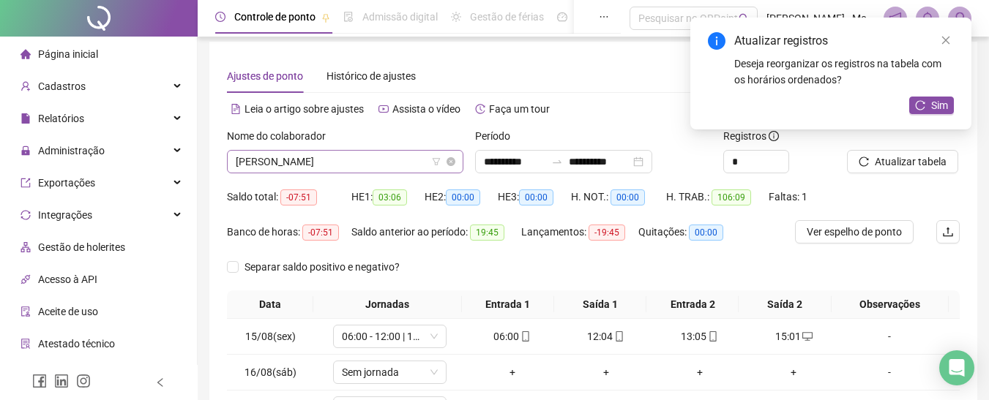
click at [277, 168] on span "[PERSON_NAME]" at bounding box center [345, 162] width 219 height 22
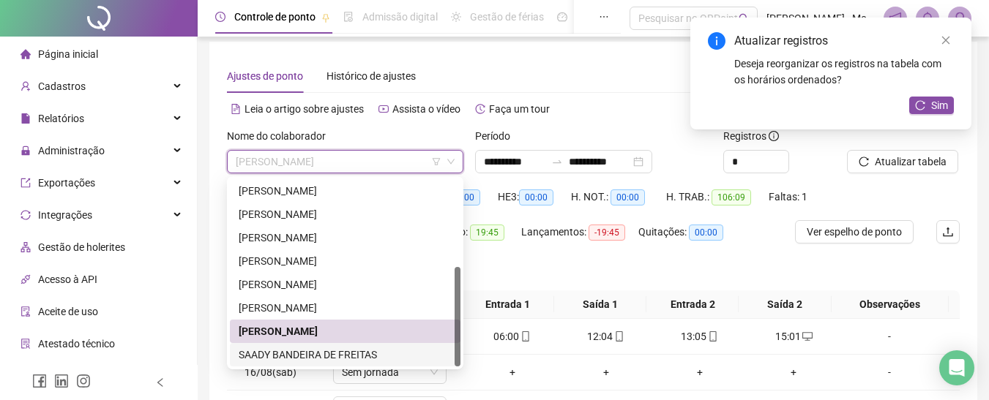
click at [315, 354] on div "SAADY BANDEIRA DE FREITAS" at bounding box center [345, 355] width 213 height 16
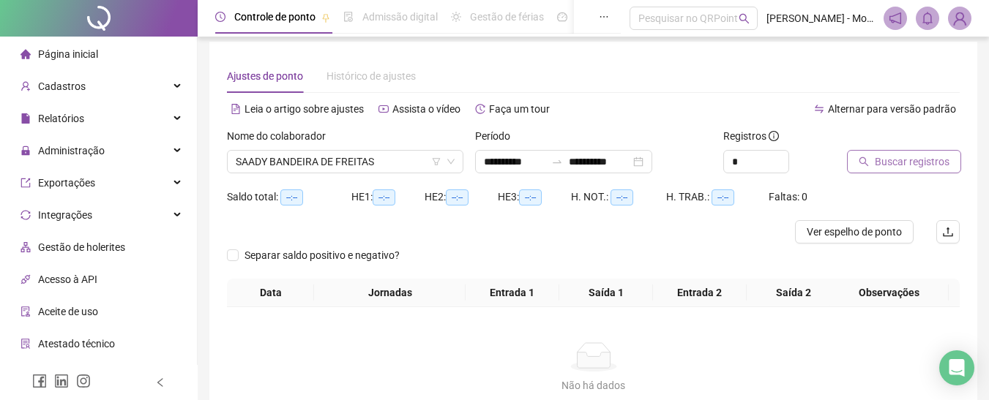
click at [928, 164] on span "Buscar registros" at bounding box center [912, 162] width 75 height 16
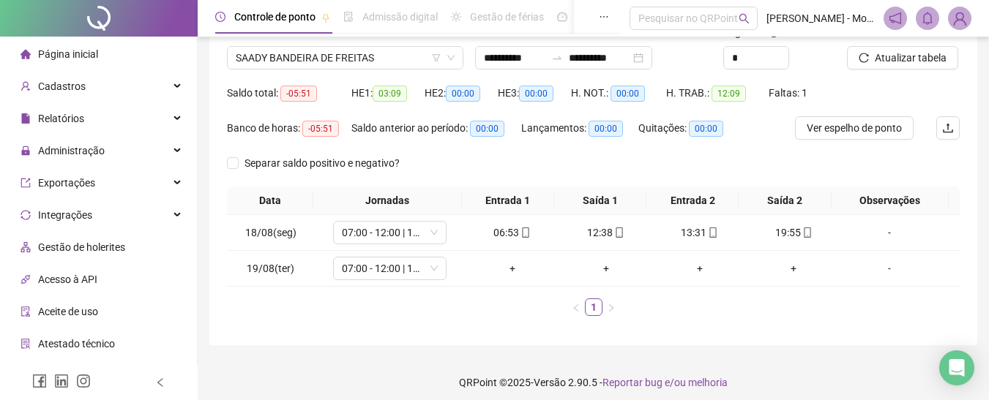
scroll to position [119, 0]
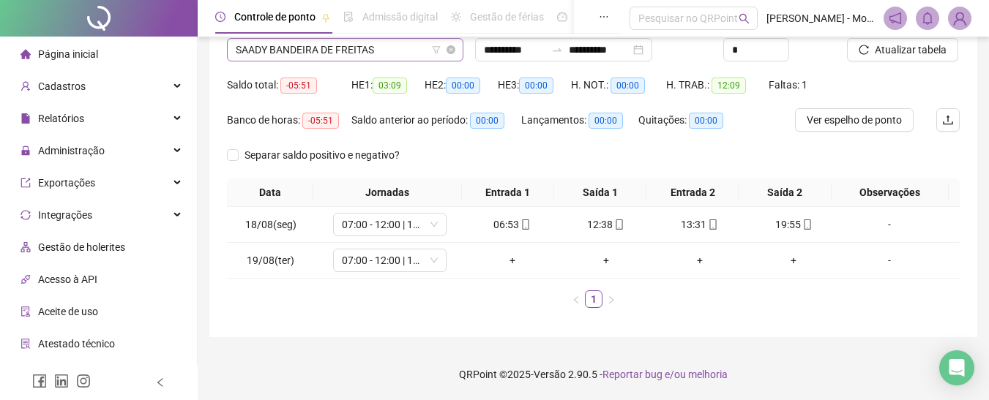
click at [350, 53] on span "SAADY BANDEIRA DE FREITAS" at bounding box center [345, 50] width 219 height 22
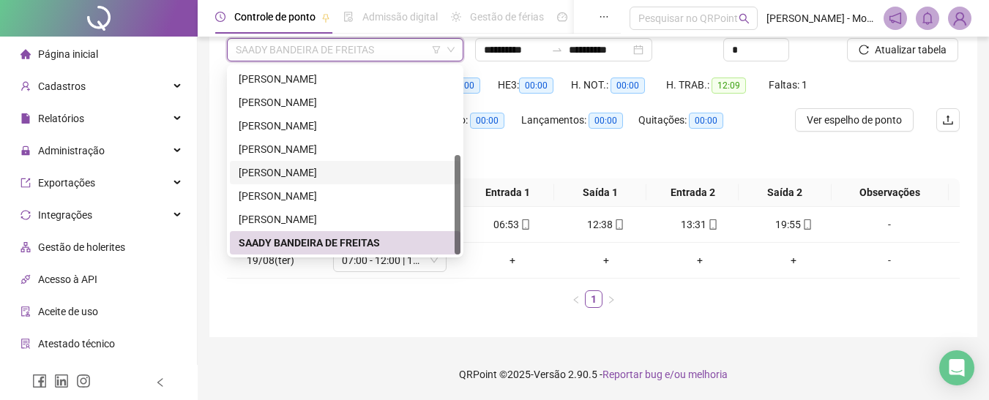
click at [298, 181] on div "[PERSON_NAME]" at bounding box center [345, 172] width 231 height 23
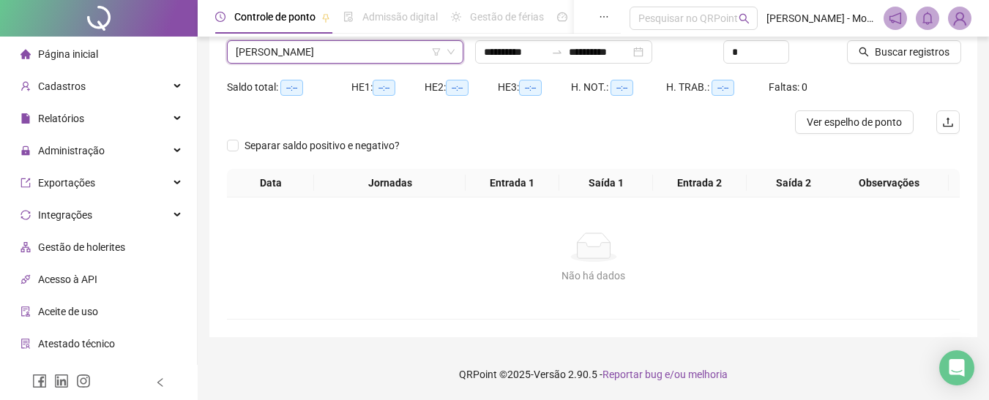
scroll to position [116, 0]
click at [875, 50] on span "Buscar registros" at bounding box center [912, 52] width 75 height 16
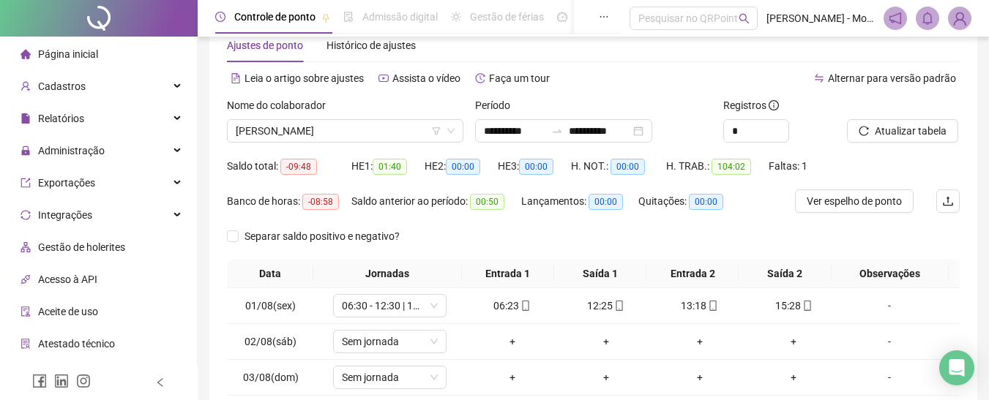
scroll to position [0, 0]
